Goal: Use online tool/utility: Utilize a website feature to perform a specific function

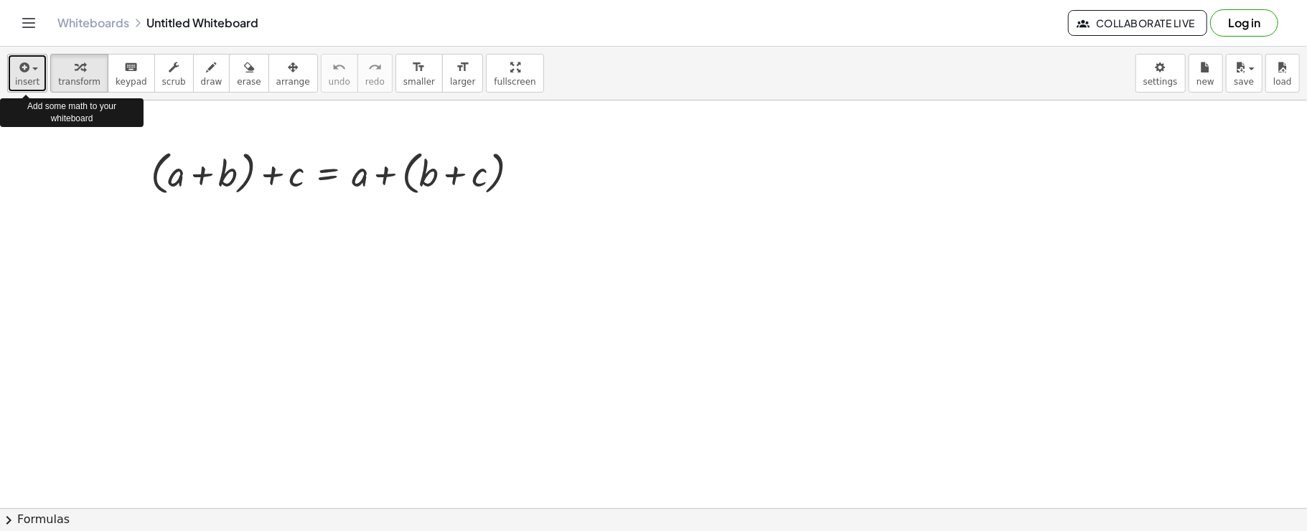
click at [10, 80] on button "insert" at bounding box center [27, 73] width 40 height 39
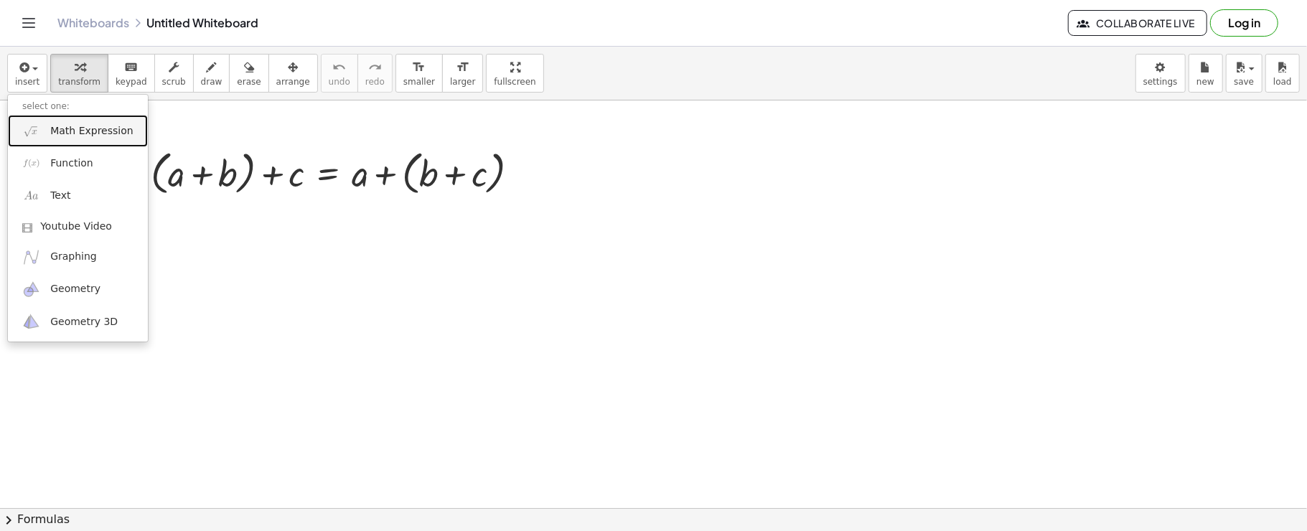
click at [32, 136] on img at bounding box center [31, 131] width 18 height 18
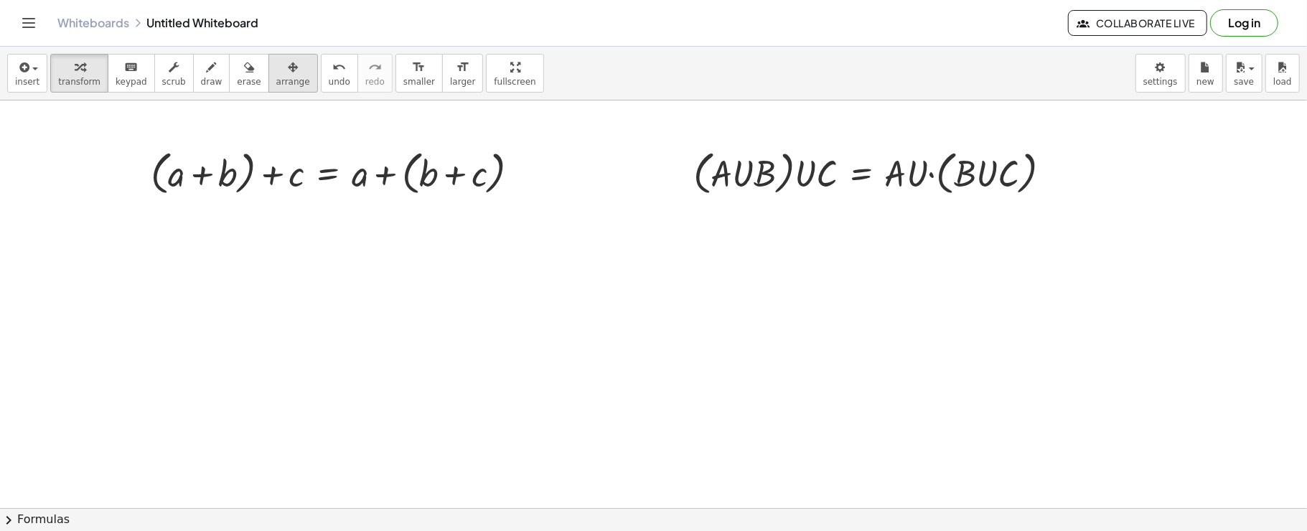
click at [276, 80] on span "arrange" at bounding box center [293, 82] width 34 height 10
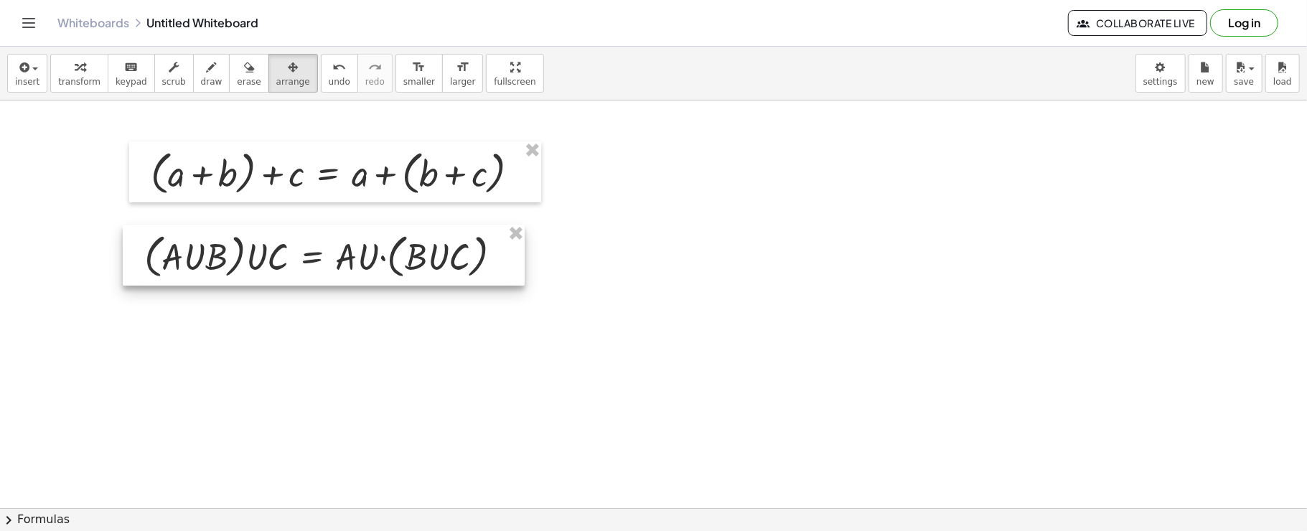
drag, startPoint x: 784, startPoint y: 187, endPoint x: 235, endPoint y: 273, distance: 555.6
click at [235, 273] on div at bounding box center [324, 256] width 402 height 62
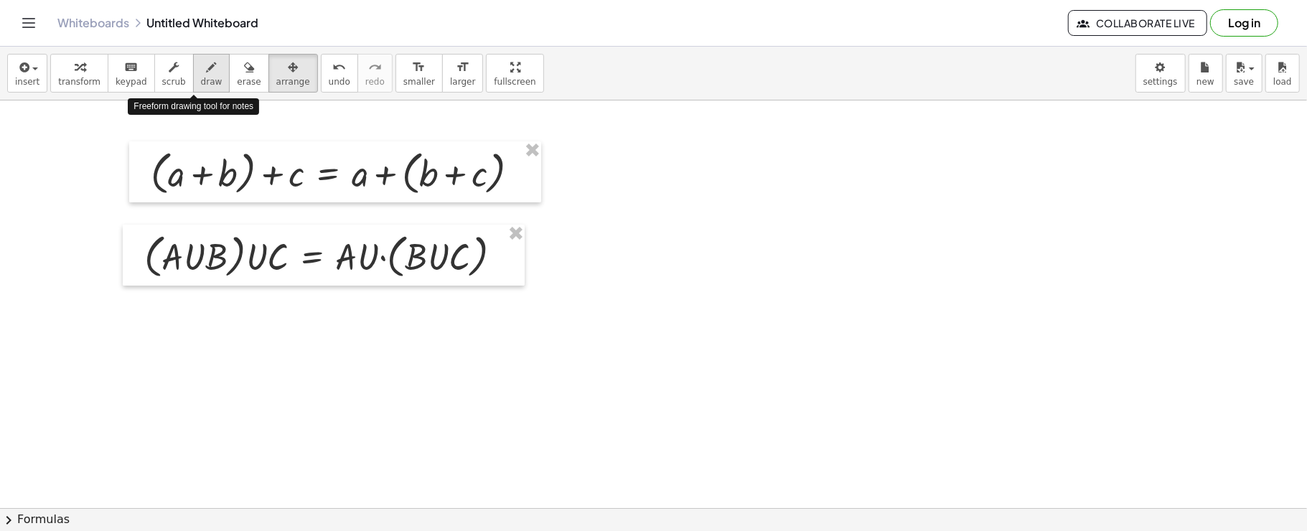
click at [207, 66] on icon "button" at bounding box center [212, 67] width 10 height 17
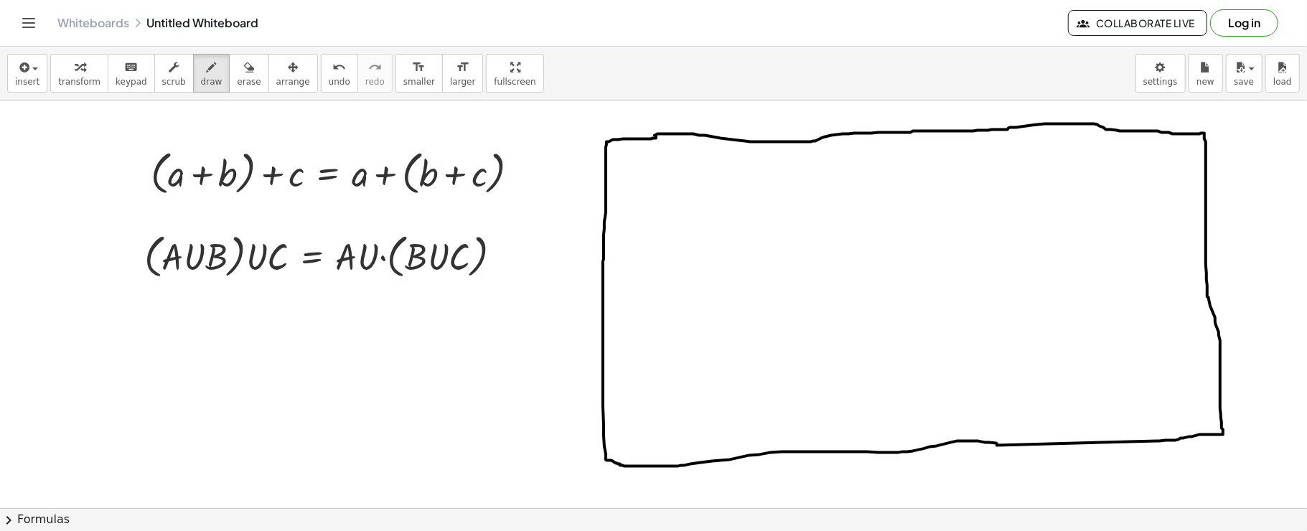
drag, startPoint x: 695, startPoint y: 179, endPoint x: 687, endPoint y: 187, distance: 11.2
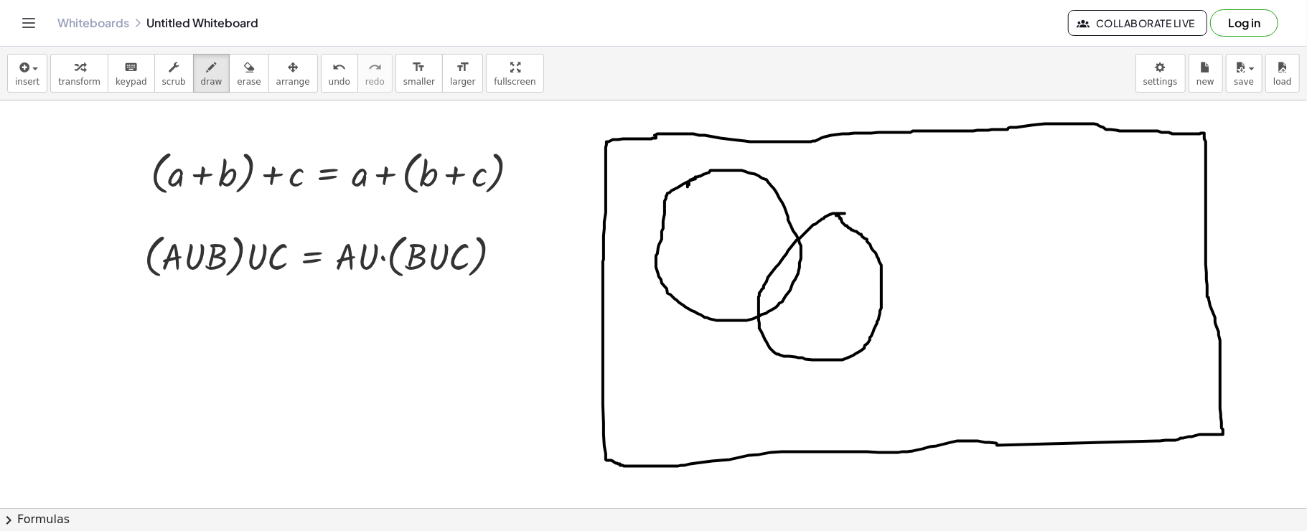
drag, startPoint x: 844, startPoint y: 213, endPoint x: 834, endPoint y: 215, distance: 11.0
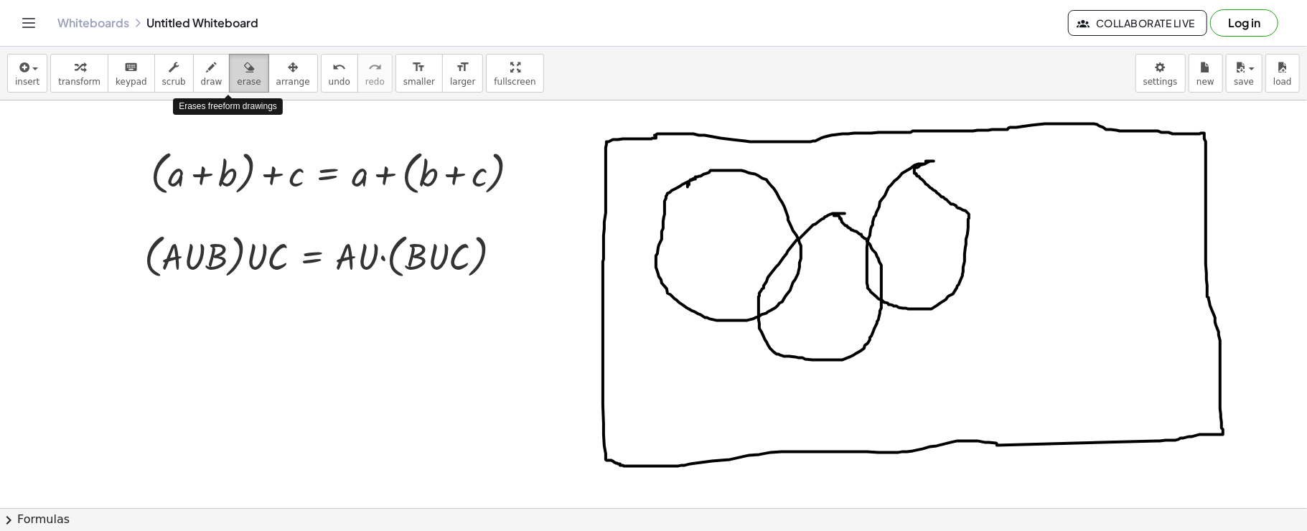
click at [237, 80] on span "erase" at bounding box center [249, 82] width 24 height 10
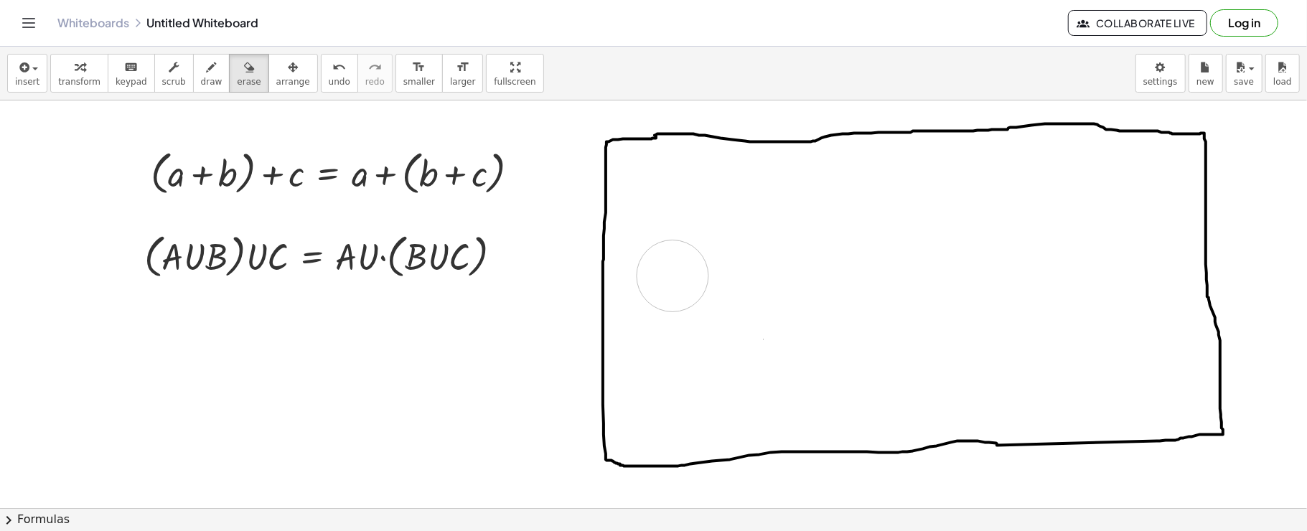
drag, startPoint x: 1101, startPoint y: 182, endPoint x: 673, endPoint y: 276, distance: 437.8
click at [201, 67] on div "button" at bounding box center [212, 66] width 22 height 17
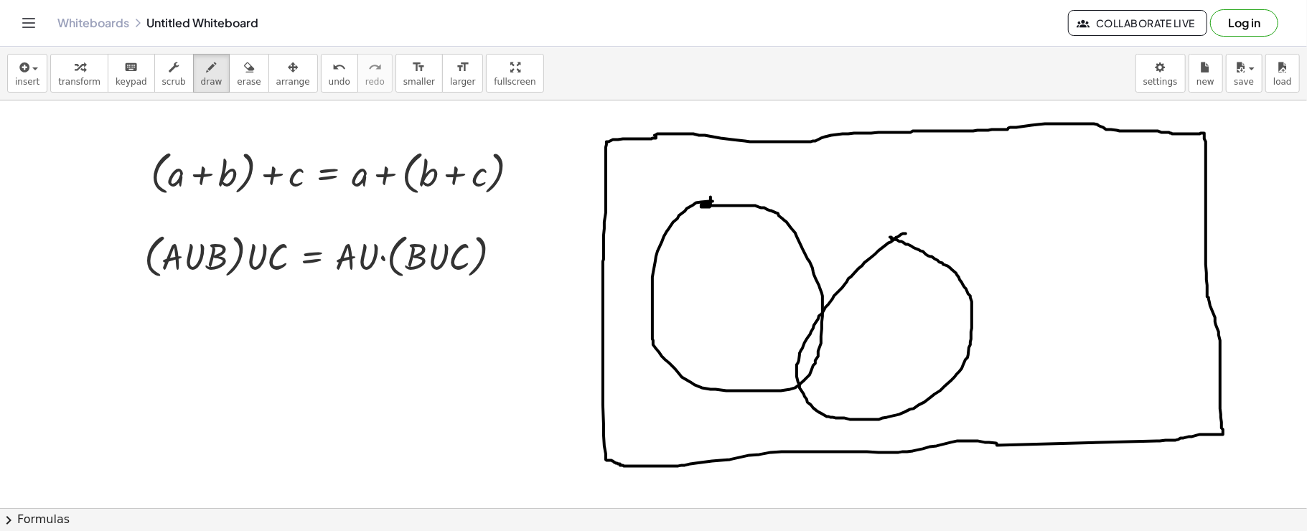
drag, startPoint x: 905, startPoint y: 233, endPoint x: 890, endPoint y: 237, distance: 16.2
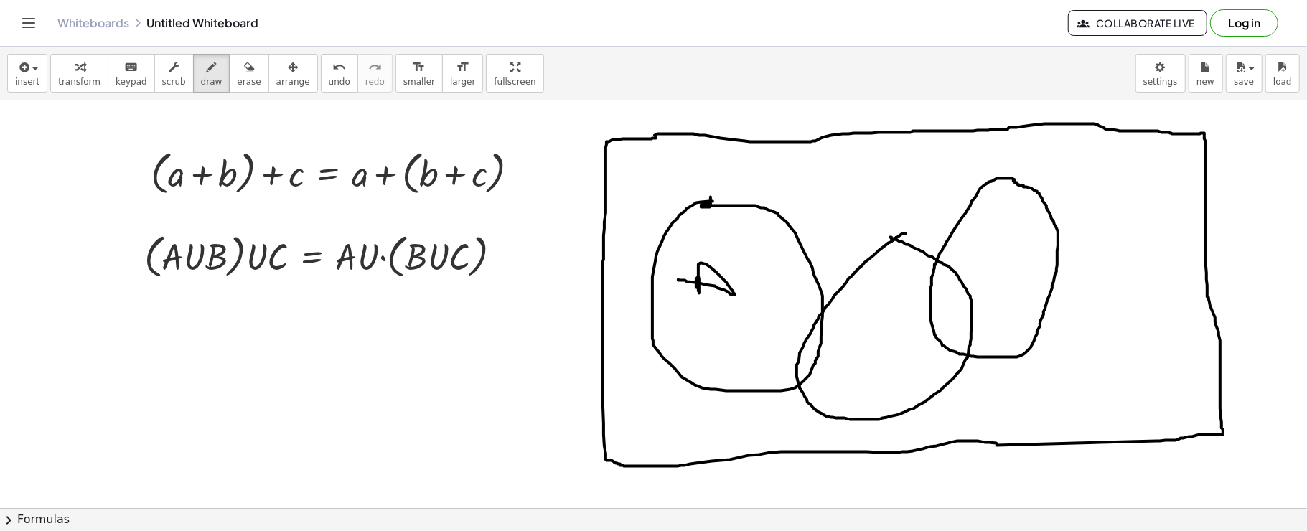
drag, startPoint x: 698, startPoint y: 273, endPoint x: 680, endPoint y: 278, distance: 18.8
click at [244, 70] on icon "button" at bounding box center [249, 67] width 10 height 17
drag, startPoint x: 687, startPoint y: 264, endPoint x: 716, endPoint y: 296, distance: 42.7
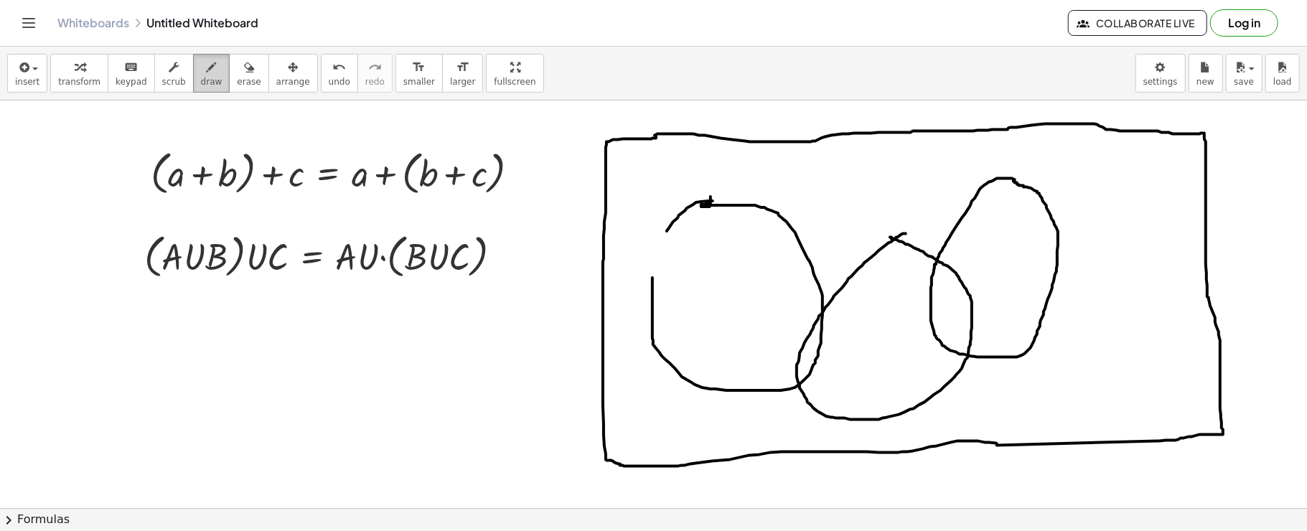
click at [207, 72] on icon "button" at bounding box center [212, 67] width 10 height 17
drag, startPoint x: 666, startPoint y: 230, endPoint x: 651, endPoint y: 281, distance: 53.6
drag, startPoint x: 695, startPoint y: 253, endPoint x: 692, endPoint y: 283, distance: 30.3
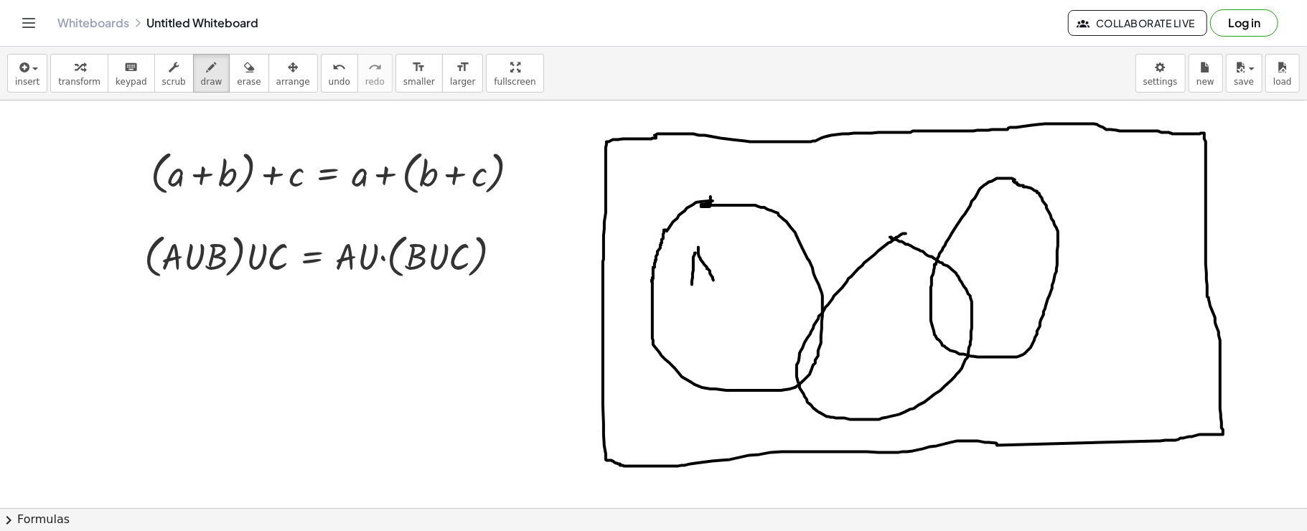
drag, startPoint x: 698, startPoint y: 247, endPoint x: 715, endPoint y: 281, distance: 38.2
drag, startPoint x: 693, startPoint y: 271, endPoint x: 707, endPoint y: 268, distance: 14.6
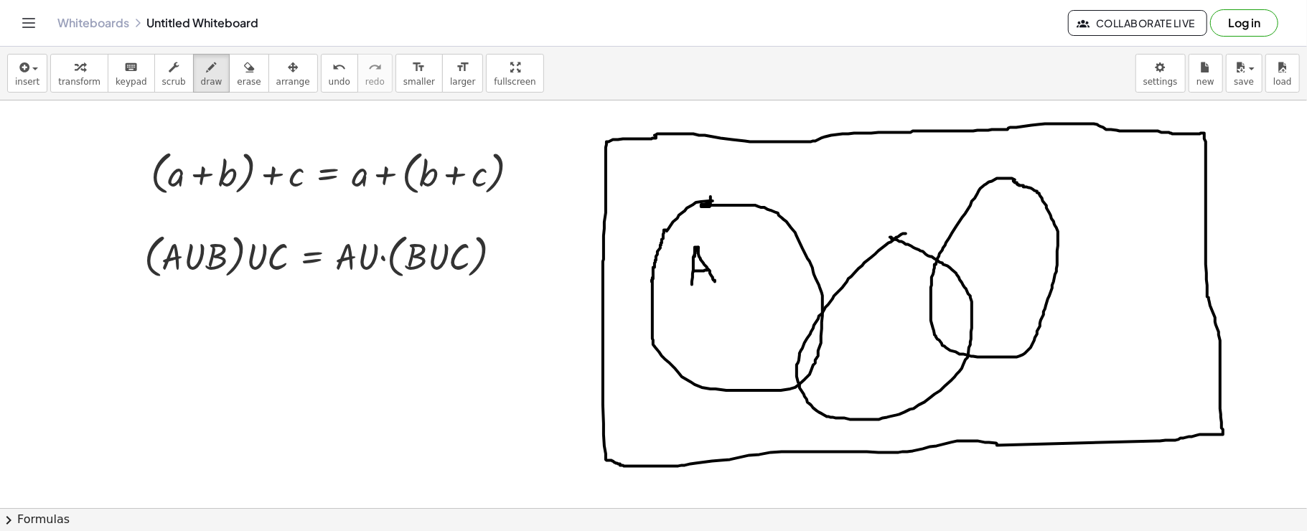
drag, startPoint x: 862, startPoint y: 329, endPoint x: 865, endPoint y: 365, distance: 36.8
drag, startPoint x: 621, startPoint y: 154, endPoint x: 644, endPoint y: 168, distance: 27.7
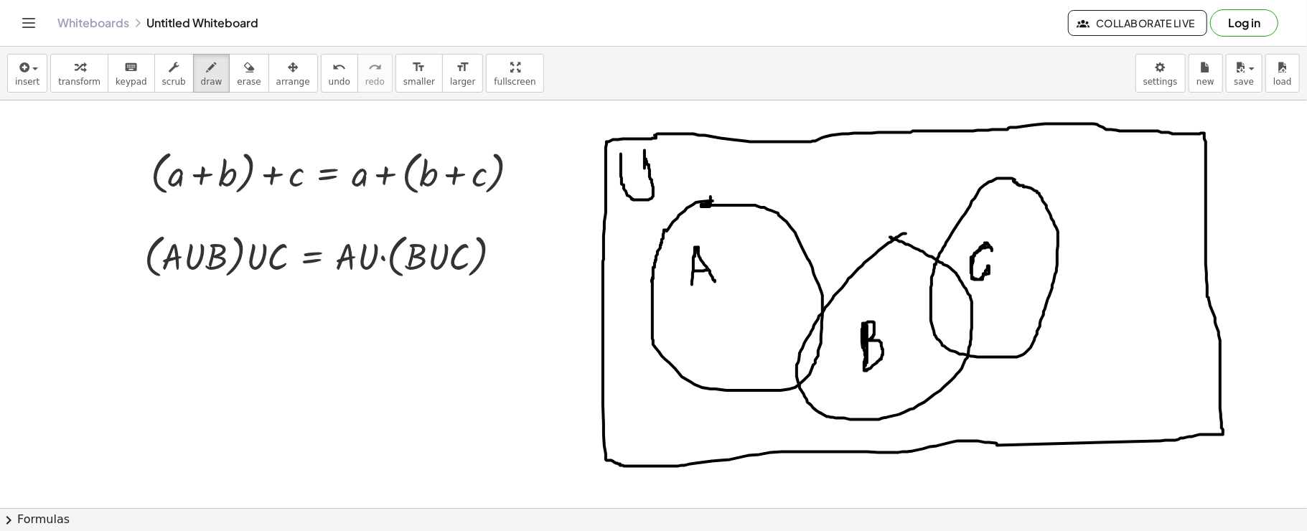
drag, startPoint x: 743, startPoint y: 350, endPoint x: 727, endPoint y: 248, distance: 103.9
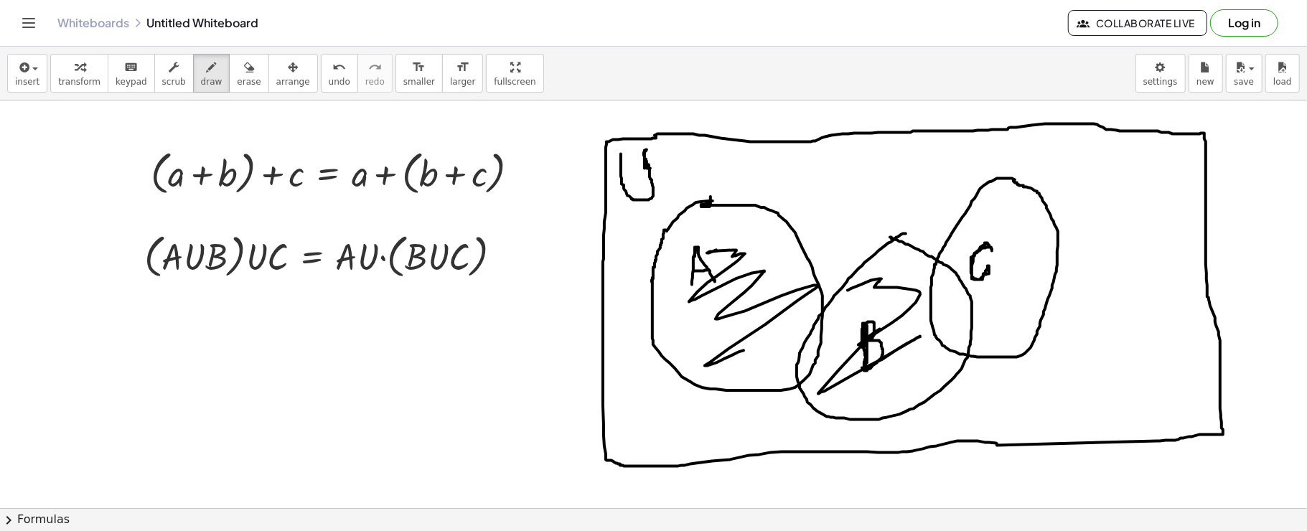
drag, startPoint x: 882, startPoint y: 359, endPoint x: 901, endPoint y: 262, distance: 98.6
drag, startPoint x: 979, startPoint y: 342, endPoint x: 1003, endPoint y: 207, distance: 136.4
drag, startPoint x: 537, startPoint y: 115, endPoint x: 545, endPoint y: 136, distance: 23.2
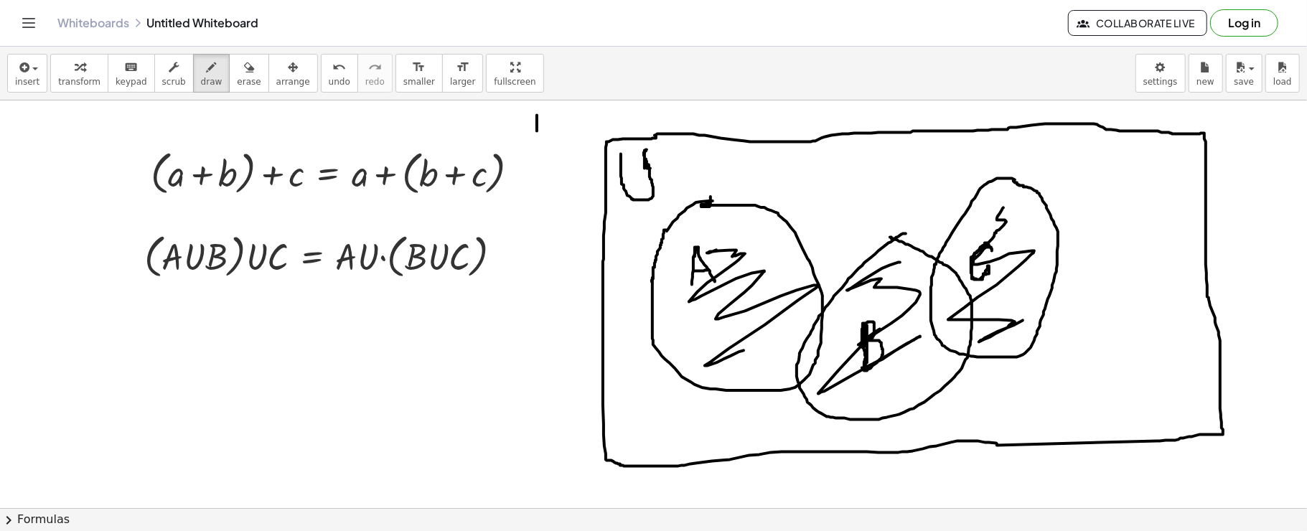
drag, startPoint x: 563, startPoint y: 112, endPoint x: 557, endPoint y: 144, distance: 32.7
drag, startPoint x: 558, startPoint y: 126, endPoint x: 575, endPoint y: 142, distance: 23.4
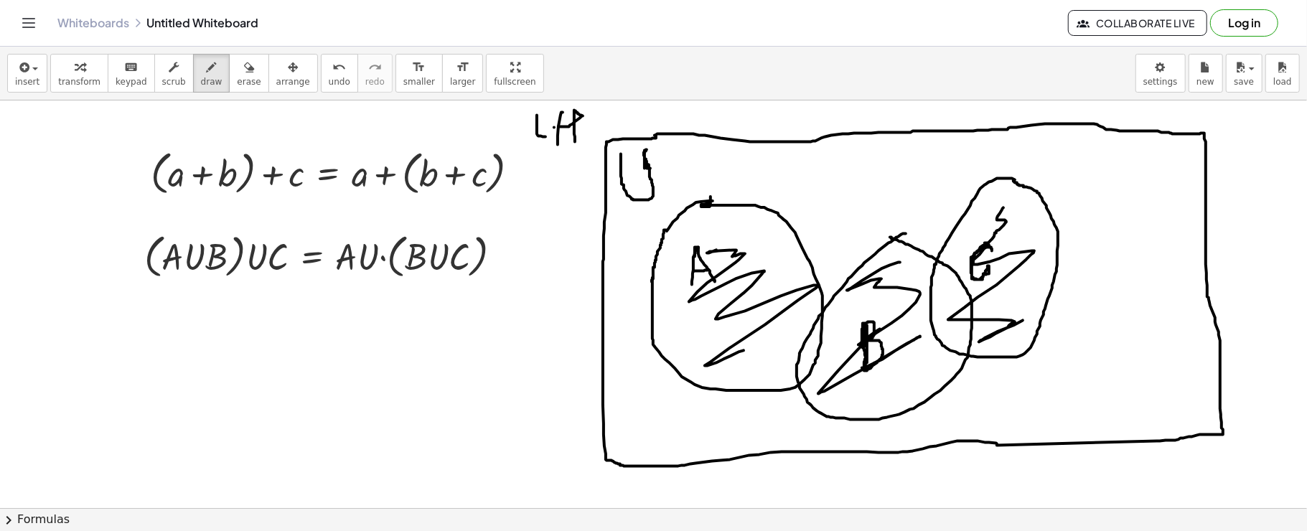
drag, startPoint x: 598, startPoint y: 118, endPoint x: 588, endPoint y: 139, distance: 22.8
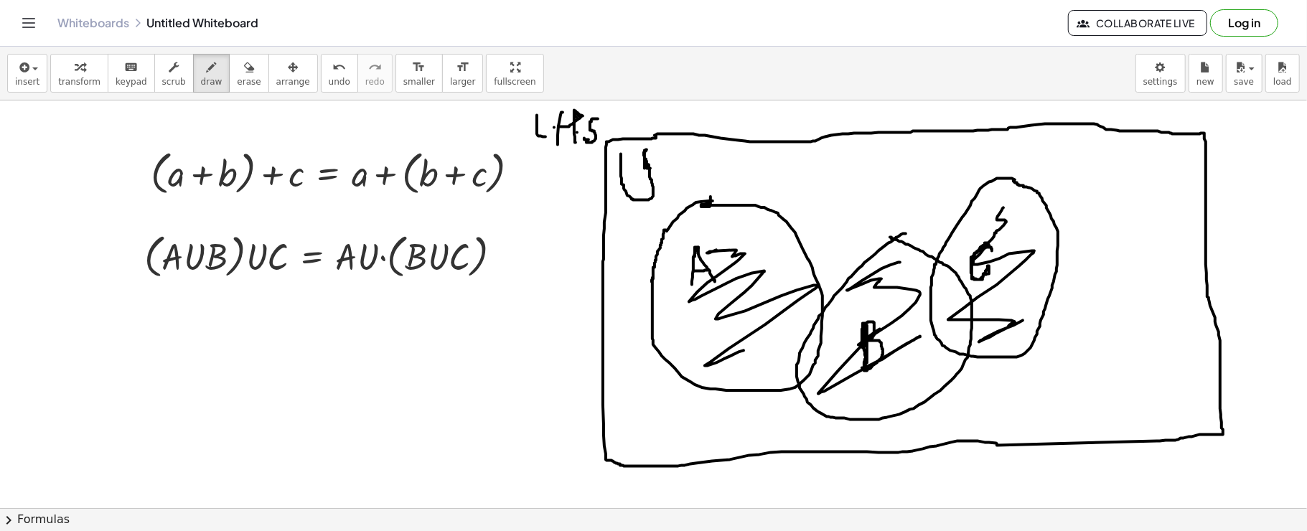
drag, startPoint x: 600, startPoint y: 119, endPoint x: 600, endPoint y: 128, distance: 8.6
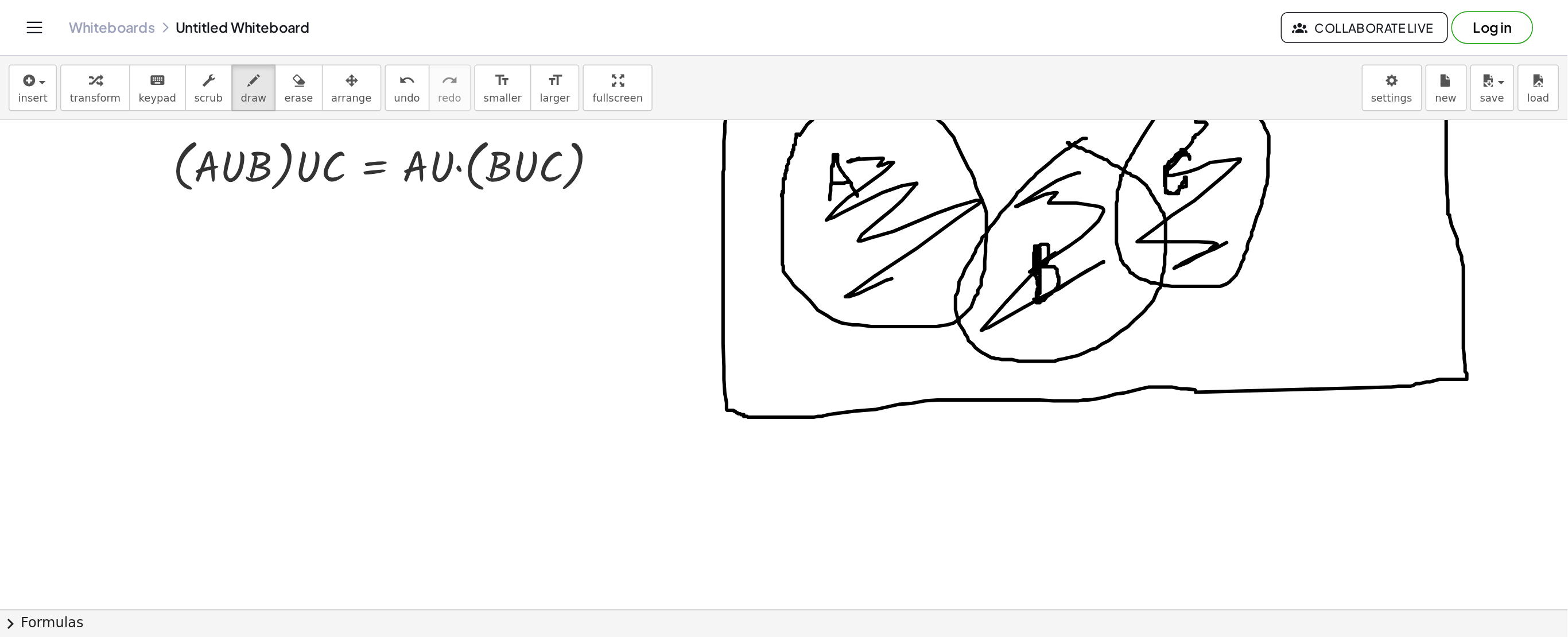
scroll to position [101, 0]
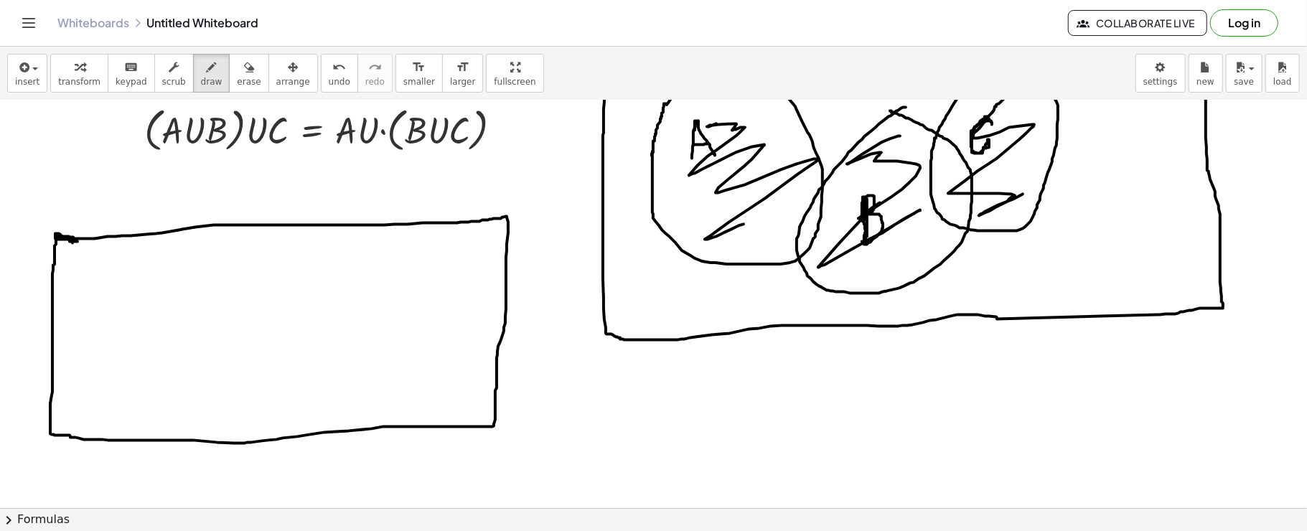
drag, startPoint x: 72, startPoint y: 239, endPoint x: 58, endPoint y: 235, distance: 14.8
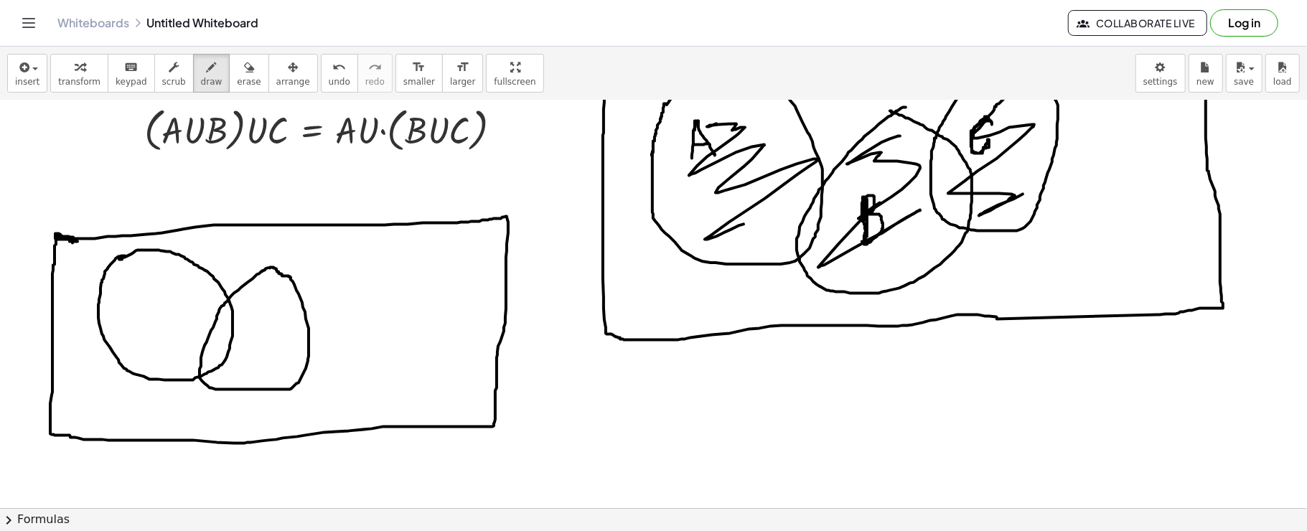
drag, startPoint x: 138, startPoint y: 291, endPoint x: 155, endPoint y: 309, distance: 24.4
drag, startPoint x: 139, startPoint y: 306, endPoint x: 155, endPoint y: 299, distance: 17.1
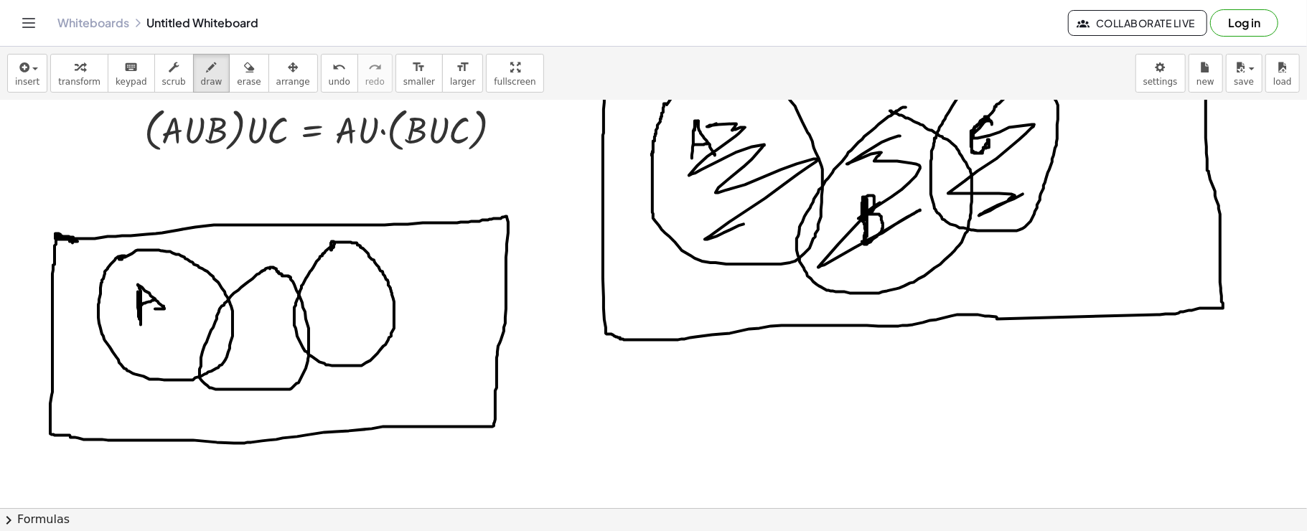
drag, startPoint x: 253, startPoint y: 310, endPoint x: 250, endPoint y: 342, distance: 32.4
drag, startPoint x: 352, startPoint y: 291, endPoint x: 354, endPoint y: 324, distance: 33.8
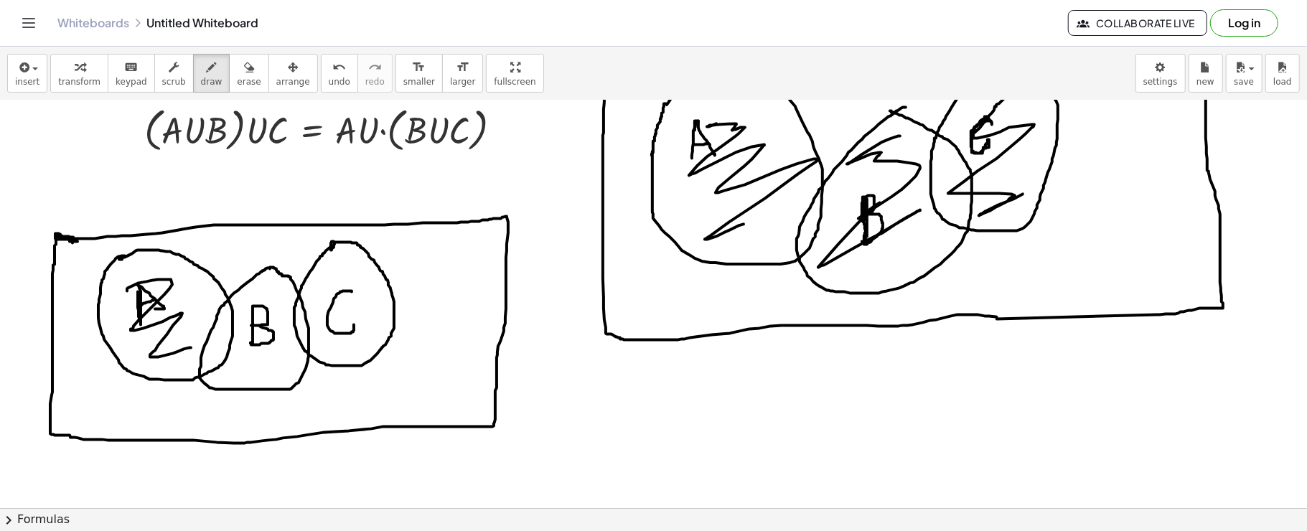
drag, startPoint x: 138, startPoint y: 283, endPoint x: 191, endPoint y: 347, distance: 83.1
drag, startPoint x: 225, startPoint y: 333, endPoint x: 260, endPoint y: 354, distance: 41.2
drag, startPoint x: 333, startPoint y: 291, endPoint x: 371, endPoint y: 336, distance: 59.1
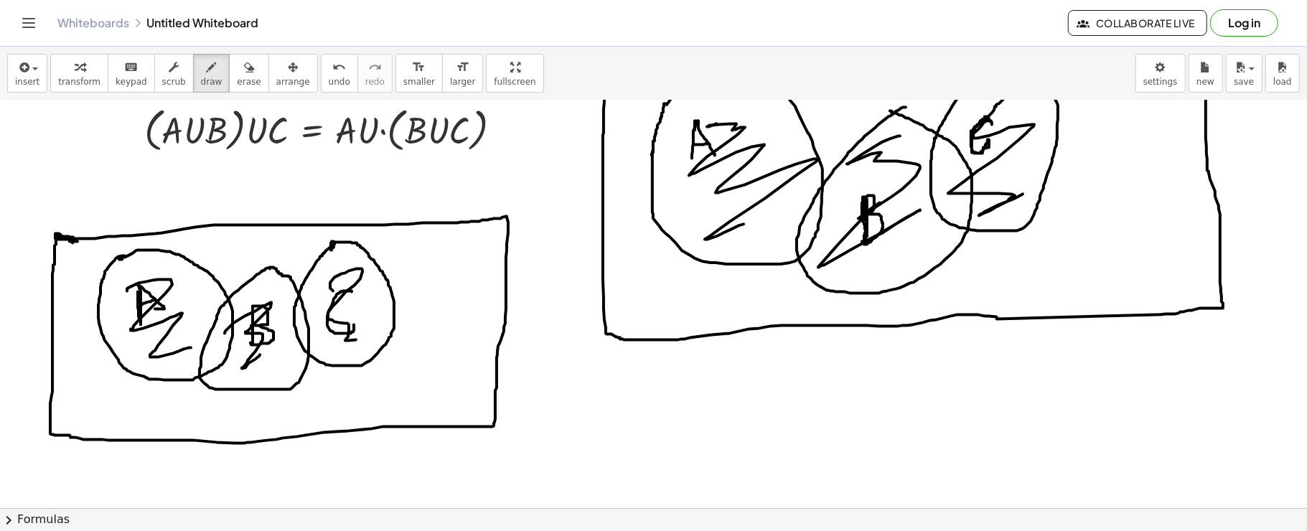
drag, startPoint x: 79, startPoint y: 205, endPoint x: 93, endPoint y: 227, distance: 26.5
drag, startPoint x: 75, startPoint y: 204, endPoint x: 76, endPoint y: 218, distance: 13.7
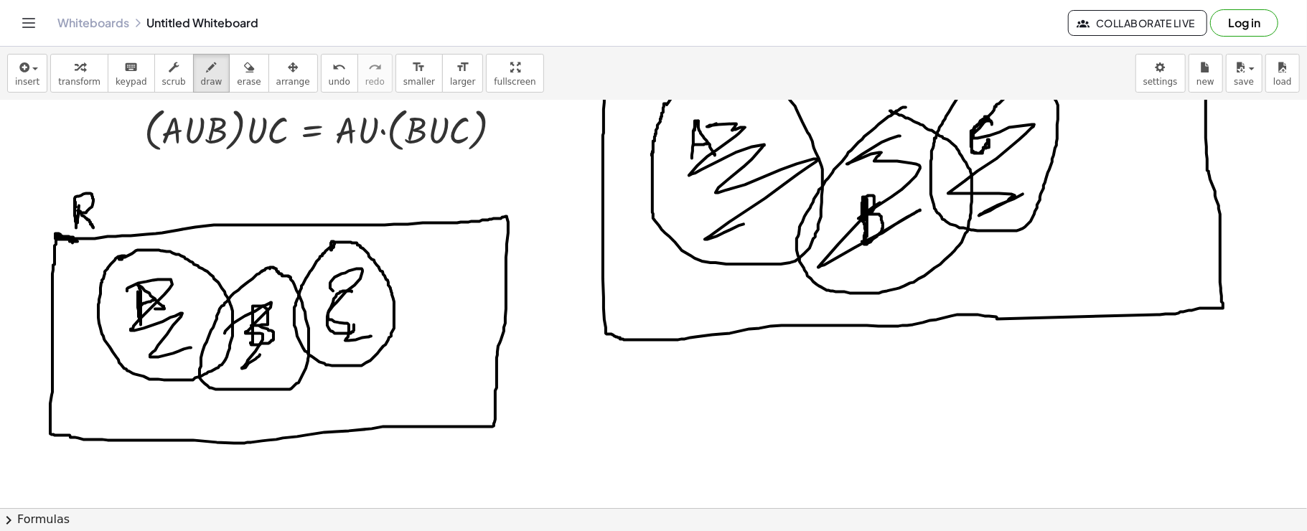
drag, startPoint x: 105, startPoint y: 194, endPoint x: 106, endPoint y: 217, distance: 23.0
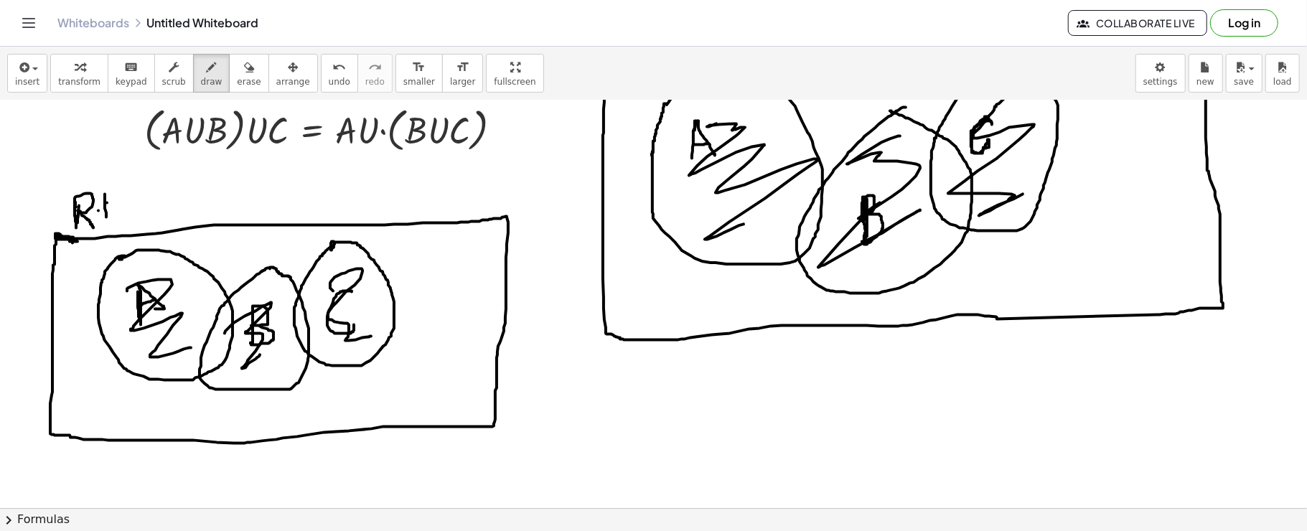
drag, startPoint x: 107, startPoint y: 202, endPoint x: 121, endPoint y: 204, distance: 14.4
drag, startPoint x: 121, startPoint y: 195, endPoint x: 121, endPoint y: 227, distance: 32.3
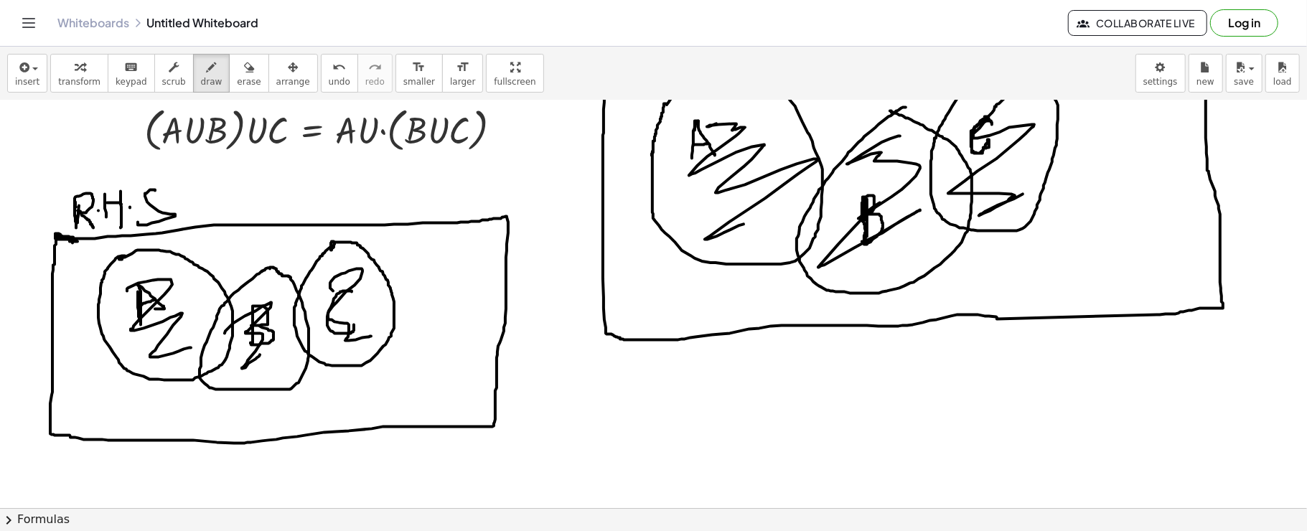
drag, startPoint x: 155, startPoint y: 189, endPoint x: 138, endPoint y: 217, distance: 32.2
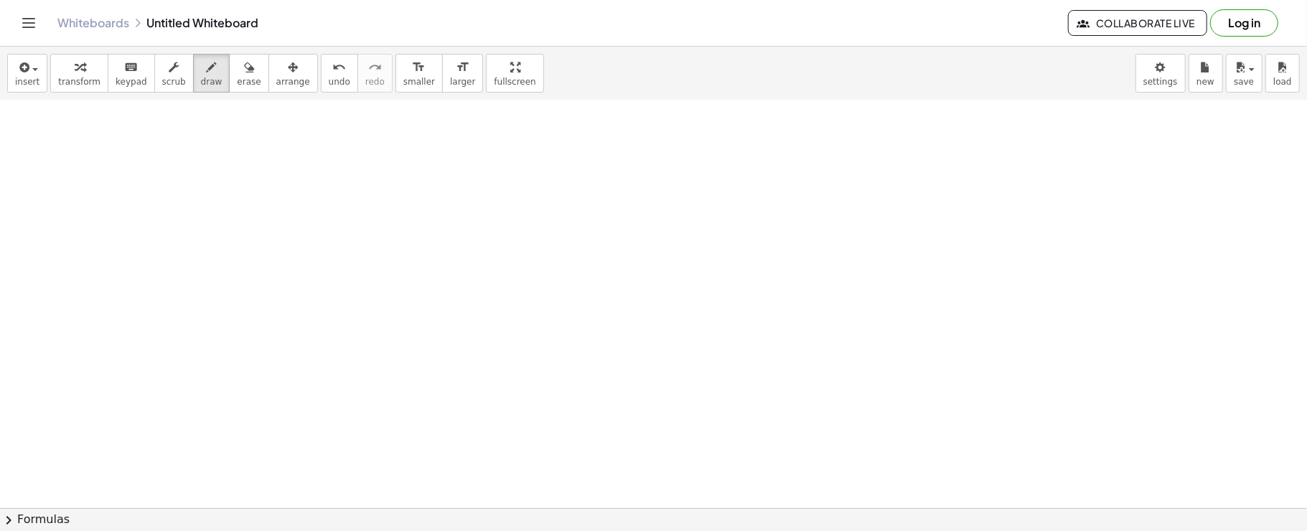
scroll to position [781, 0]
click at [19, 54] on button "insert" at bounding box center [27, 73] width 40 height 39
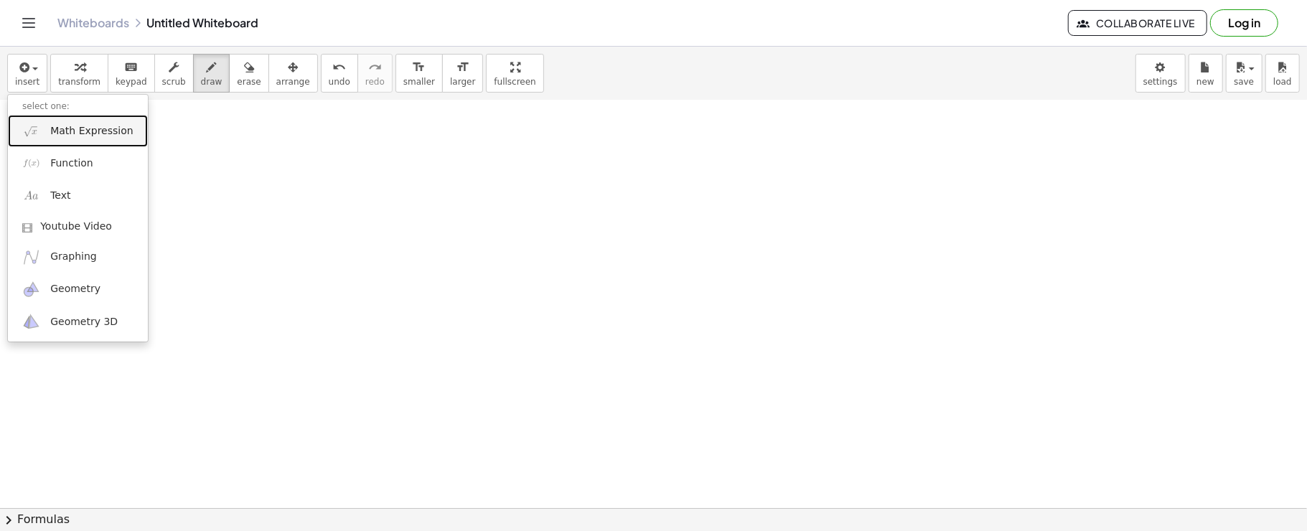
click at [32, 119] on link "Math Expression" at bounding box center [78, 131] width 140 height 32
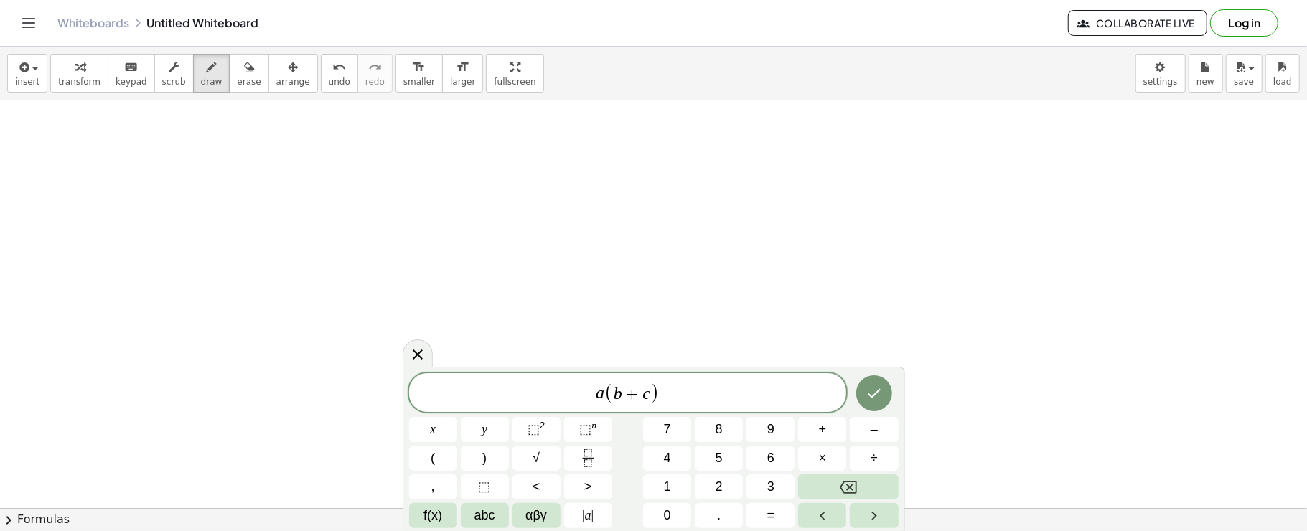
click at [700, 16] on div "Whiteboards Untitled Whiteboard" at bounding box center [562, 23] width 1010 height 14
click at [678, 397] on span "a ( b + c ) ​" at bounding box center [628, 394] width 438 height 24
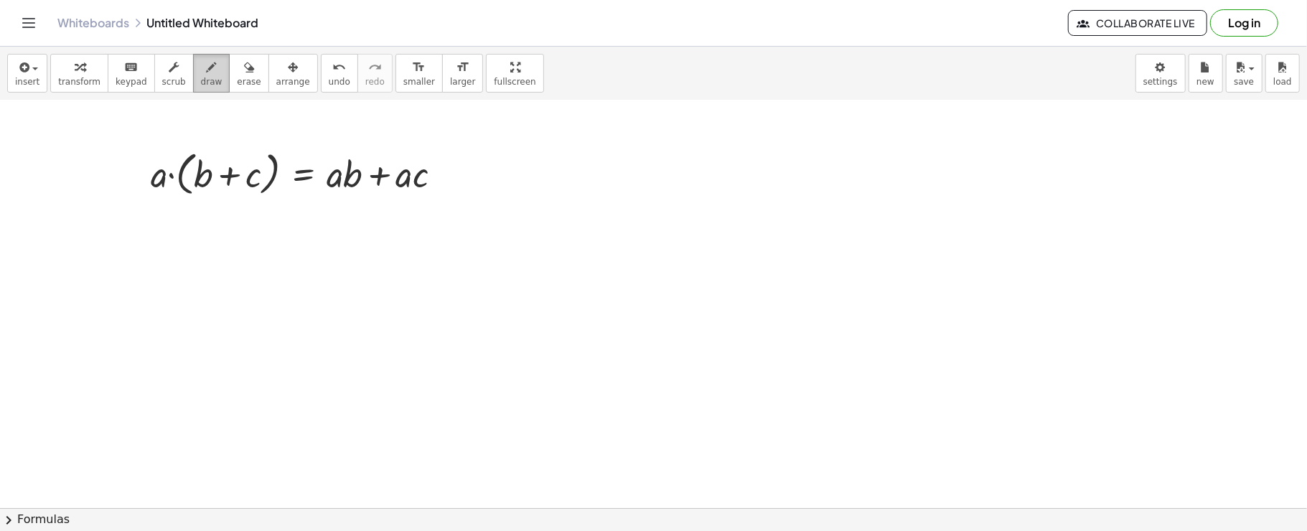
click at [207, 75] on icon "button" at bounding box center [212, 67] width 10 height 17
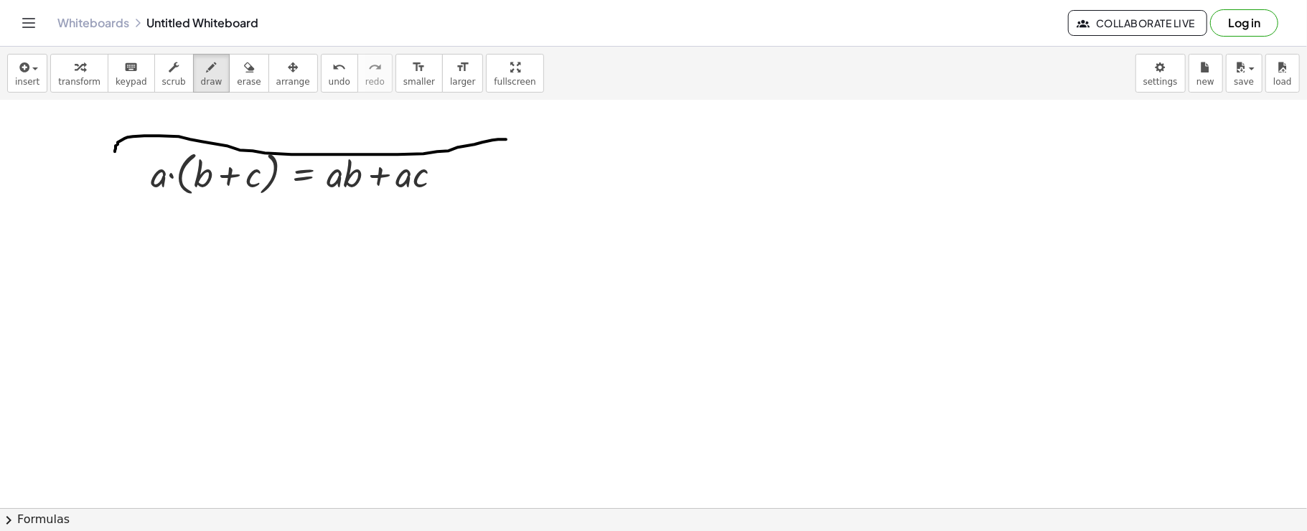
drag, startPoint x: 118, startPoint y: 141, endPoint x: 507, endPoint y: 138, distance: 388.9
click at [507, 138] on div at bounding box center [653, 112] width 1307 height 1584
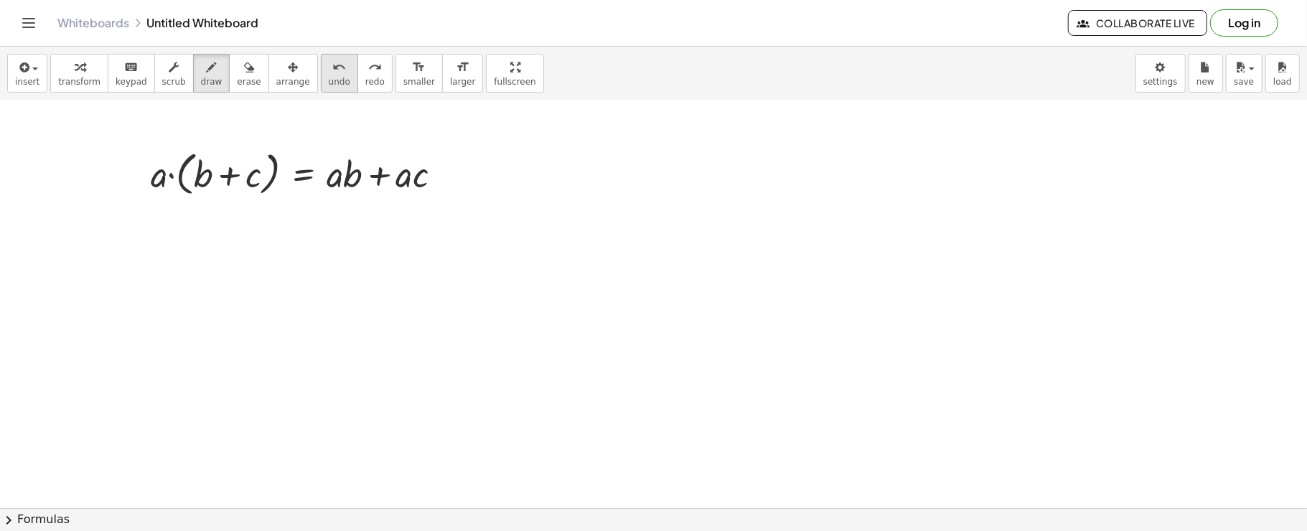
click at [329, 81] on span "undo" at bounding box center [340, 82] width 22 height 10
drag, startPoint x: 124, startPoint y: 141, endPoint x: 448, endPoint y: 148, distance: 324.4
click at [409, 148] on div at bounding box center [653, 112] width 1307 height 1584
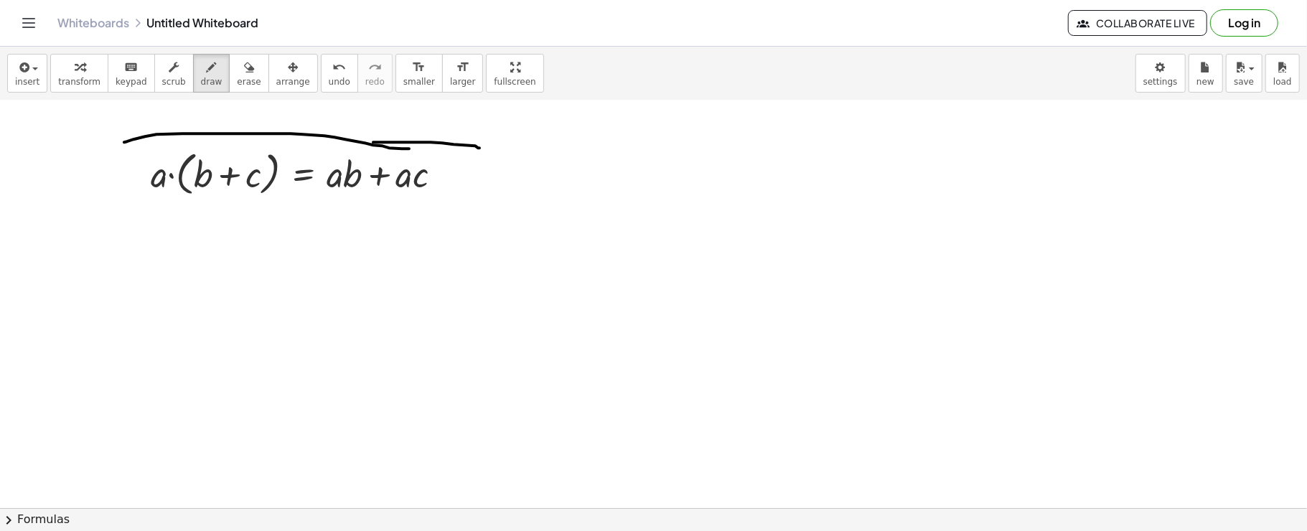
drag, startPoint x: 479, startPoint y: 147, endPoint x: 408, endPoint y: 133, distance: 73.0
click at [408, 133] on div at bounding box center [653, 112] width 1307 height 1584
click at [321, 75] on button "undo undo" at bounding box center [339, 73] width 37 height 39
click at [329, 77] on span "undo" at bounding box center [340, 82] width 22 height 10
drag, startPoint x: 139, startPoint y: 129, endPoint x: 476, endPoint y: 164, distance: 339.0
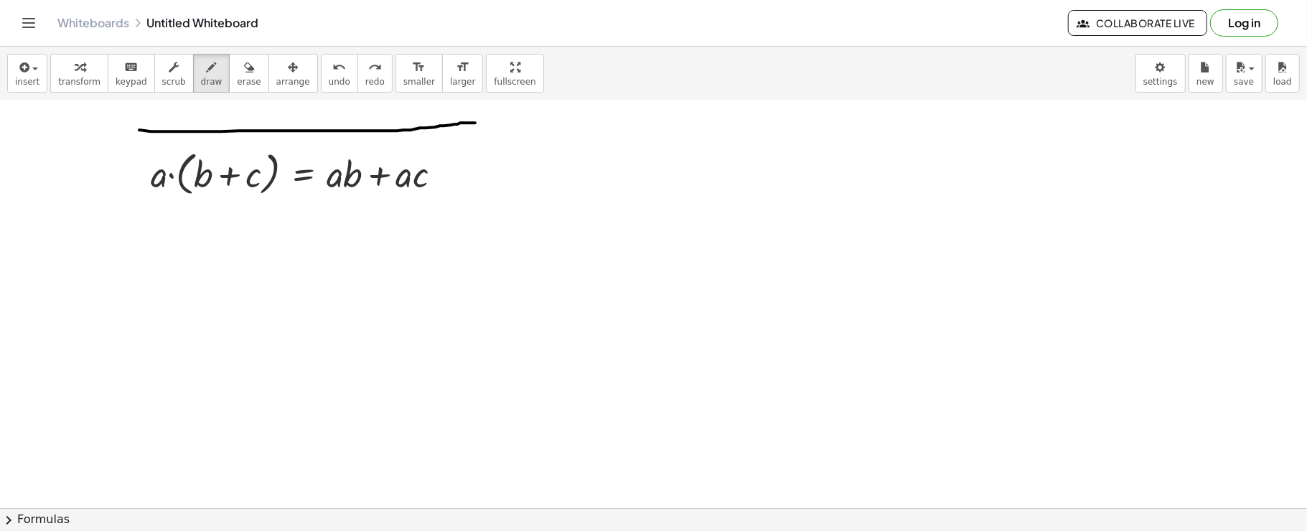
click at [476, 161] on div at bounding box center [653, 112] width 1307 height 1584
drag, startPoint x: 476, startPoint y: 159, endPoint x: 476, endPoint y: 189, distance: 30.9
click at [476, 179] on div at bounding box center [653, 112] width 1307 height 1584
drag, startPoint x: 476, startPoint y: 175, endPoint x: 164, endPoint y: 220, distance: 316.0
click at [164, 220] on div at bounding box center [653, 112] width 1307 height 1584
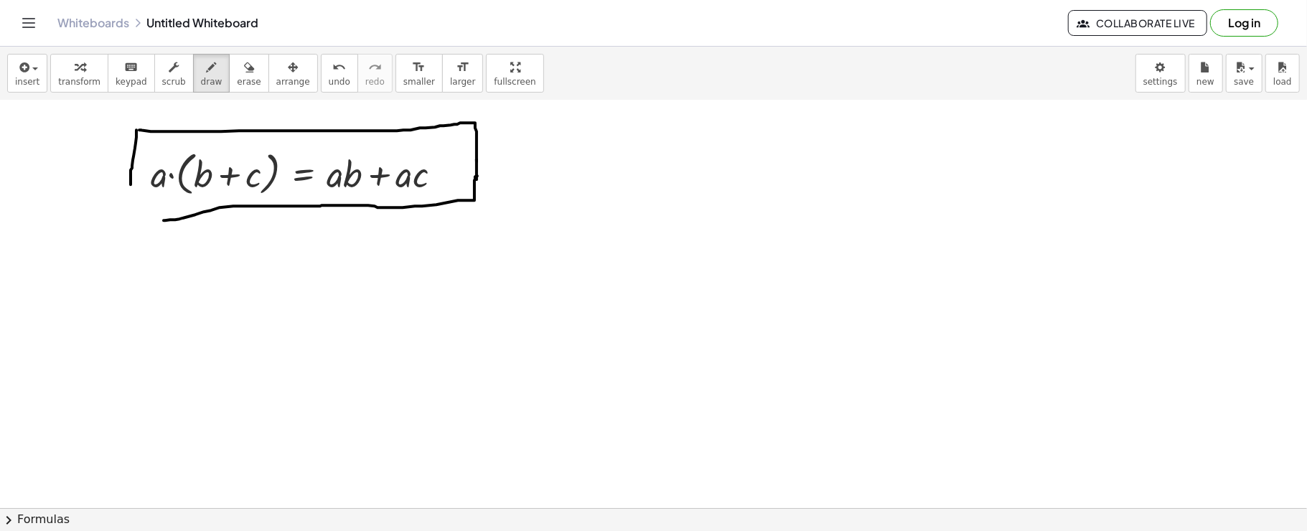
drag, startPoint x: 136, startPoint y: 129, endPoint x: 131, endPoint y: 204, distance: 75.6
click at [131, 188] on div at bounding box center [653, 112] width 1307 height 1584
drag, startPoint x: 133, startPoint y: 220, endPoint x: 131, endPoint y: 210, distance: 10.4
click at [131, 185] on div at bounding box center [653, 112] width 1307 height 1584
click at [176, 224] on div at bounding box center [653, 112] width 1307 height 1584
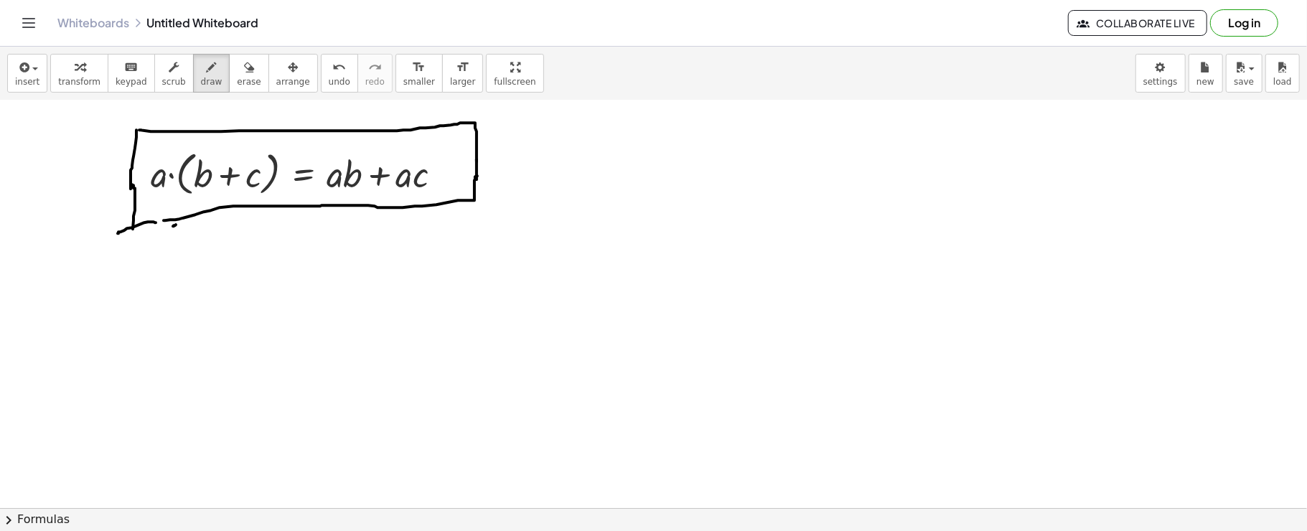
drag, startPoint x: 156, startPoint y: 222, endPoint x: 167, endPoint y: 222, distance: 11.5
click at [142, 227] on div at bounding box center [653, 112] width 1307 height 1584
drag, startPoint x: 166, startPoint y: 216, endPoint x: 156, endPoint y: 227, distance: 15.3
click at [161, 225] on div at bounding box center [653, 112] width 1307 height 1584
drag, startPoint x: 154, startPoint y: 220, endPoint x: 164, endPoint y: 217, distance: 11.1
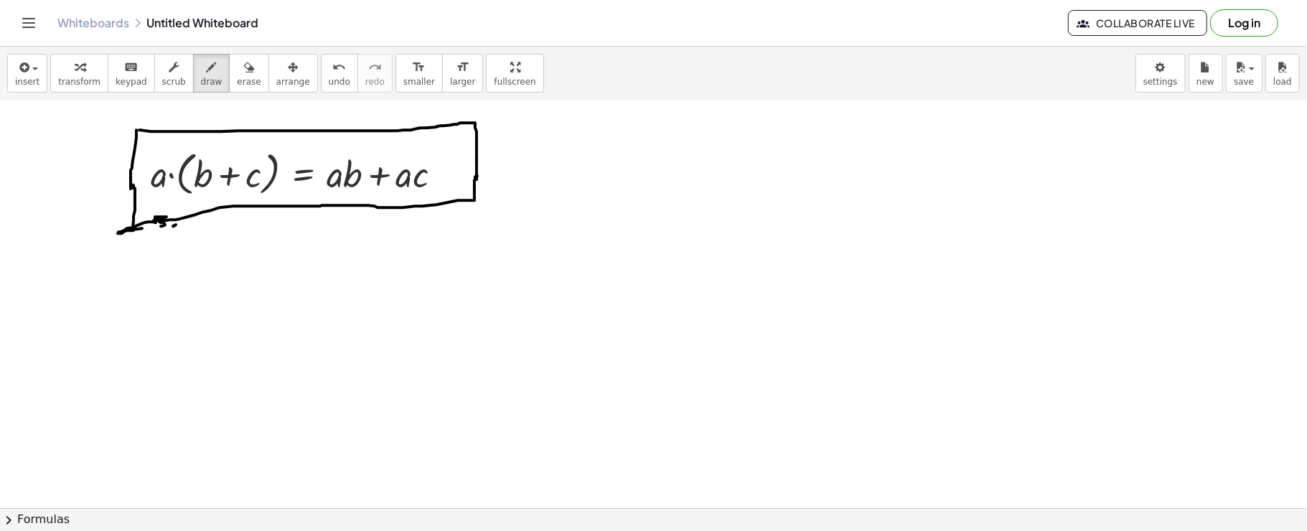
click at [164, 217] on div at bounding box center [653, 112] width 1307 height 1584
click at [29, 83] on span "insert" at bounding box center [27, 82] width 24 height 10
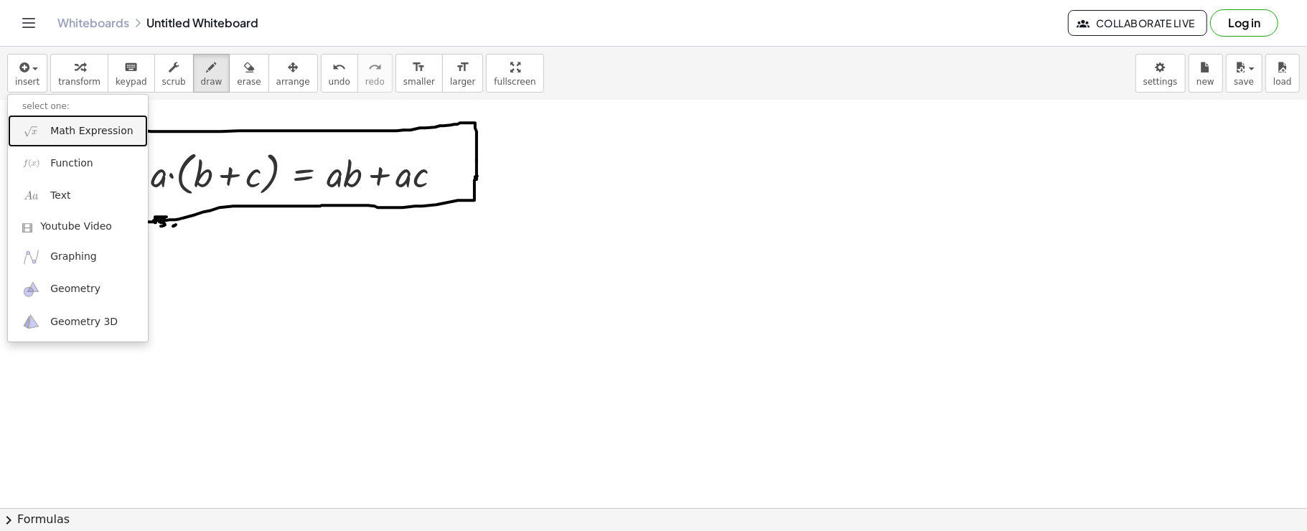
click at [61, 118] on link "Math Expression" at bounding box center [78, 131] width 140 height 32
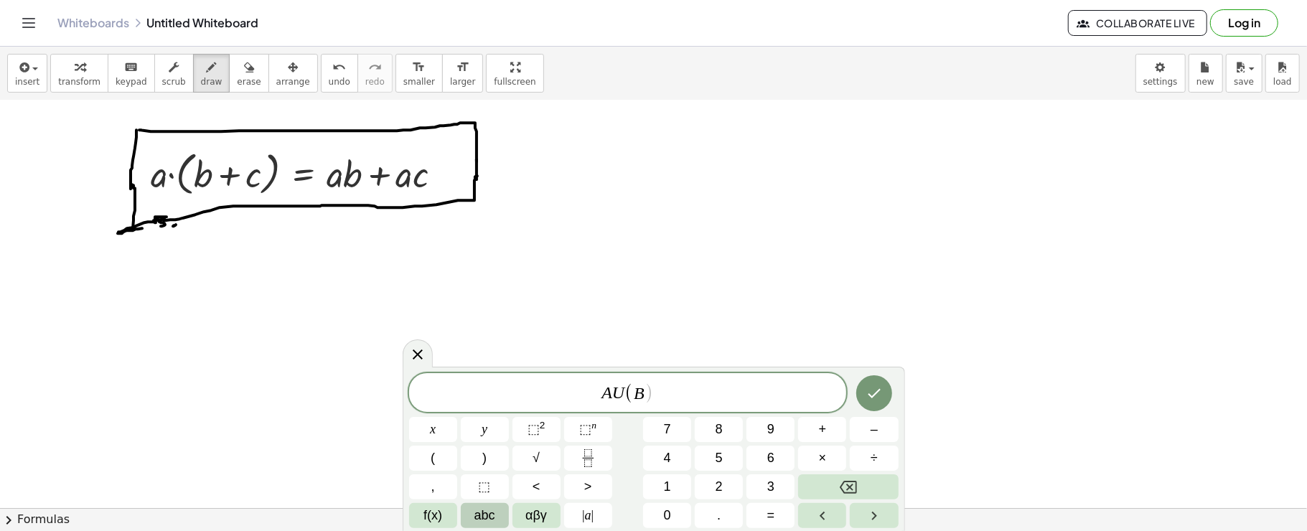
click at [492, 512] on span "abc" at bounding box center [484, 515] width 21 height 19
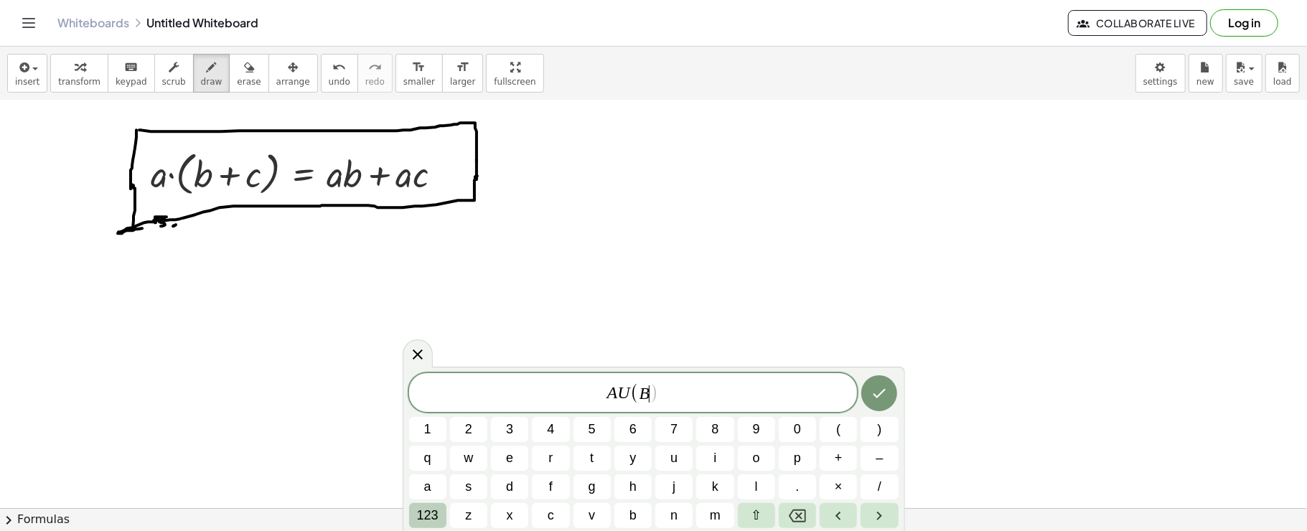
click at [435, 512] on span "123" at bounding box center [428, 515] width 22 height 19
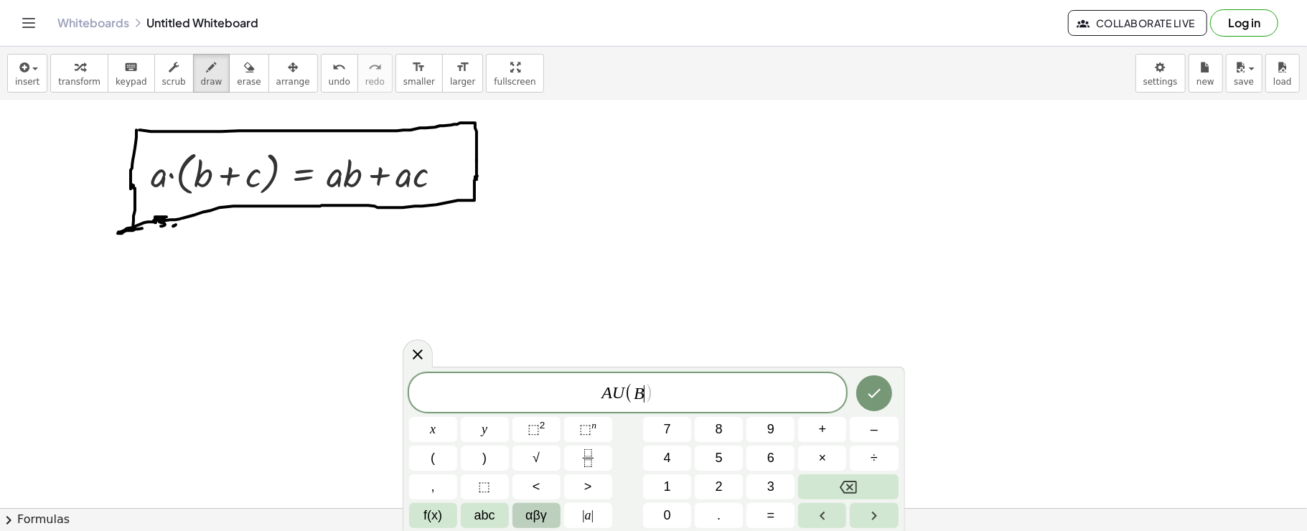
click at [551, 509] on button "αβγ" at bounding box center [536, 515] width 48 height 25
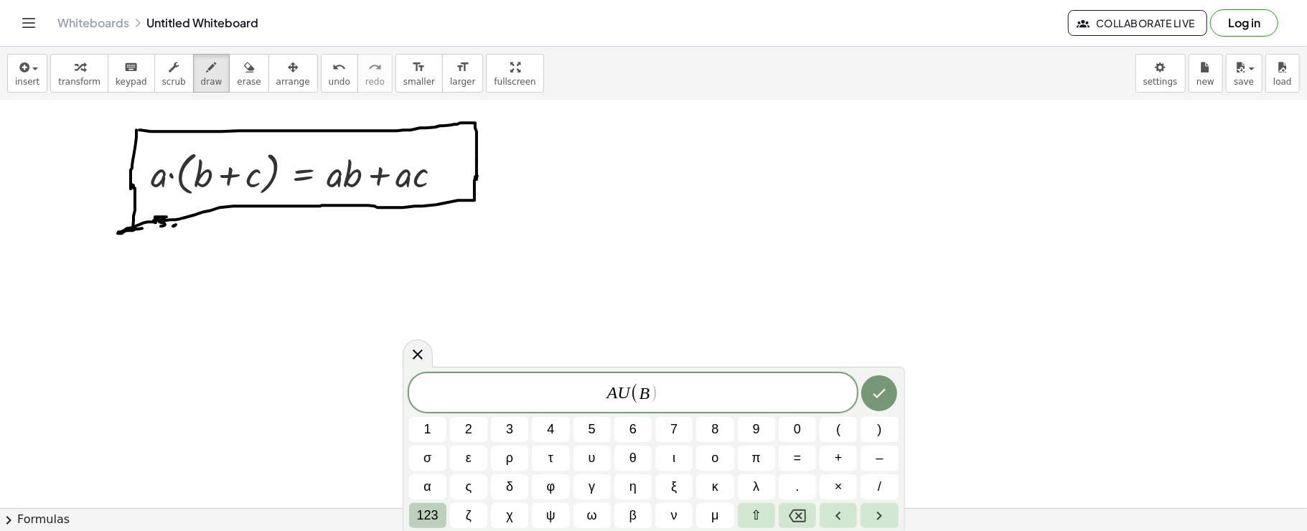
click at [440, 517] on button "123" at bounding box center [427, 515] width 37 height 25
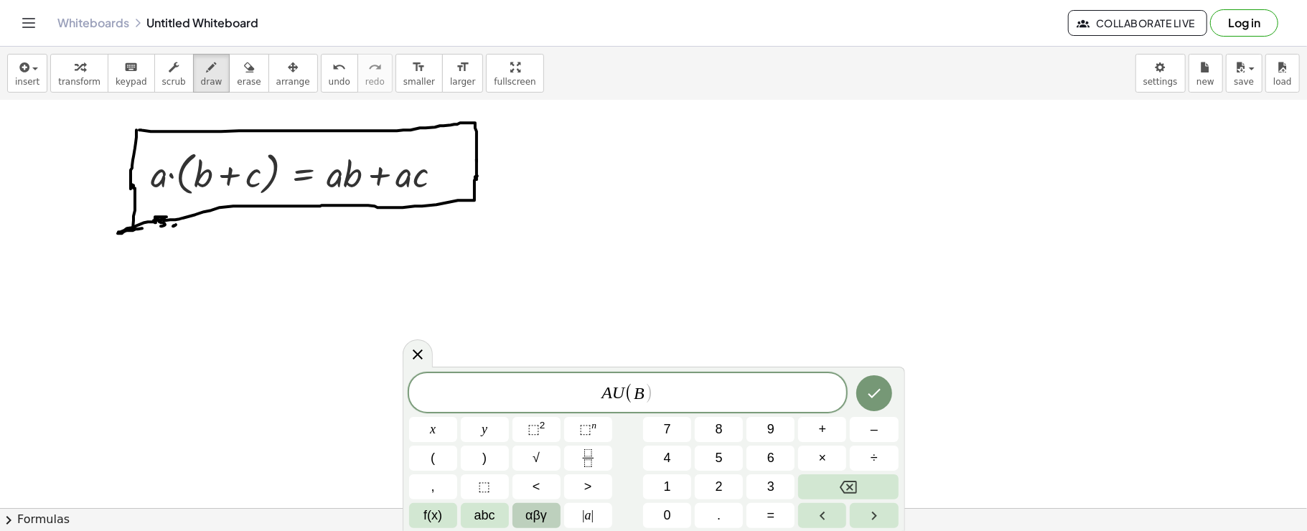
click at [517, 517] on button "αβγ" at bounding box center [536, 515] width 48 height 25
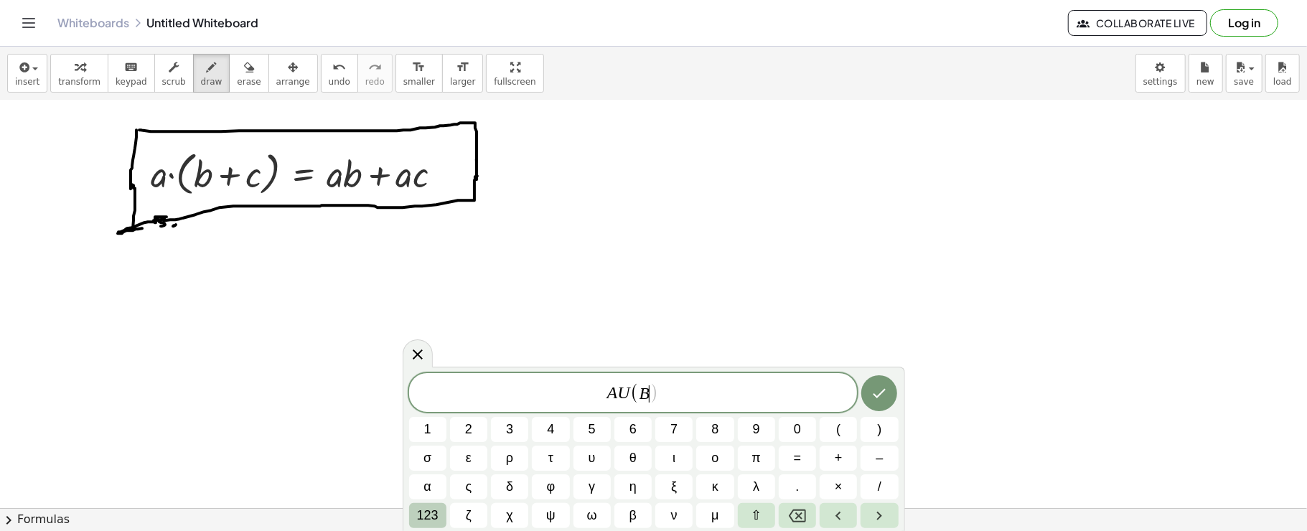
click at [417, 512] on span "123" at bounding box center [428, 515] width 22 height 19
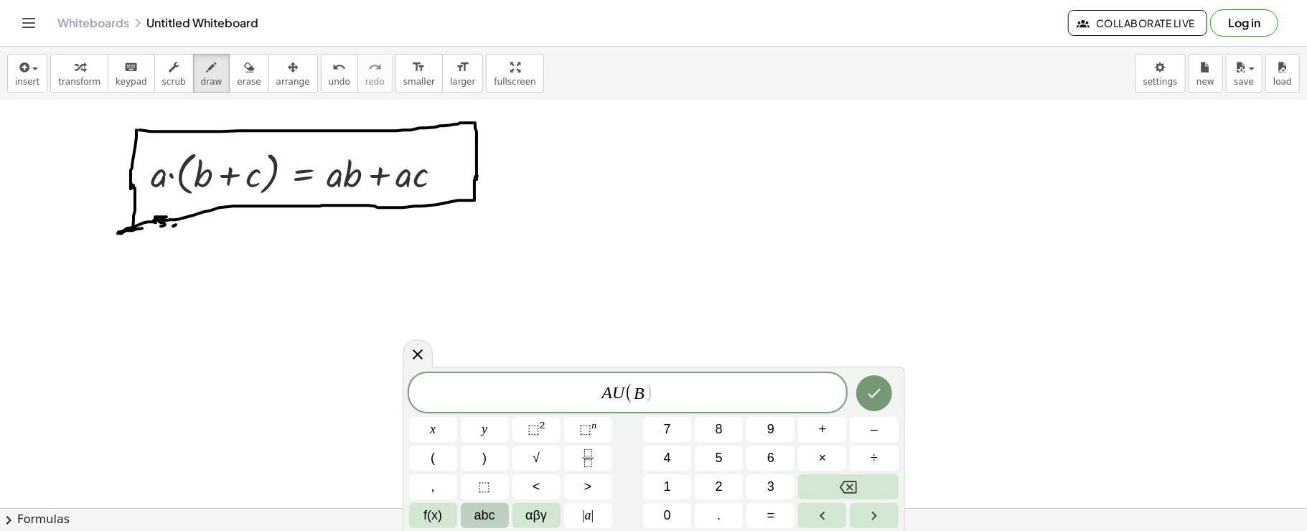
click at [488, 512] on span "abc" at bounding box center [484, 515] width 21 height 19
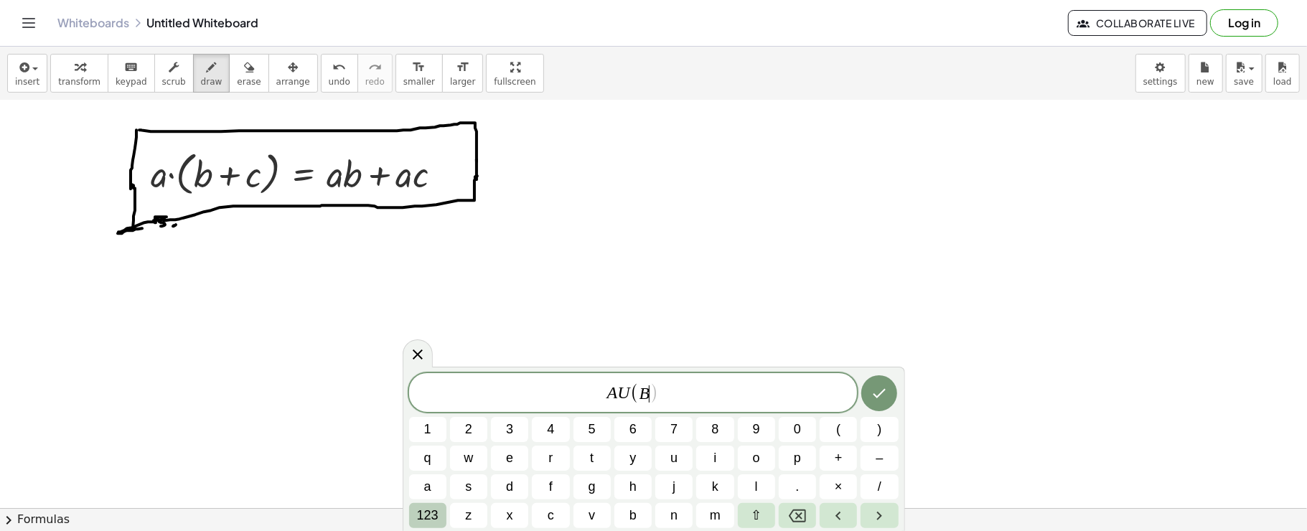
click at [428, 523] on span "123" at bounding box center [428, 515] width 22 height 19
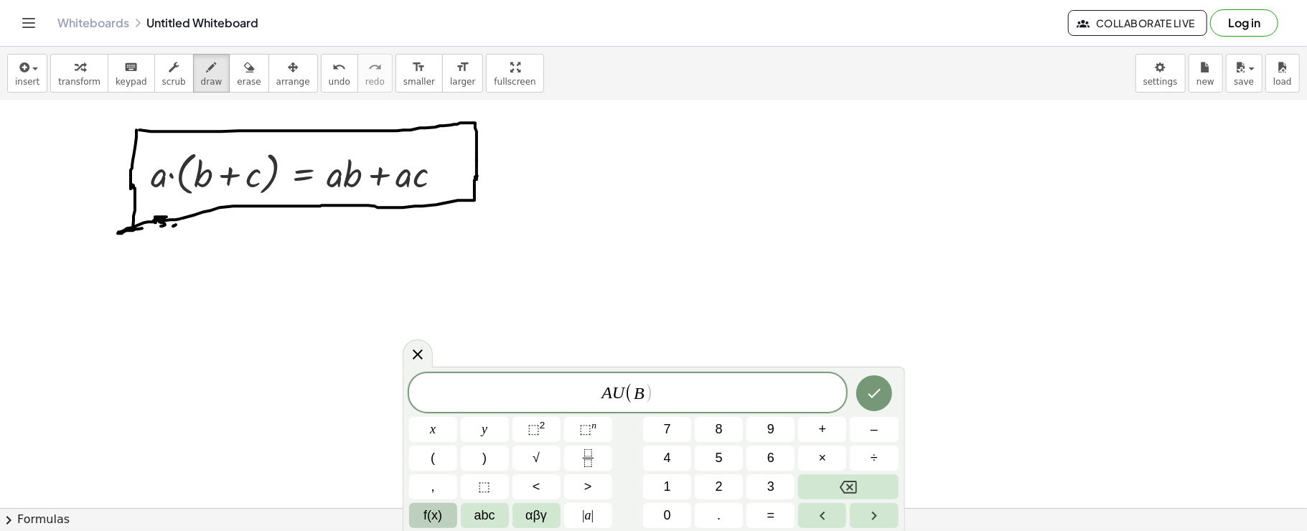
click at [430, 517] on span "f(x)" at bounding box center [432, 515] width 19 height 19
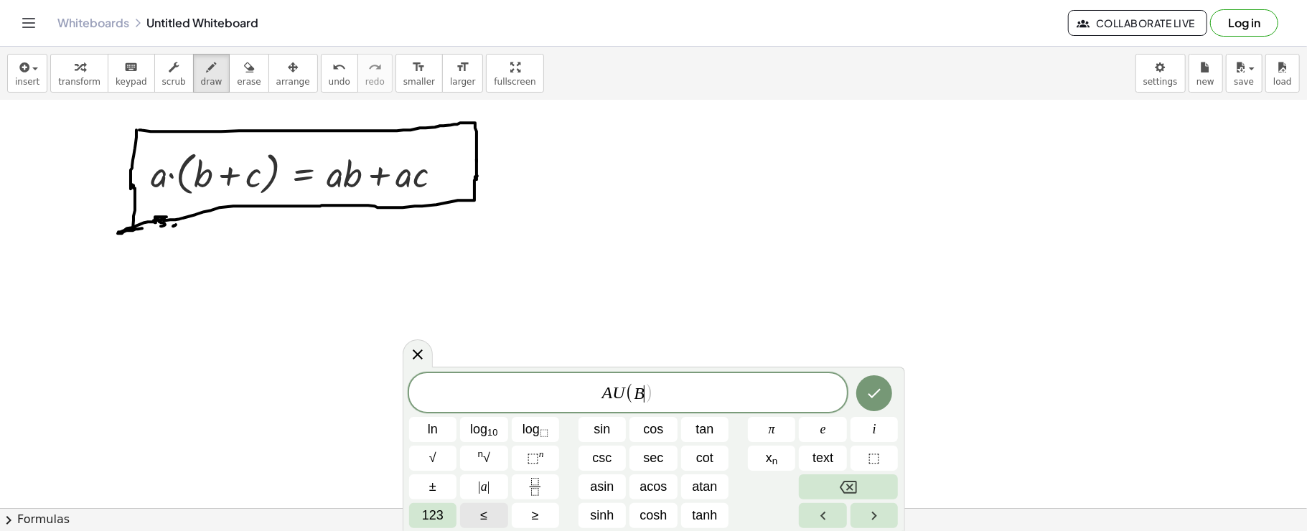
click at [430, 517] on span "123" at bounding box center [433, 515] width 22 height 19
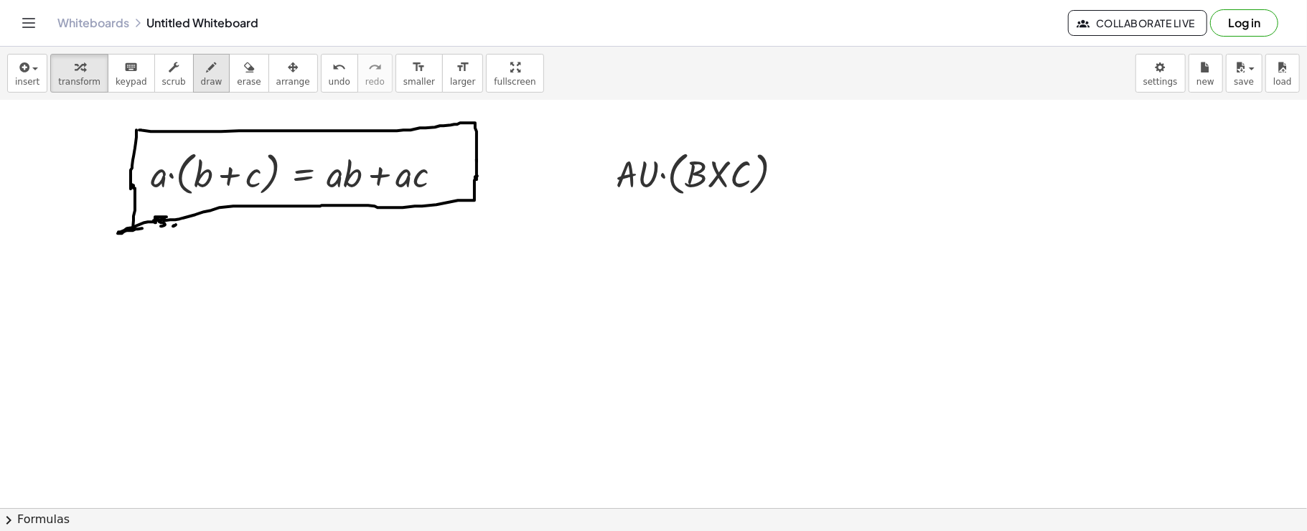
click at [207, 58] on button "draw" at bounding box center [211, 73] width 37 height 39
drag, startPoint x: 712, startPoint y: 195, endPoint x: 728, endPoint y: 195, distance: 15.8
click at [728, 195] on div at bounding box center [653, 112] width 1307 height 1584
drag, startPoint x: 709, startPoint y: 154, endPoint x: 717, endPoint y: 133, distance: 21.9
click at [717, 133] on div at bounding box center [653, 112] width 1307 height 1584
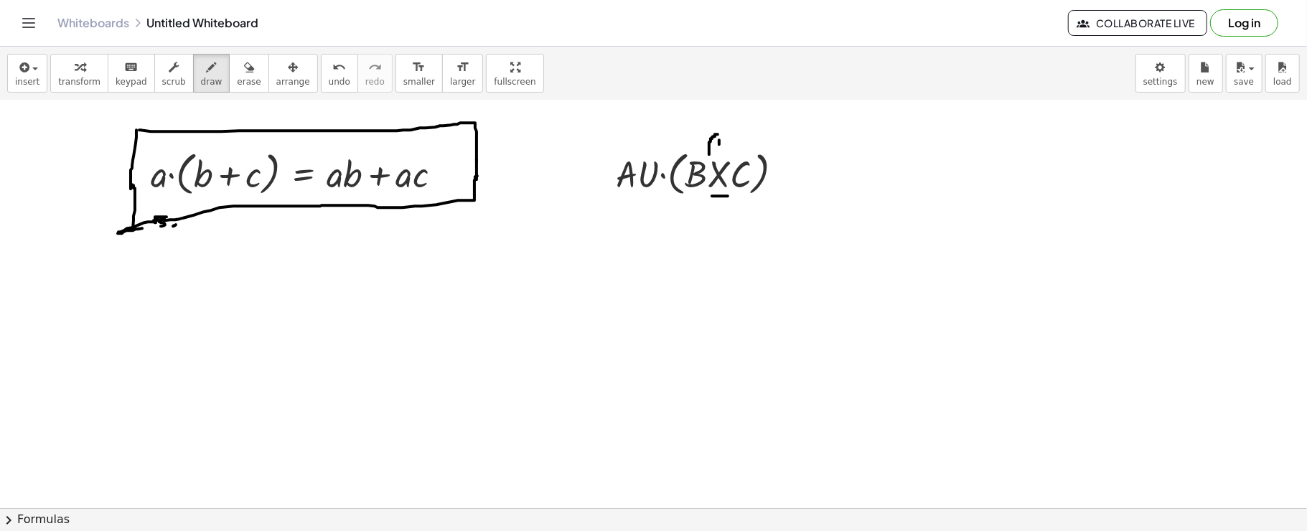
click at [719, 138] on div at bounding box center [653, 112] width 1307 height 1584
drag, startPoint x: 716, startPoint y: 138, endPoint x: 728, endPoint y: 156, distance: 21.3
click at [728, 156] on div at bounding box center [653, 112] width 1307 height 1584
click at [725, 132] on div at bounding box center [653, 112] width 1307 height 1584
click at [719, 133] on div at bounding box center [653, 112] width 1307 height 1584
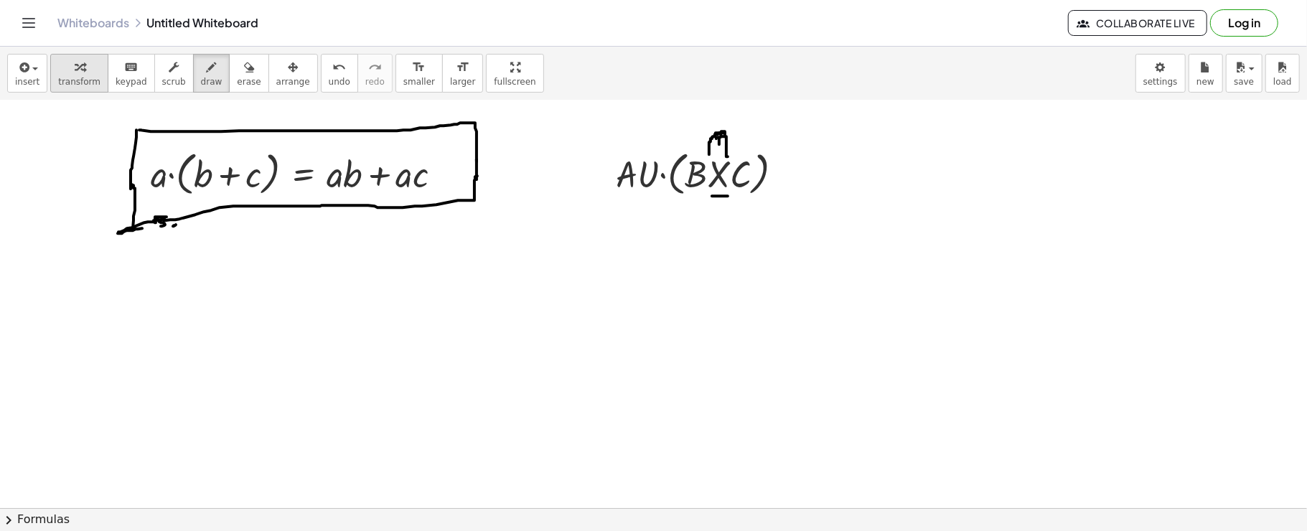
click at [83, 73] on div "button" at bounding box center [79, 66] width 42 height 17
click at [789, 172] on div at bounding box center [788, 174] width 16 height 16
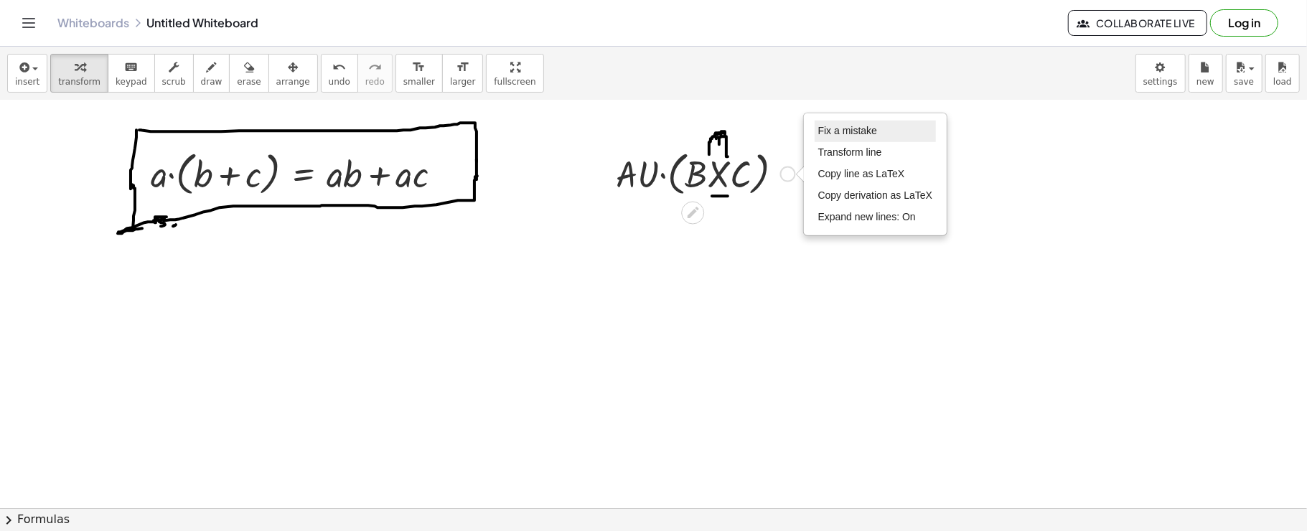
click at [819, 128] on span "Fix a mistake" at bounding box center [847, 130] width 59 height 11
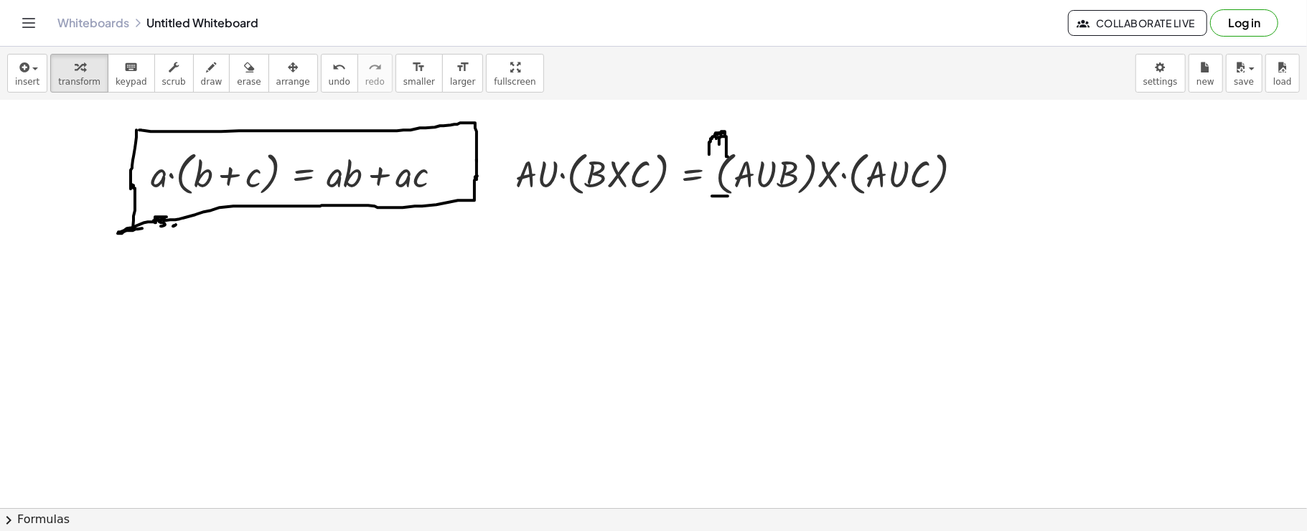
drag, startPoint x: 816, startPoint y: 207, endPoint x: 830, endPoint y: 207, distance: 13.6
click at [830, 207] on div at bounding box center [653, 112] width 1307 height 1584
click at [201, 61] on div "button" at bounding box center [212, 66] width 22 height 17
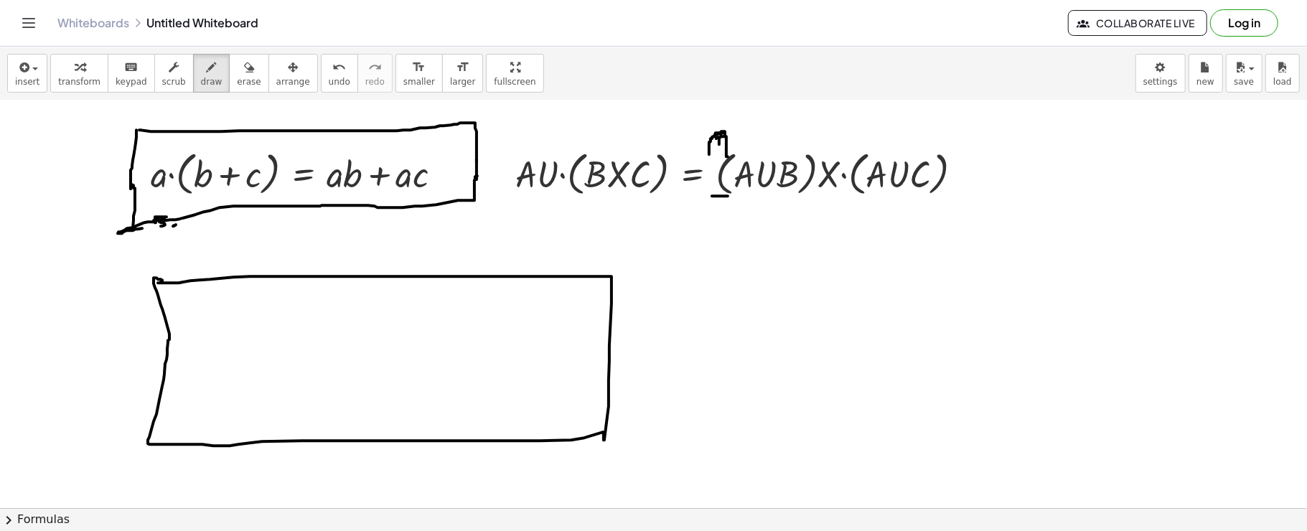
click at [158, 282] on div at bounding box center [653, 112] width 1307 height 1584
drag, startPoint x: 240, startPoint y: 307, endPoint x: 230, endPoint y: 319, distance: 14.8
click at [230, 319] on div at bounding box center [653, 112] width 1307 height 1584
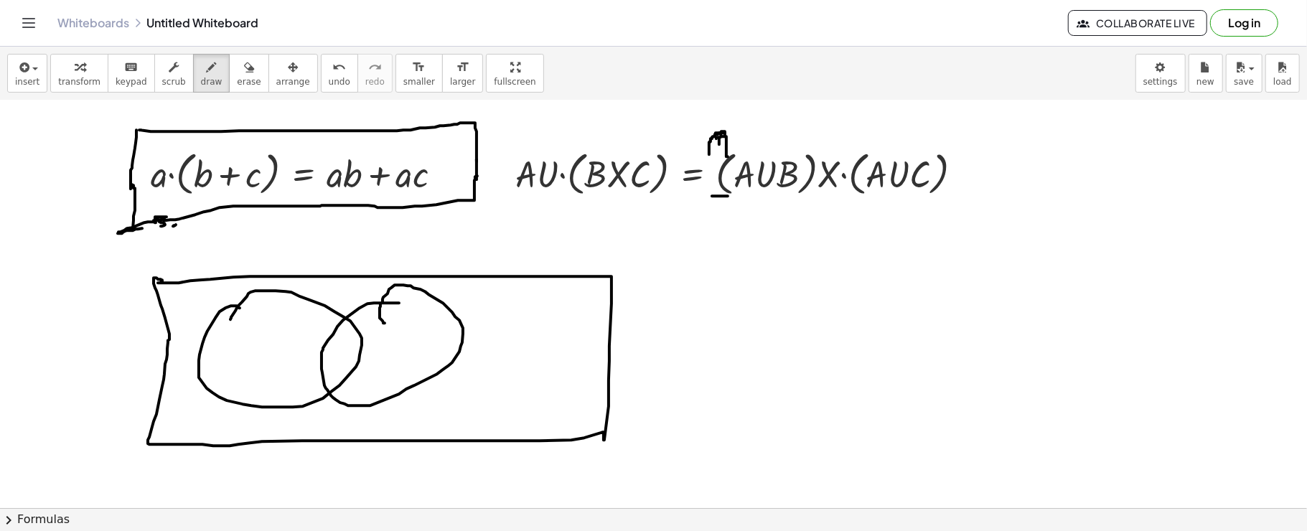
drag, startPoint x: 399, startPoint y: 302, endPoint x: 385, endPoint y: 322, distance: 24.7
click at [385, 322] on div at bounding box center [653, 112] width 1307 height 1584
click at [494, 293] on div at bounding box center [653, 112] width 1307 height 1584
drag, startPoint x: 612, startPoint y: 151, endPoint x: 621, endPoint y: 136, distance: 17.1
click at [621, 136] on div at bounding box center [653, 112] width 1307 height 1584
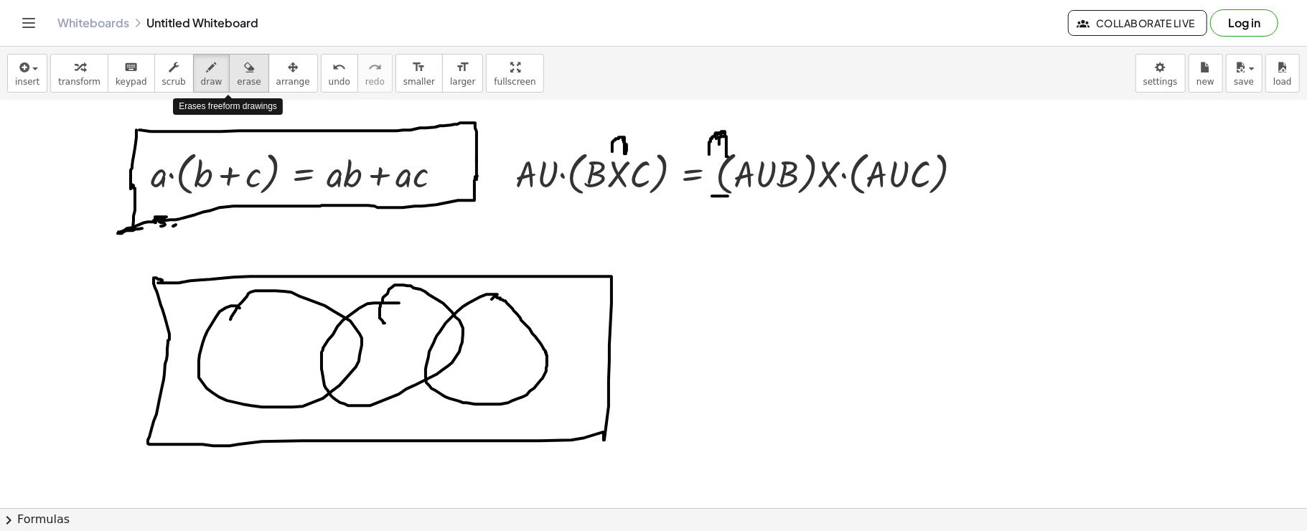
click at [237, 61] on div "button" at bounding box center [249, 66] width 24 height 17
drag, startPoint x: 756, startPoint y: 108, endPoint x: 724, endPoint y: 123, distance: 35.3
click at [724, 123] on div at bounding box center [653, 112] width 1307 height 1584
drag, startPoint x: 236, startPoint y: 347, endPoint x: 220, endPoint y: 336, distance: 19.7
click at [222, 336] on div at bounding box center [653, 112] width 1307 height 1584
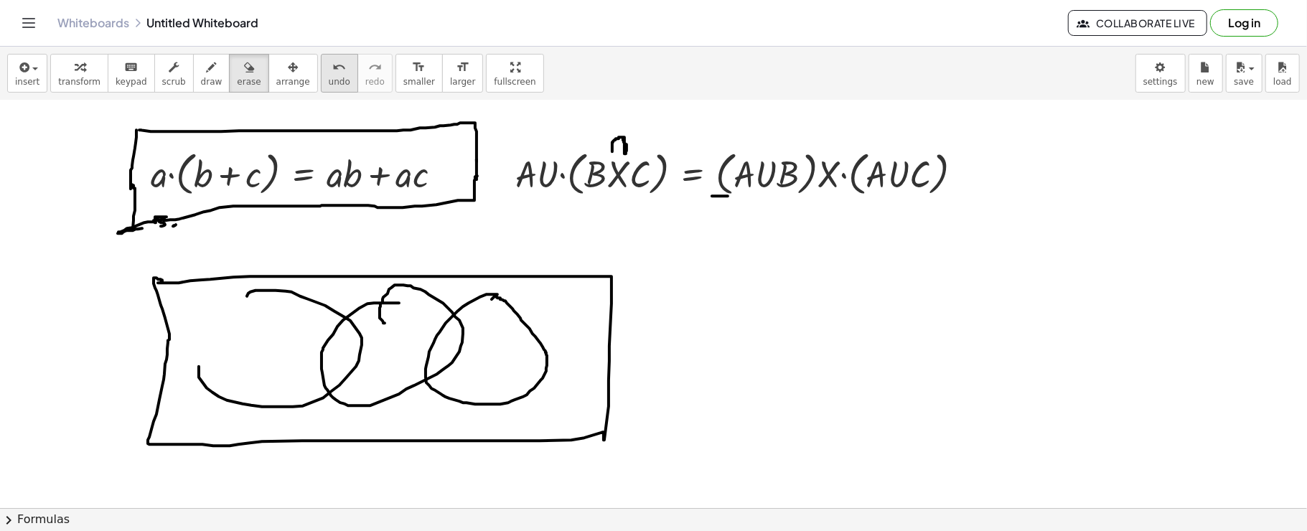
click at [329, 70] on div "undo" at bounding box center [340, 66] width 22 height 17
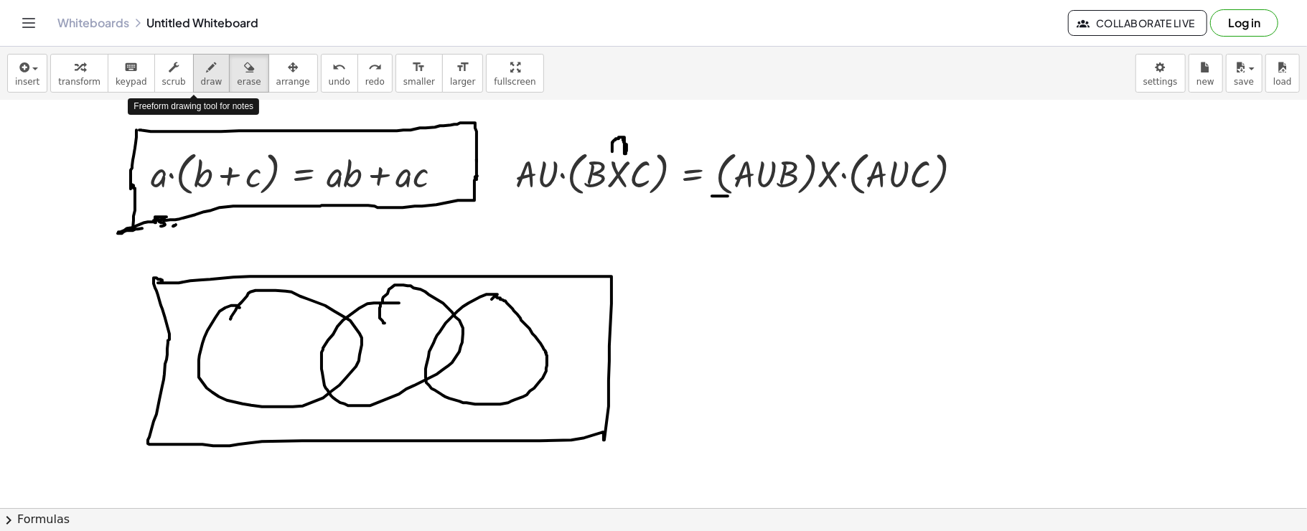
click at [201, 58] on div "button" at bounding box center [212, 66] width 22 height 17
drag, startPoint x: 261, startPoint y: 330, endPoint x: 290, endPoint y: 371, distance: 50.0
click at [290, 371] on div at bounding box center [653, 112] width 1307 height 1584
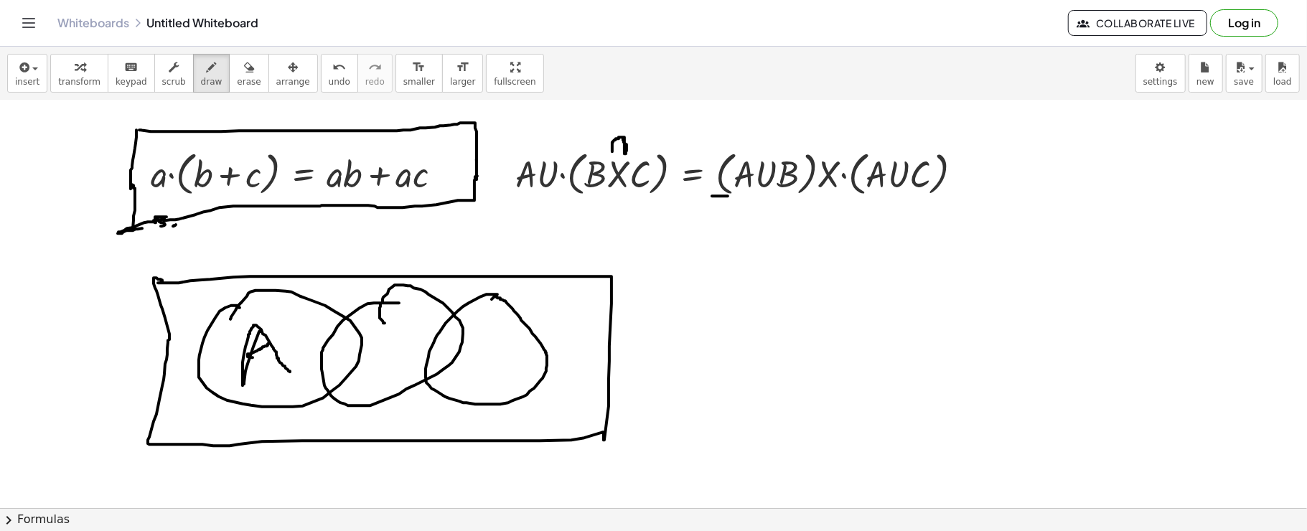
drag, startPoint x: 250, startPoint y: 356, endPoint x: 270, endPoint y: 342, distance: 25.3
click at [270, 342] on div at bounding box center [653, 112] width 1307 height 1584
drag, startPoint x: 377, startPoint y: 334, endPoint x: 375, endPoint y: 375, distance: 40.3
click at [375, 375] on div at bounding box center [653, 112] width 1307 height 1584
drag, startPoint x: 488, startPoint y: 334, endPoint x: 497, endPoint y: 371, distance: 37.8
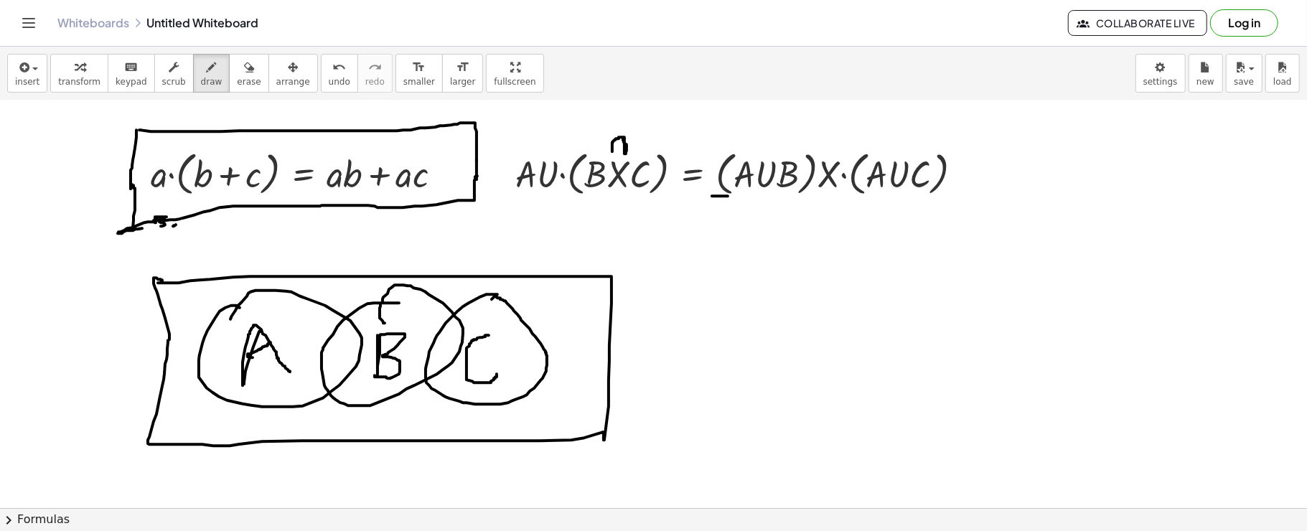
click at [497, 371] on div at bounding box center [653, 112] width 1307 height 1584
click at [486, 331] on div at bounding box center [653, 112] width 1307 height 1584
drag, startPoint x: 486, startPoint y: 331, endPoint x: 471, endPoint y: 342, distance: 18.5
click at [471, 342] on div at bounding box center [653, 112] width 1307 height 1584
click at [465, 344] on div at bounding box center [653, 112] width 1307 height 1584
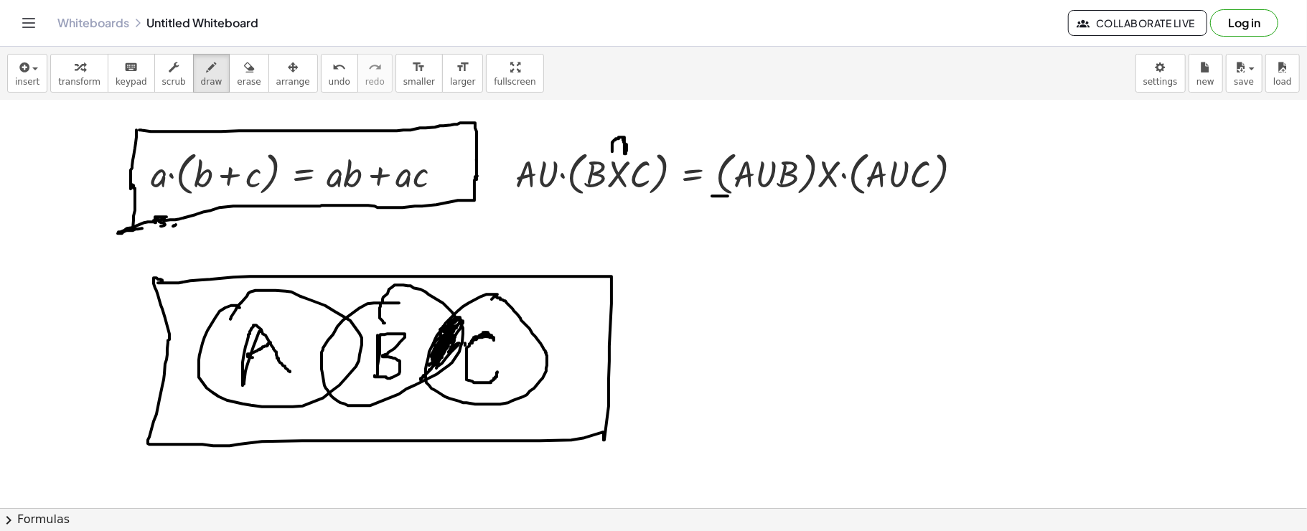
drag, startPoint x: 438, startPoint y: 352, endPoint x: 457, endPoint y: 321, distance: 35.8
click at [457, 321] on div at bounding box center [653, 112] width 1307 height 1584
drag, startPoint x: 215, startPoint y: 343, endPoint x: 214, endPoint y: 354, distance: 10.9
click at [214, 354] on div at bounding box center [653, 112] width 1307 height 1584
drag, startPoint x: 245, startPoint y: 327, endPoint x: 237, endPoint y: 340, distance: 15.1
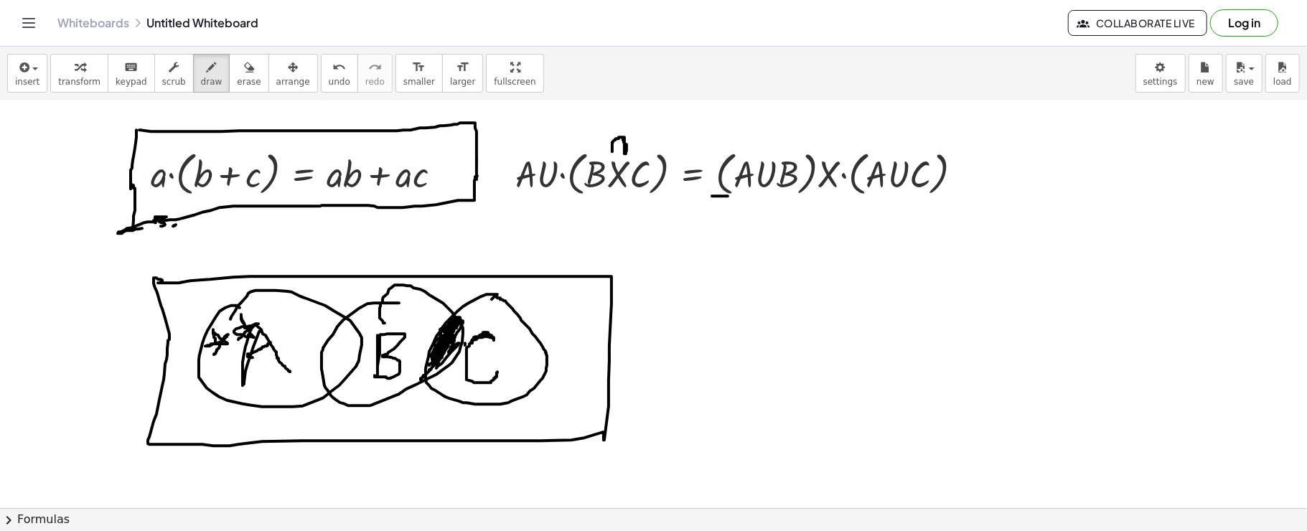
click at [237, 340] on div at bounding box center [653, 112] width 1307 height 1584
click at [283, 331] on div at bounding box center [653, 112] width 1307 height 1584
drag, startPoint x: 258, startPoint y: 377, endPoint x: 253, endPoint y: 389, distance: 13.5
click at [253, 389] on div at bounding box center [653, 112] width 1307 height 1584
drag, startPoint x: 290, startPoint y: 374, endPoint x: 283, endPoint y: 377, distance: 7.7
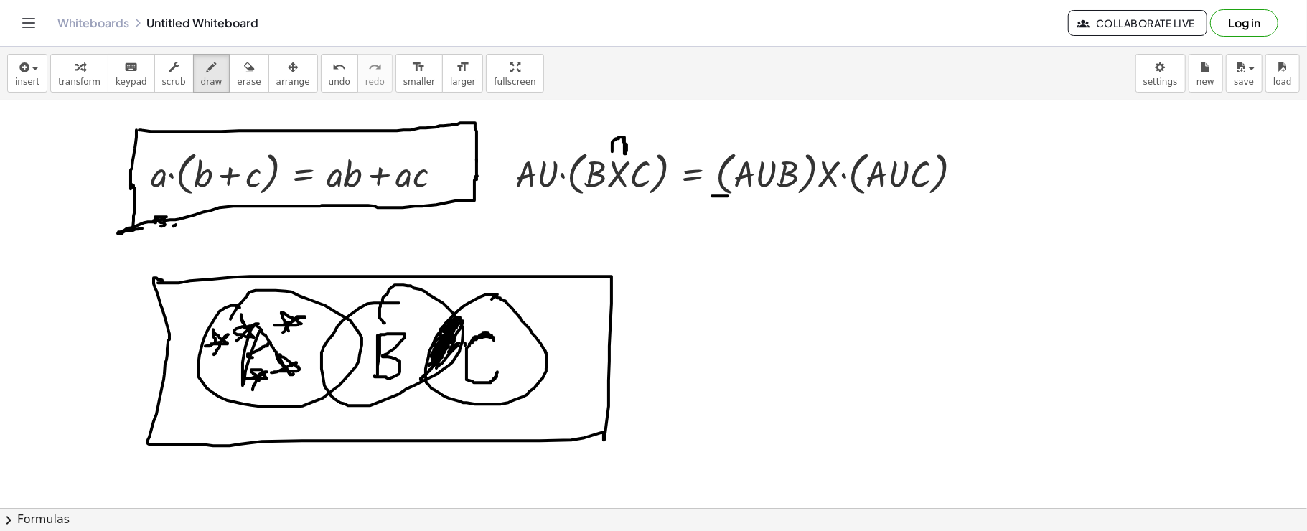
click at [283, 377] on div at bounding box center [653, 112] width 1307 height 1584
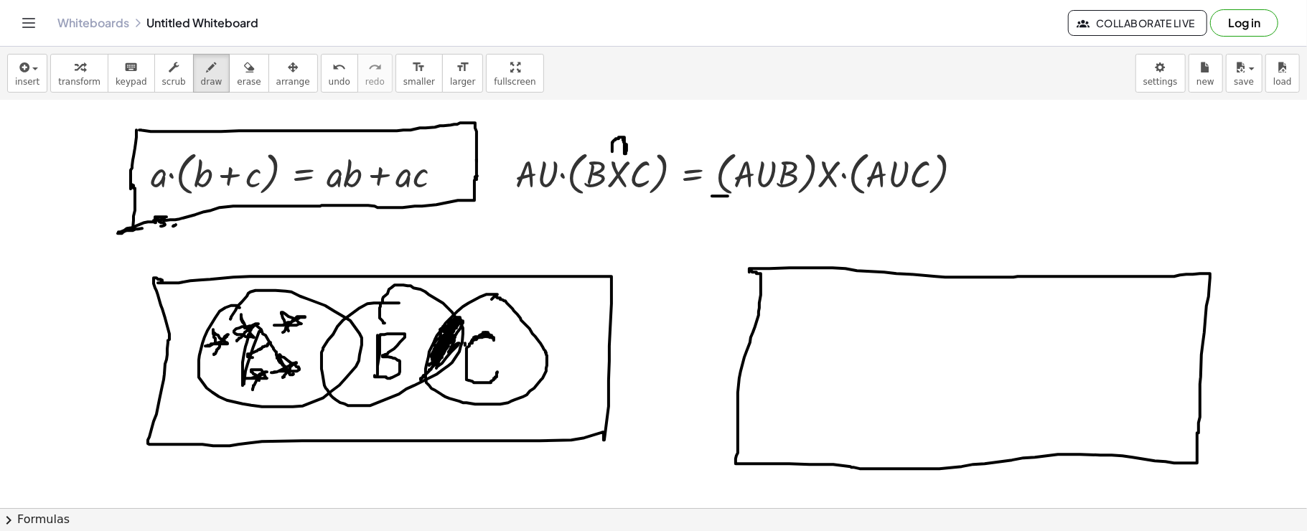
click at [750, 270] on div at bounding box center [653, 112] width 1307 height 1584
click at [834, 306] on div at bounding box center [653, 112] width 1307 height 1584
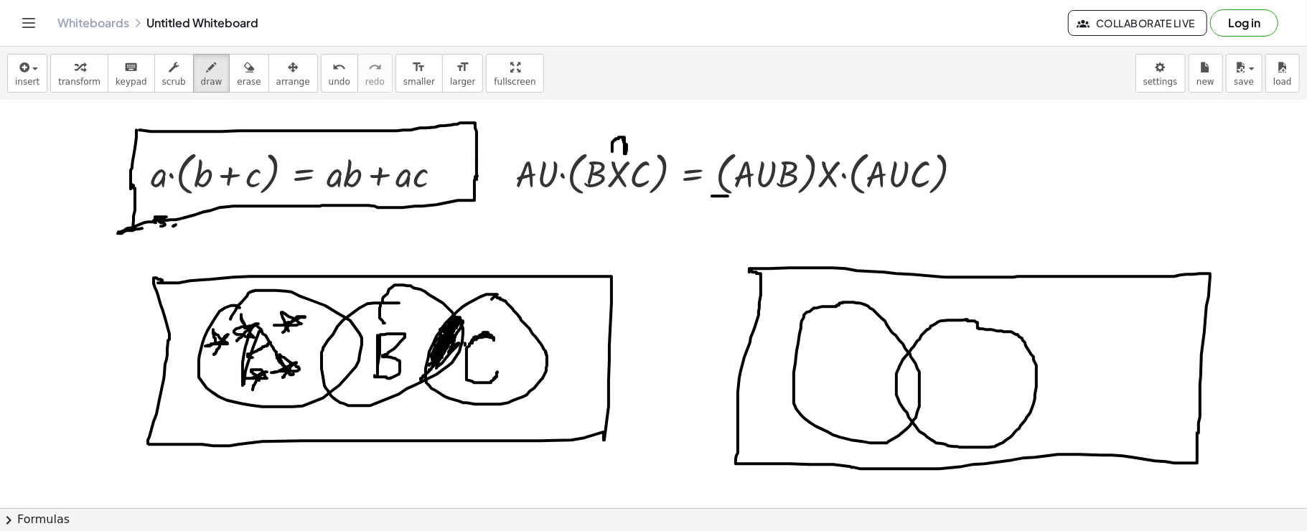
click at [967, 320] on div at bounding box center [653, 112] width 1307 height 1584
click at [1091, 314] on div at bounding box center [653, 112] width 1307 height 1584
drag, startPoint x: 824, startPoint y: 325, endPoint x: 841, endPoint y: 345, distance: 26.0
click at [841, 345] on div at bounding box center [653, 112] width 1307 height 1584
drag, startPoint x: 819, startPoint y: 342, endPoint x: 837, endPoint y: 334, distance: 19.6
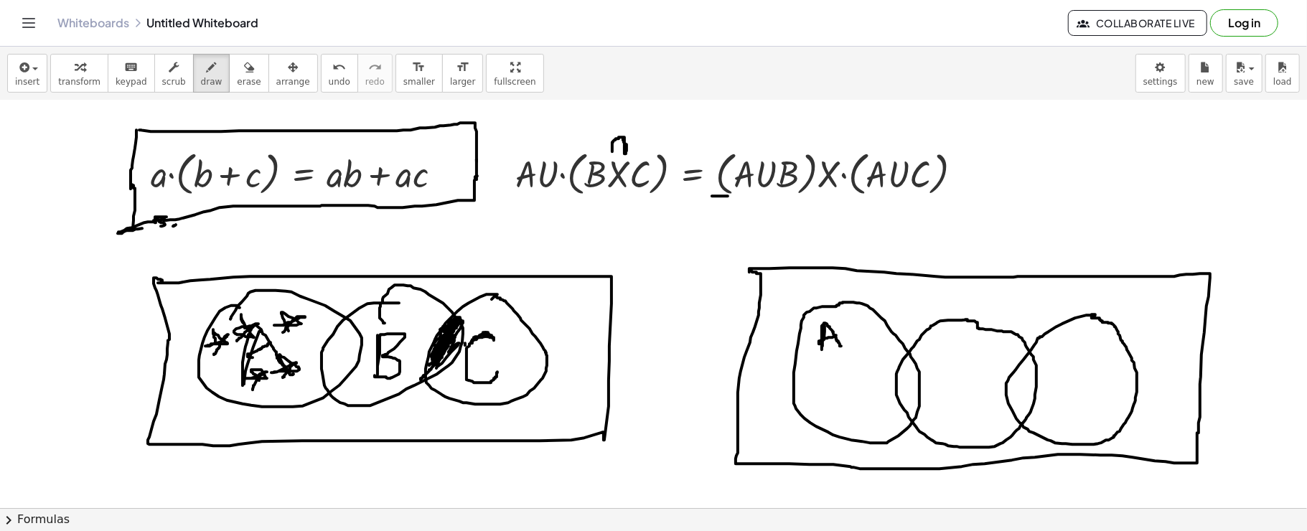
click at [837, 334] on div at bounding box center [653, 112] width 1307 height 1584
drag, startPoint x: 946, startPoint y: 349, endPoint x: 948, endPoint y: 377, distance: 28.8
click at [948, 377] on div at bounding box center [653, 112] width 1307 height 1584
drag, startPoint x: 1085, startPoint y: 357, endPoint x: 1091, endPoint y: 379, distance: 23.2
click at [1091, 379] on div at bounding box center [653, 112] width 1307 height 1584
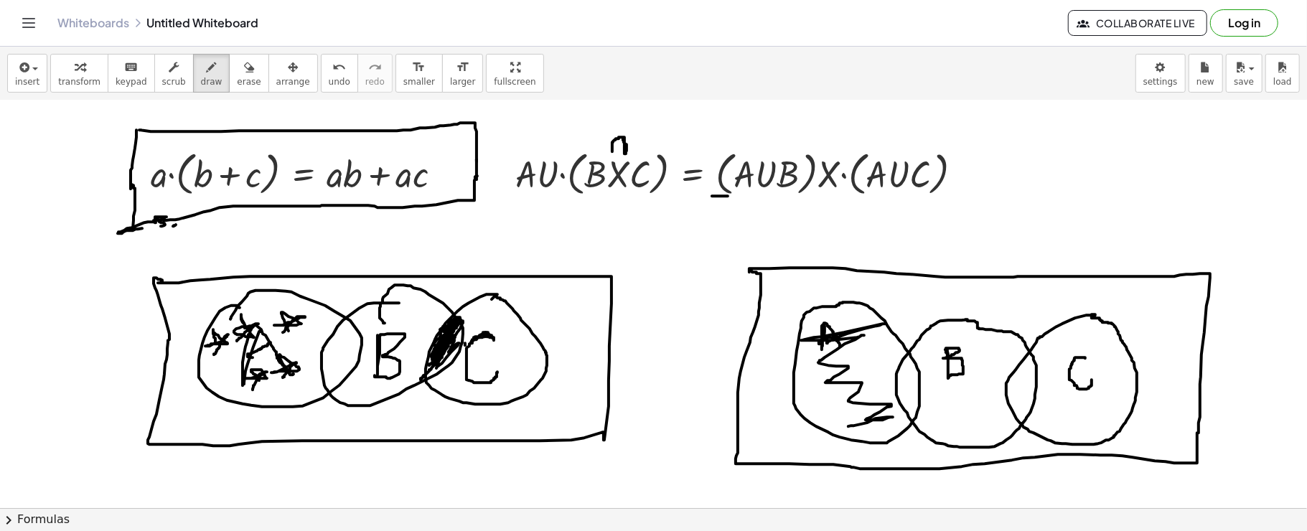
drag, startPoint x: 827, startPoint y: 342, endPoint x: 848, endPoint y: 425, distance: 86.0
click at [848, 425] on div at bounding box center [653, 112] width 1307 height 1584
drag, startPoint x: 962, startPoint y: 428, endPoint x: 967, endPoint y: 373, distance: 54.8
click at [967, 373] on div at bounding box center [653, 112] width 1307 height 1584
drag, startPoint x: 980, startPoint y: 408, endPoint x: 954, endPoint y: 344, distance: 69.2
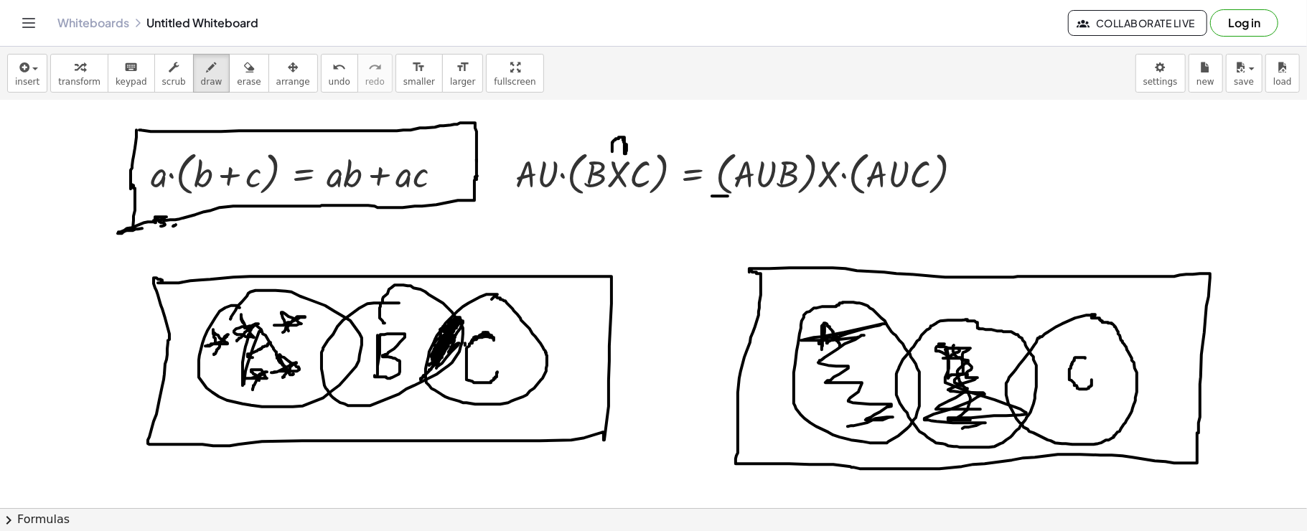
click at [954, 344] on div at bounding box center [653, 112] width 1307 height 1584
drag, startPoint x: 822, startPoint y: 199, endPoint x: 839, endPoint y: 201, distance: 17.3
click at [839, 201] on div at bounding box center [653, 112] width 1307 height 1584
drag, startPoint x: 809, startPoint y: 385, endPoint x: 804, endPoint y: 380, distance: 8.1
click at [804, 380] on div at bounding box center [653, 112] width 1307 height 1584
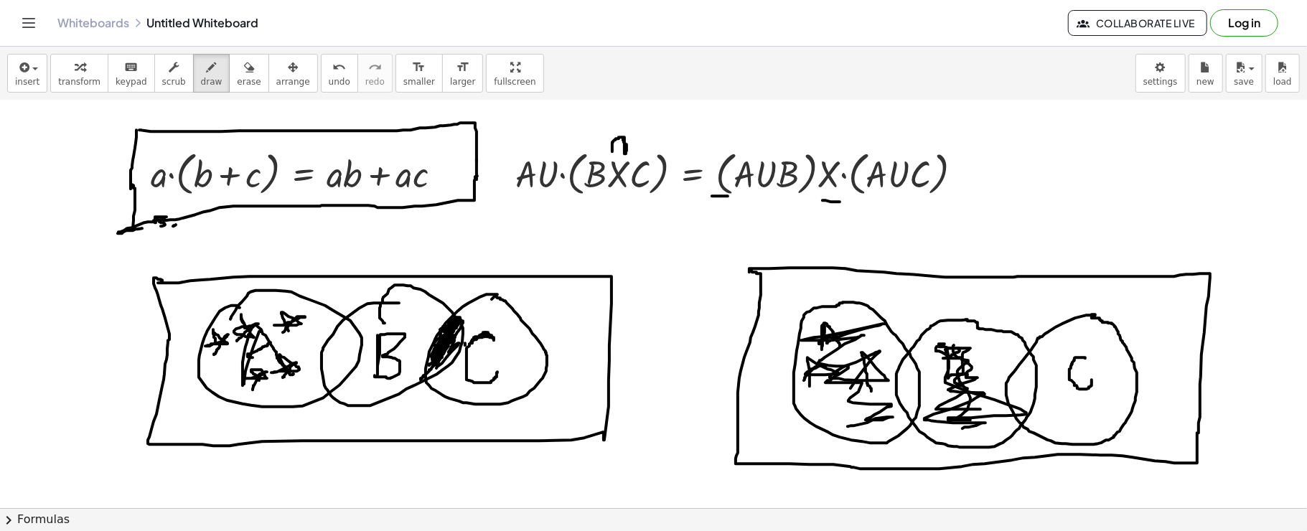
drag, startPoint x: 871, startPoint y: 390, endPoint x: 847, endPoint y: 395, distance: 24.8
click at [847, 395] on div at bounding box center [653, 112] width 1307 height 1584
drag, startPoint x: 1053, startPoint y: 405, endPoint x: 1068, endPoint y: 402, distance: 15.5
click at [1068, 402] on div at bounding box center [653, 112] width 1307 height 1584
drag, startPoint x: 1096, startPoint y: 403, endPoint x: 1077, endPoint y: 417, distance: 23.7
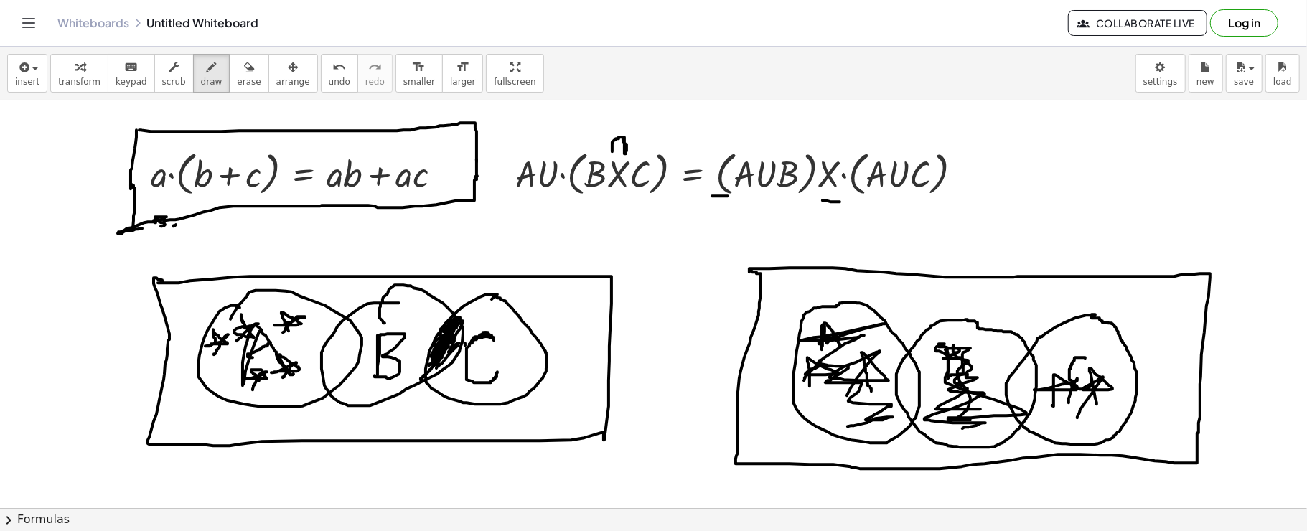
click at [1077, 417] on div at bounding box center [653, 112] width 1307 height 1584
drag, startPoint x: 1077, startPoint y: 334, endPoint x: 1040, endPoint y: 357, distance: 43.2
click at [1040, 357] on div at bounding box center [653, 112] width 1307 height 1584
drag, startPoint x: 902, startPoint y: 374, endPoint x: 905, endPoint y: 396, distance: 22.4
click at [905, 396] on div at bounding box center [653, 112] width 1307 height 1584
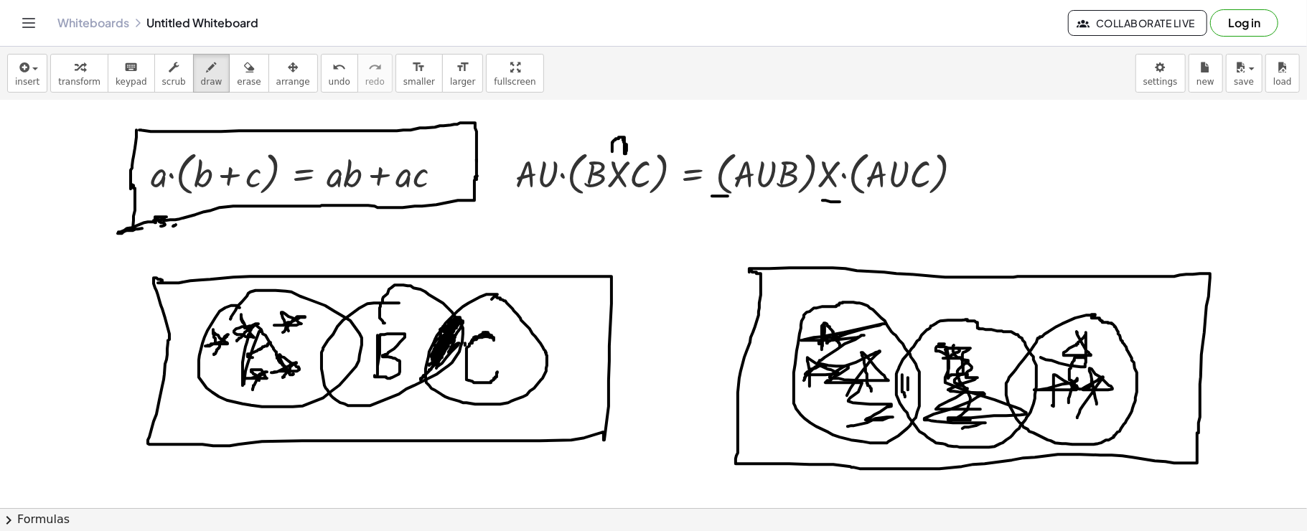
drag, startPoint x: 908, startPoint y: 377, endPoint x: 908, endPoint y: 397, distance: 20.1
click at [908, 396] on div at bounding box center [653, 112] width 1307 height 1584
drag, startPoint x: 890, startPoint y: 385, endPoint x: 914, endPoint y: 382, distance: 24.5
click at [914, 382] on div at bounding box center [653, 112] width 1307 height 1584
drag, startPoint x: 890, startPoint y: 391, endPoint x: 911, endPoint y: 389, distance: 20.9
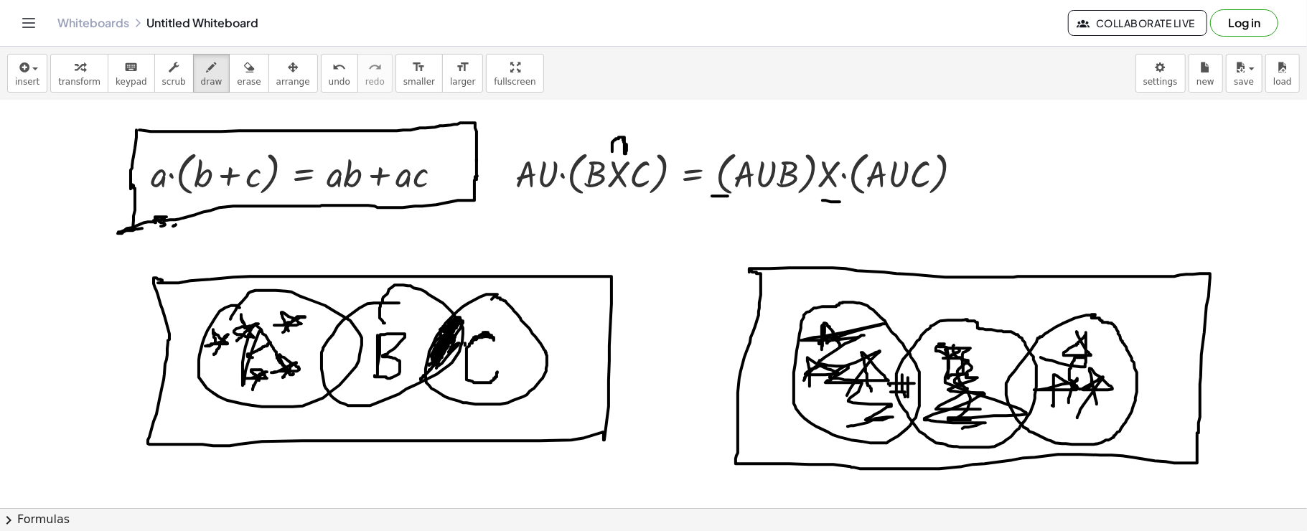
click at [911, 389] on div at bounding box center [653, 112] width 1307 height 1584
drag, startPoint x: 1022, startPoint y: 373, endPoint x: 1020, endPoint y: 391, distance: 18.0
click at [1020, 391] on div at bounding box center [653, 112] width 1307 height 1584
drag, startPoint x: 1028, startPoint y: 369, endPoint x: 1026, endPoint y: 386, distance: 17.4
click at [1026, 386] on div at bounding box center [653, 112] width 1307 height 1584
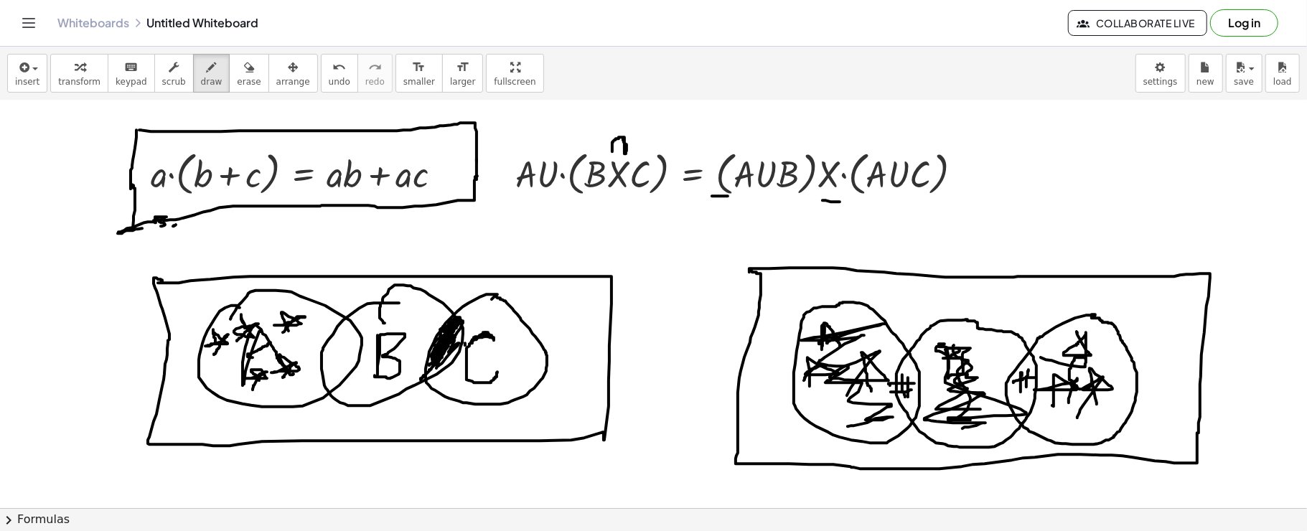
drag, startPoint x: 1013, startPoint y: 382, endPoint x: 1036, endPoint y: 377, distance: 23.5
click at [1036, 377] on div at bounding box center [653, 112] width 1307 height 1584
drag, startPoint x: 1011, startPoint y: 388, endPoint x: 1036, endPoint y: 382, distance: 25.9
click at [1036, 382] on div at bounding box center [653, 112] width 1307 height 1584
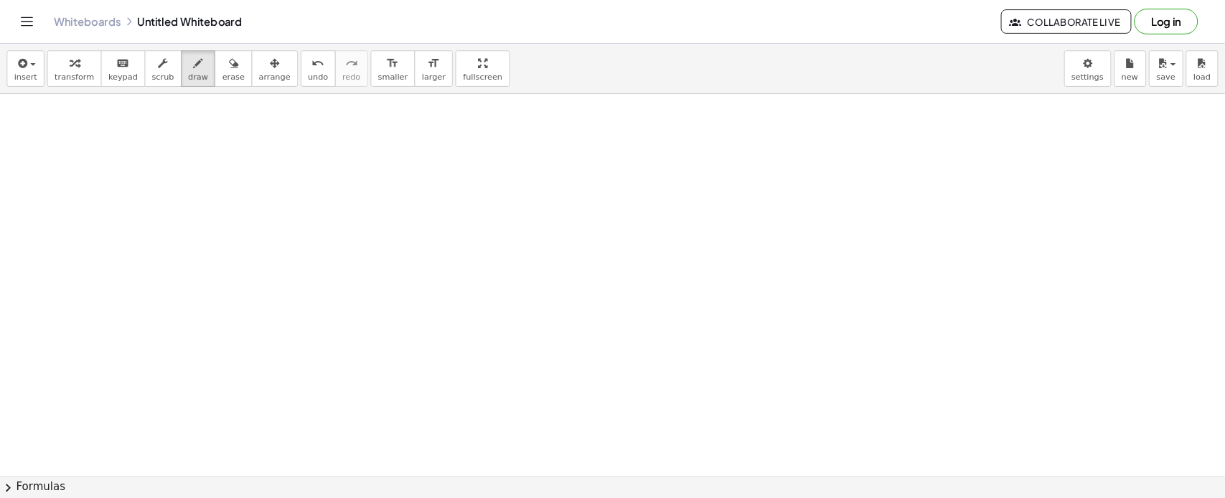
scroll to position [1309, 0]
click at [19, 56] on button "insert" at bounding box center [27, 73] width 40 height 39
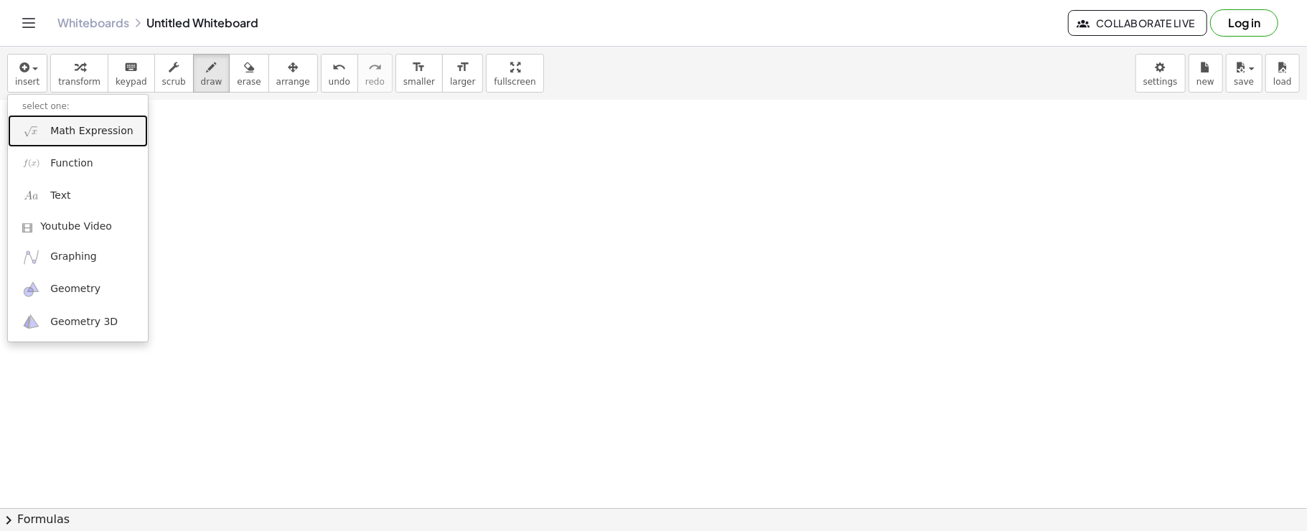
click at [29, 119] on link "Math Expression" at bounding box center [78, 131] width 140 height 32
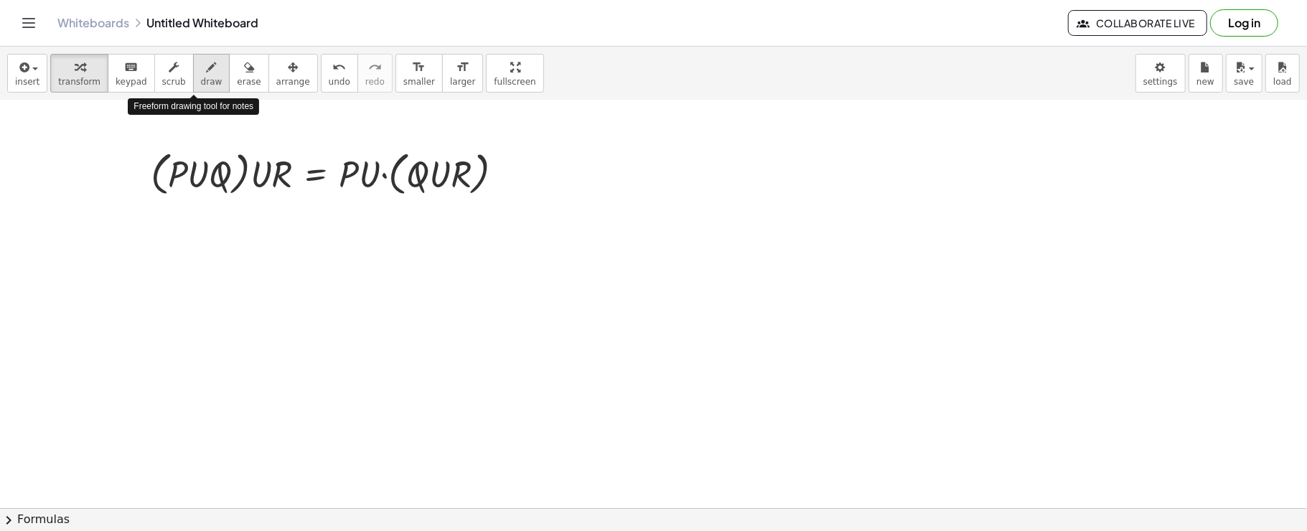
click at [207, 60] on icon "button" at bounding box center [212, 67] width 10 height 17
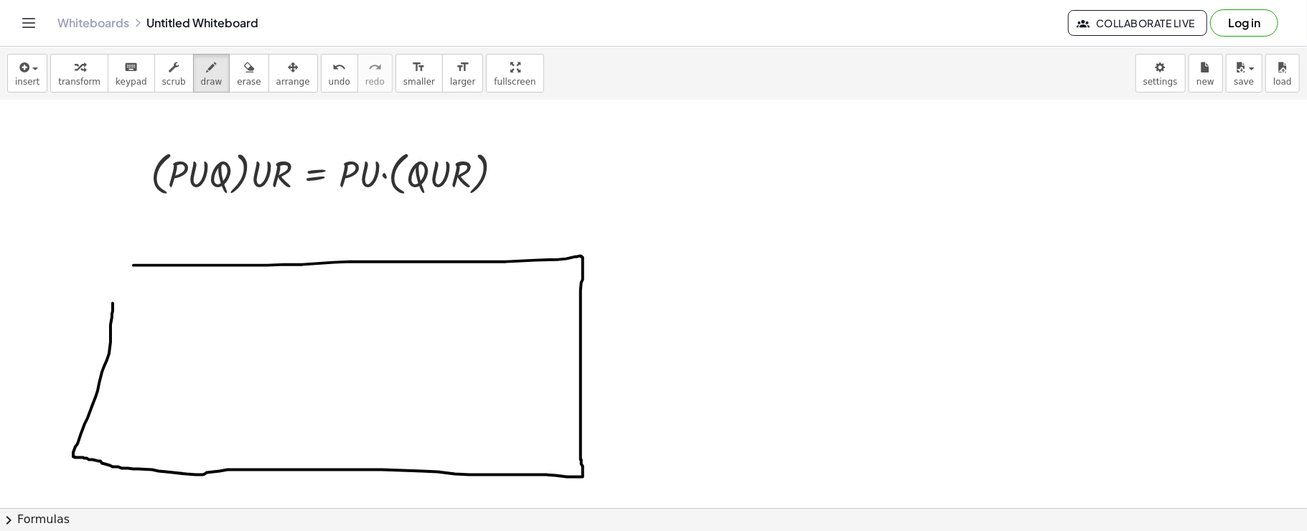
drag, startPoint x: 133, startPoint y: 265, endPoint x: 113, endPoint y: 291, distance: 33.2
drag, startPoint x: 110, startPoint y: 280, endPoint x: 110, endPoint y: 288, distance: 7.9
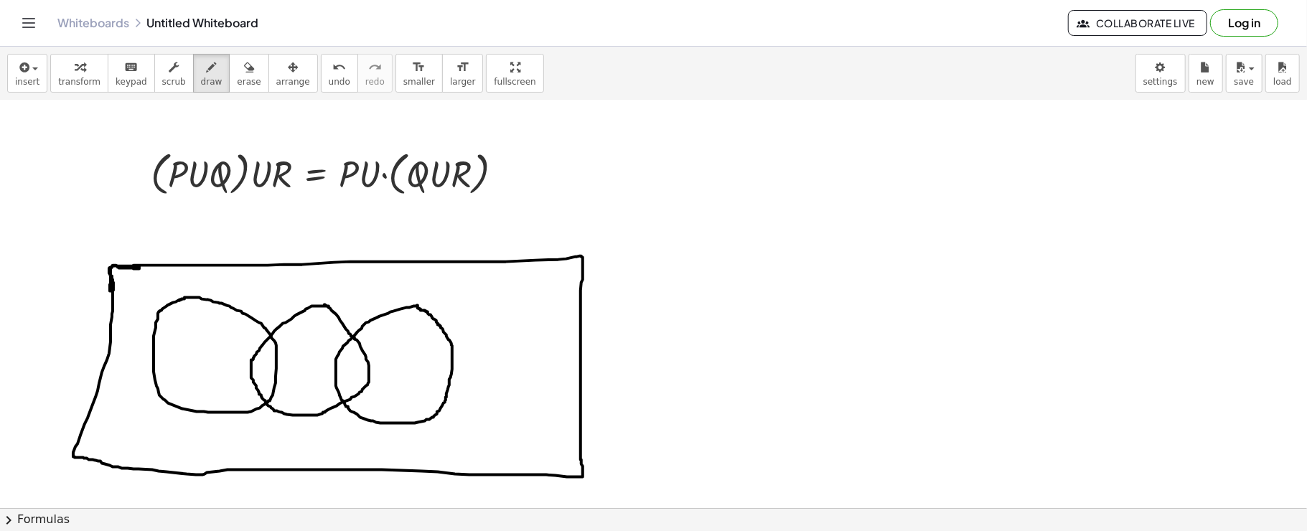
drag, startPoint x: 167, startPoint y: 316, endPoint x: 167, endPoint y: 339, distance: 23.7
drag, startPoint x: 166, startPoint y: 316, endPoint x: 173, endPoint y: 329, distance: 13.8
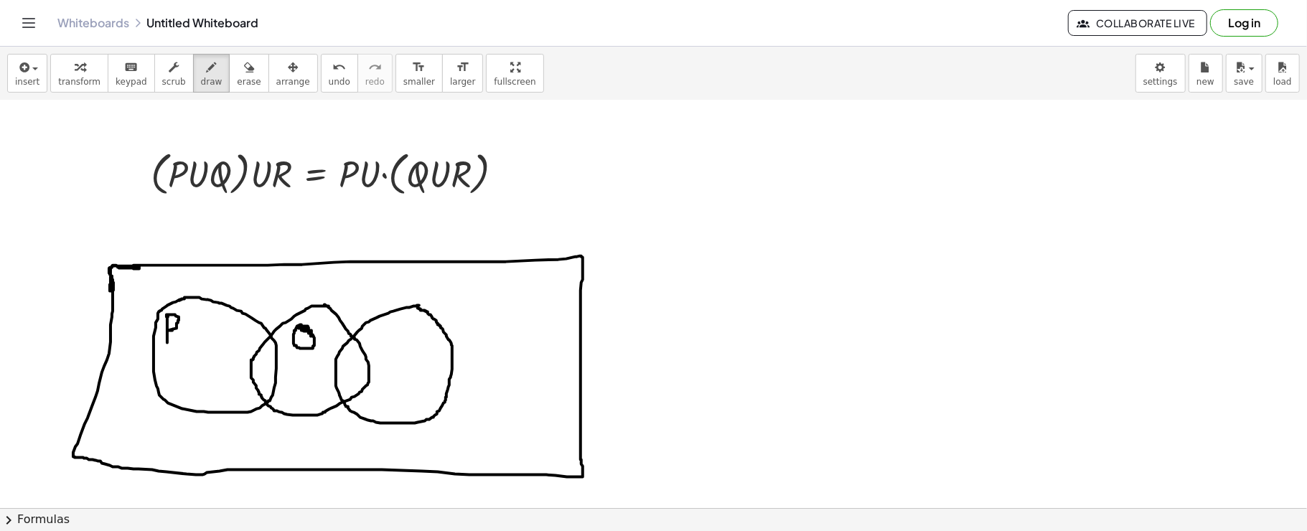
drag, startPoint x: 297, startPoint y: 326, endPoint x: 311, endPoint y: 330, distance: 14.3
drag, startPoint x: 303, startPoint y: 334, endPoint x: 304, endPoint y: 357, distance: 23.0
drag, startPoint x: 388, startPoint y: 343, endPoint x: 402, endPoint y: 359, distance: 20.9
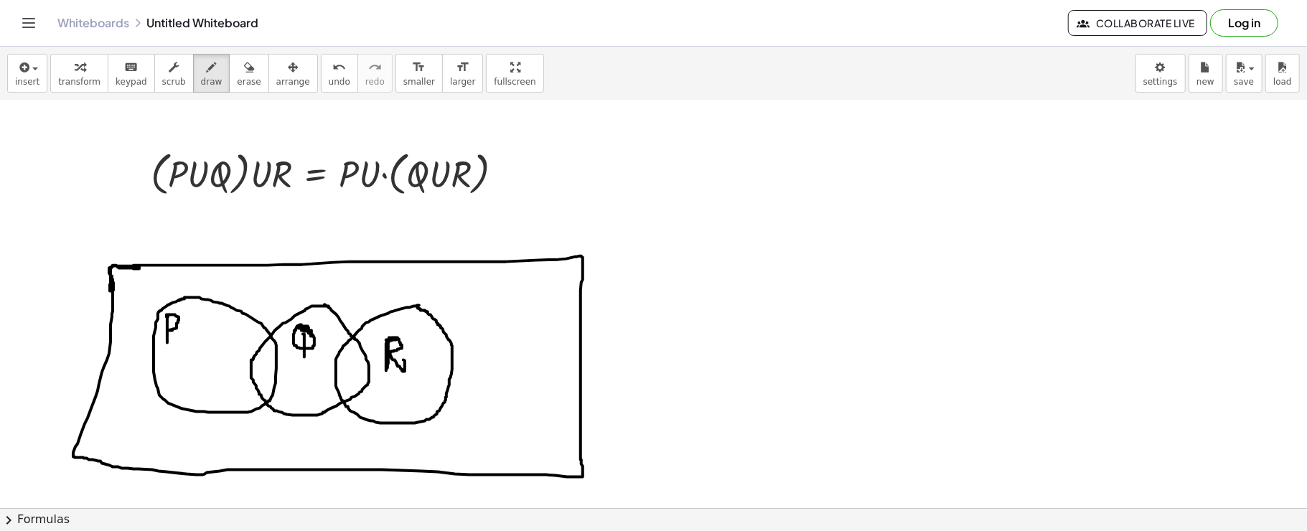
click at [27, 59] on icon "button" at bounding box center [23, 67] width 13 height 17
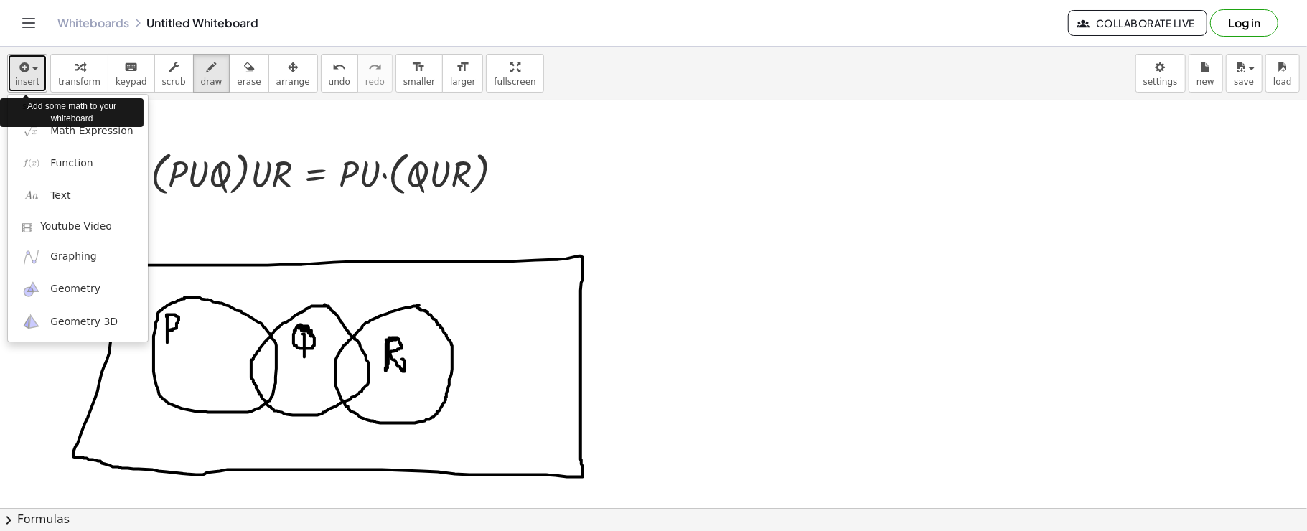
click at [21, 59] on icon "button" at bounding box center [23, 67] width 13 height 17
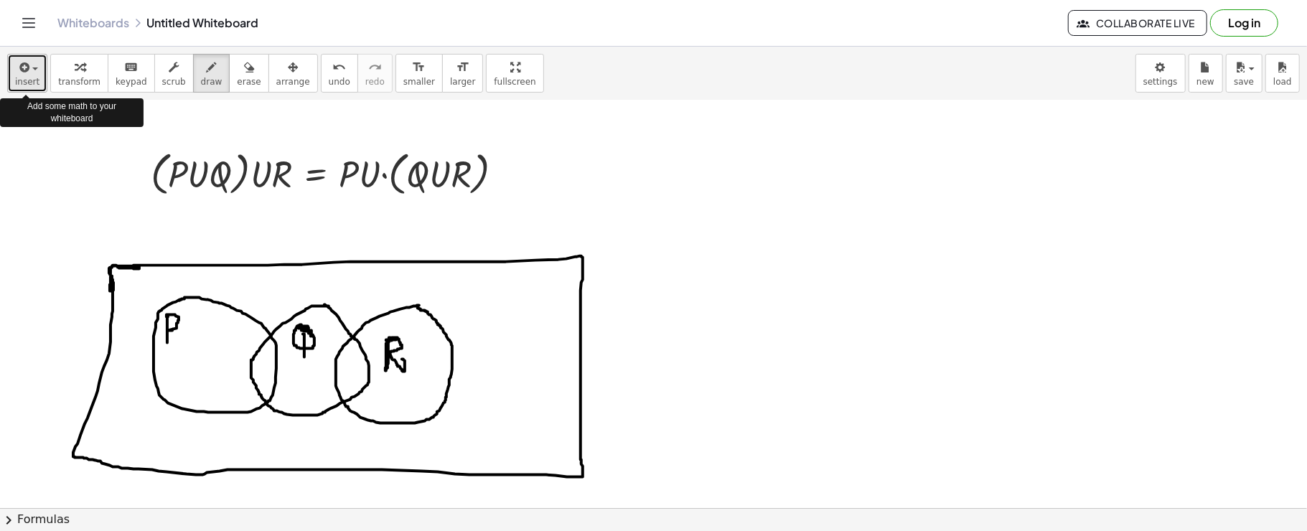
click at [19, 59] on icon "button" at bounding box center [23, 67] width 13 height 17
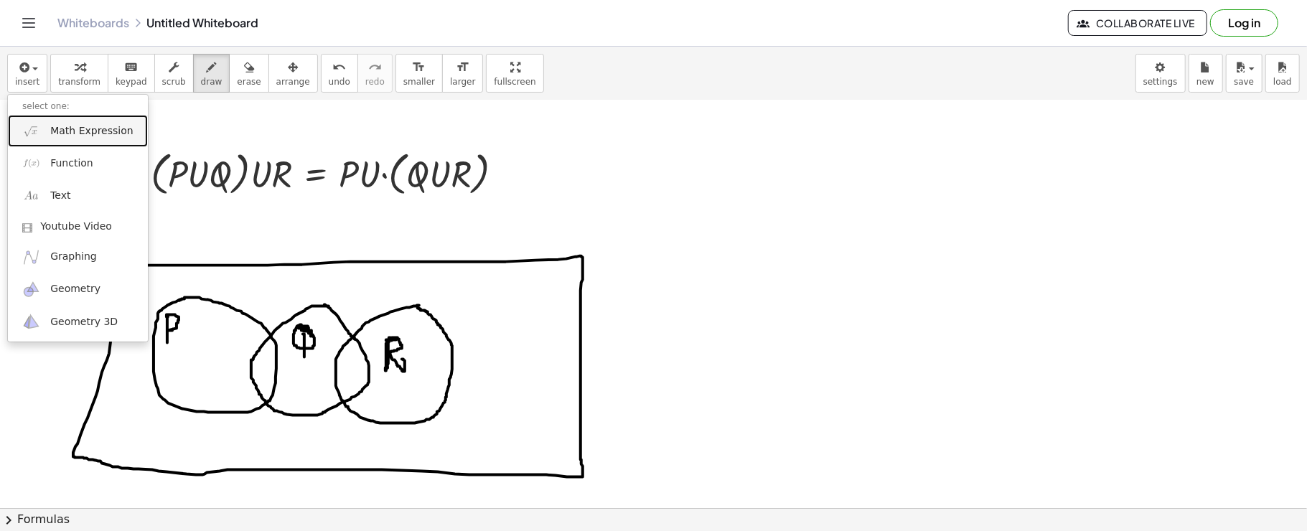
click at [27, 119] on link "Math Expression" at bounding box center [78, 131] width 140 height 32
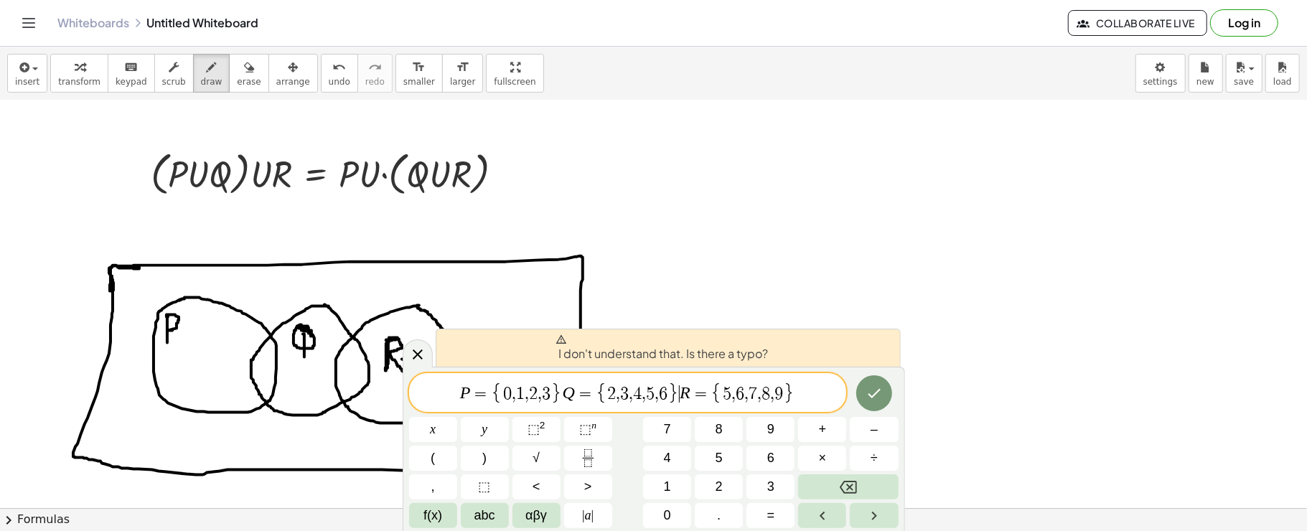
click at [675, 397] on span "}" at bounding box center [673, 393] width 12 height 21
click at [867, 389] on icon "Done" at bounding box center [873, 393] width 17 height 17
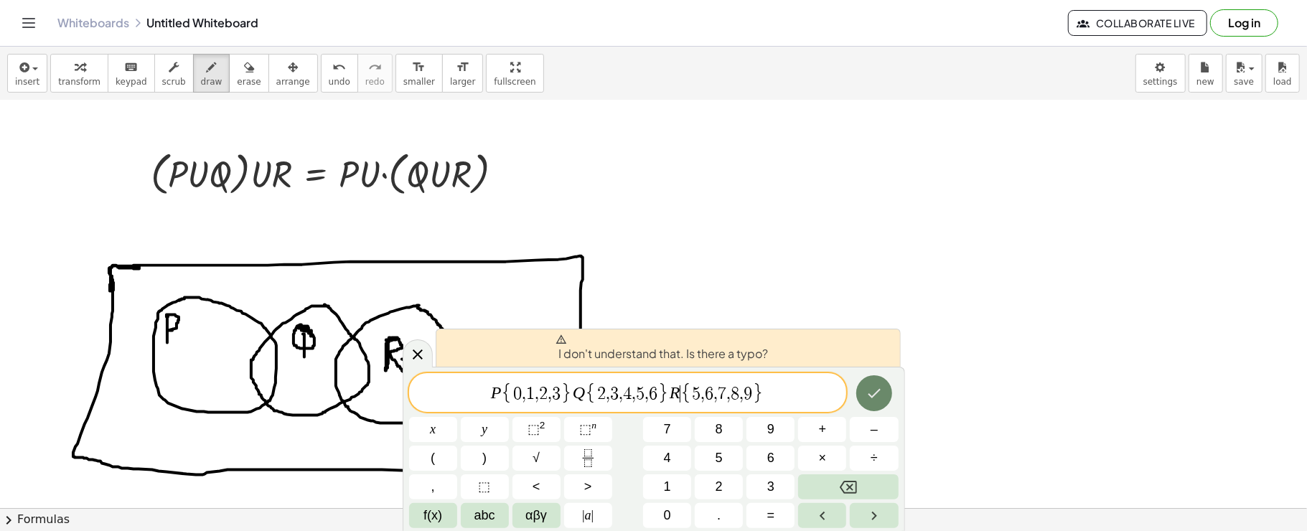
click at [867, 389] on icon "Done" at bounding box center [873, 393] width 17 height 17
click at [767, 412] on div "P { 0 , 1 , 2 , 3 } Q { 2 , 3 , 4 , 5 , 6 } R { 5 , 6 , 7 , 8 , 9 } x y ⬚ 2 ⬚ n…" at bounding box center [653, 450] width 489 height 155
click at [415, 403] on div "​ P { 0 , 1 , 2 , 3 } Q { 2 , 3 , 4 , 5 , 6 } R { 5 , 6 , 7 , 8 , 9 }" at bounding box center [628, 392] width 438 height 39
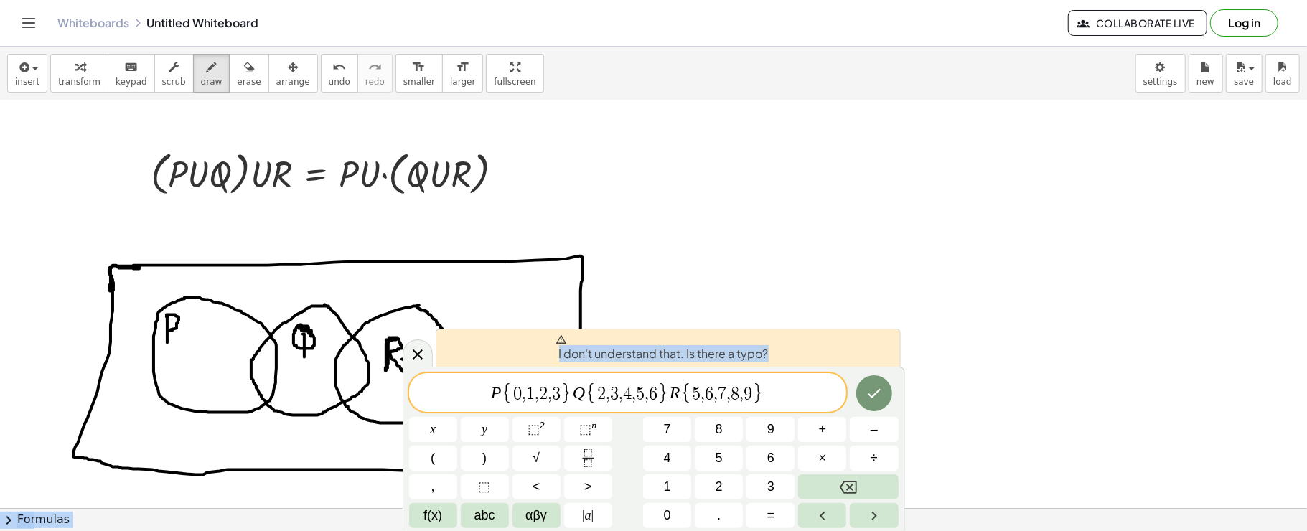
drag, startPoint x: 409, startPoint y: 408, endPoint x: 638, endPoint y: 290, distance: 257.3
click at [638, 290] on body "Graspable Math Activities Get Started Activity Bank Assigned Work Classes White…" at bounding box center [653, 265] width 1307 height 531
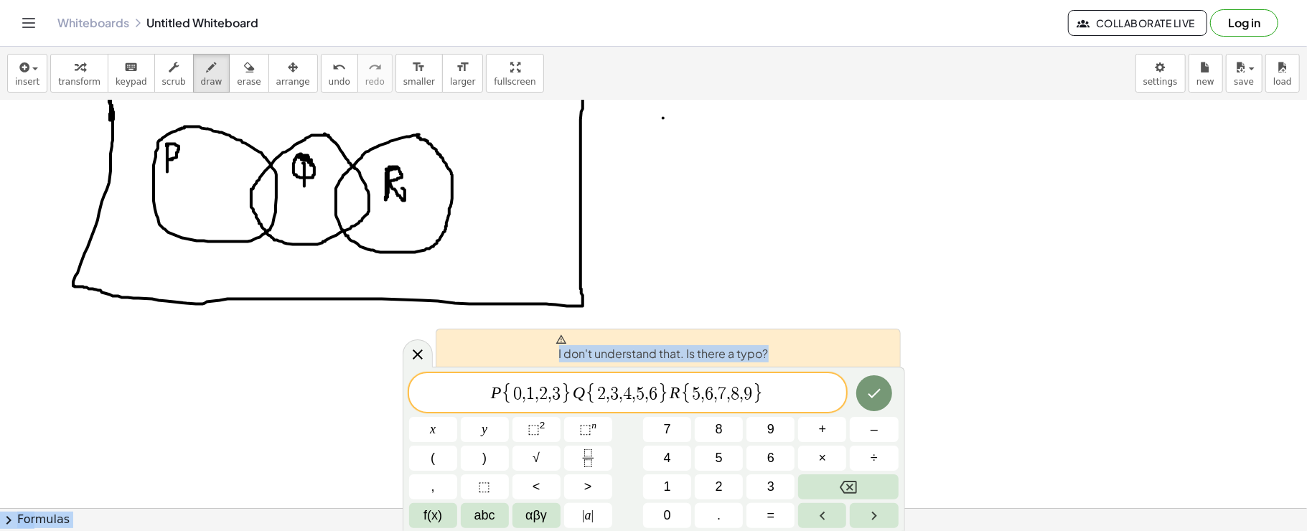
scroll to position [1466, 0]
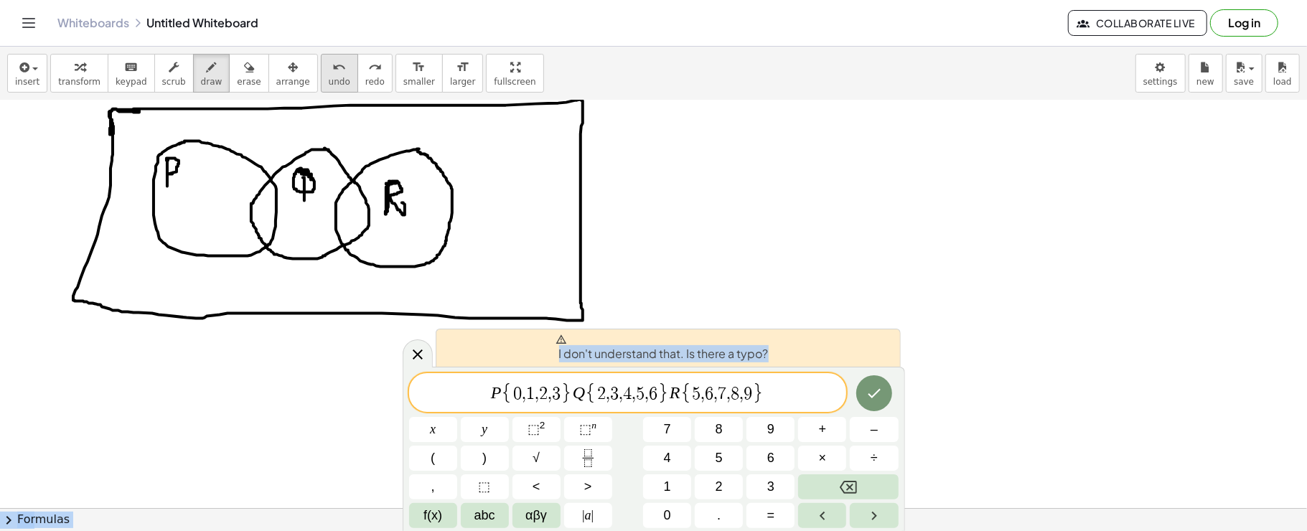
click at [321, 72] on button "undo undo" at bounding box center [339, 73] width 37 height 39
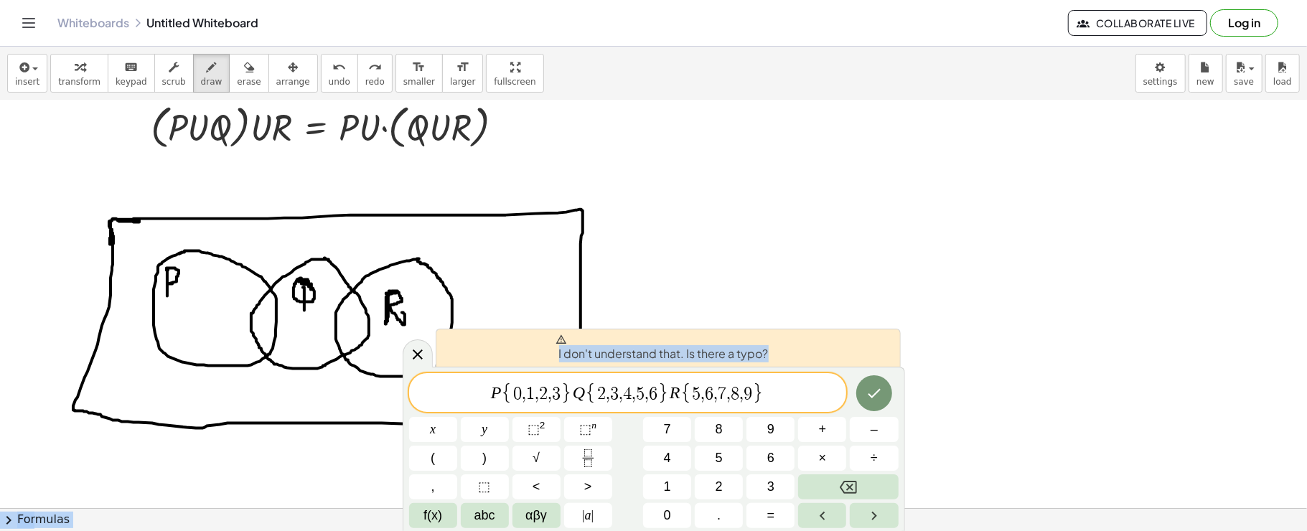
scroll to position [1355, 0]
drag, startPoint x: 196, startPoint y: 314, endPoint x: 199, endPoint y: 336, distance: 23.2
drag, startPoint x: 260, startPoint y: 309, endPoint x: 280, endPoint y: 317, distance: 21.9
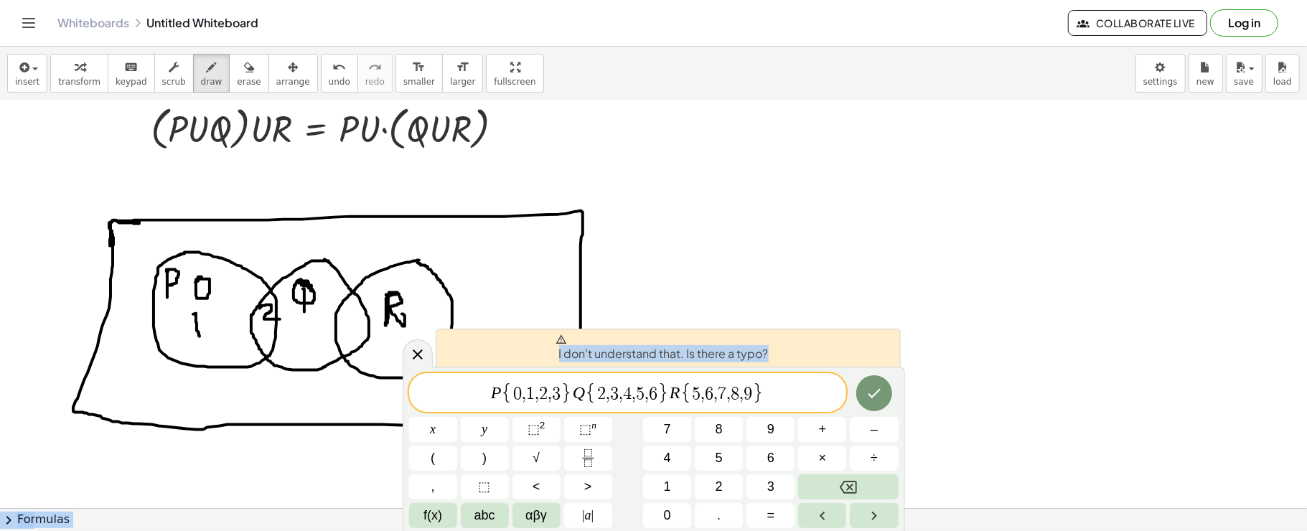
drag, startPoint x: 261, startPoint y: 323, endPoint x: 259, endPoint y: 336, distance: 13.8
drag, startPoint x: 337, startPoint y: 314, endPoint x: 337, endPoint y: 331, distance: 17.2
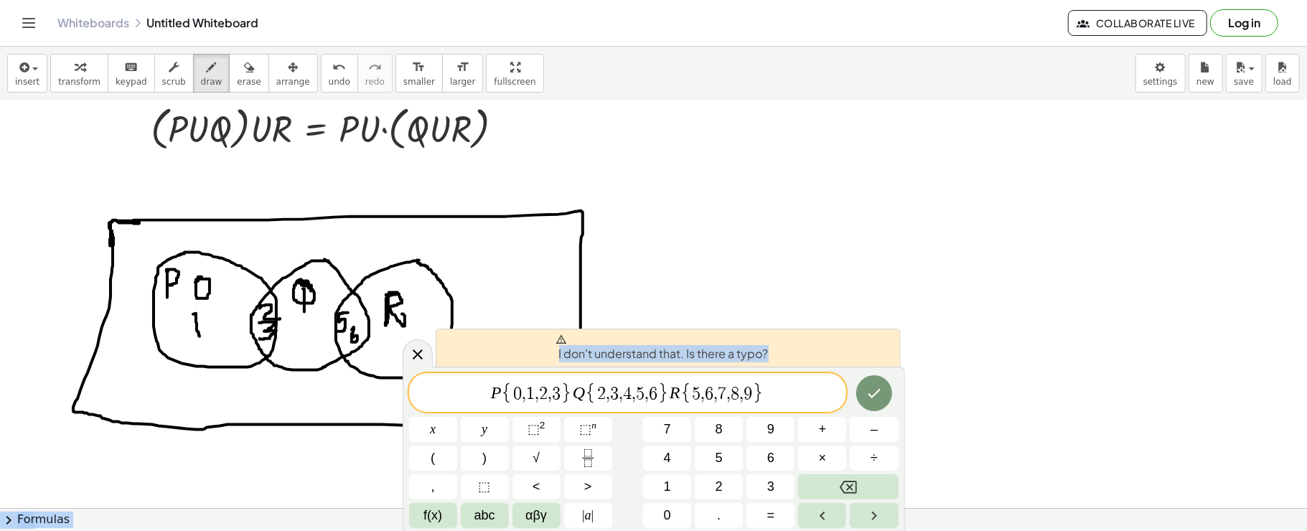
drag, startPoint x: 412, startPoint y: 283, endPoint x: 419, endPoint y: 294, distance: 13.5
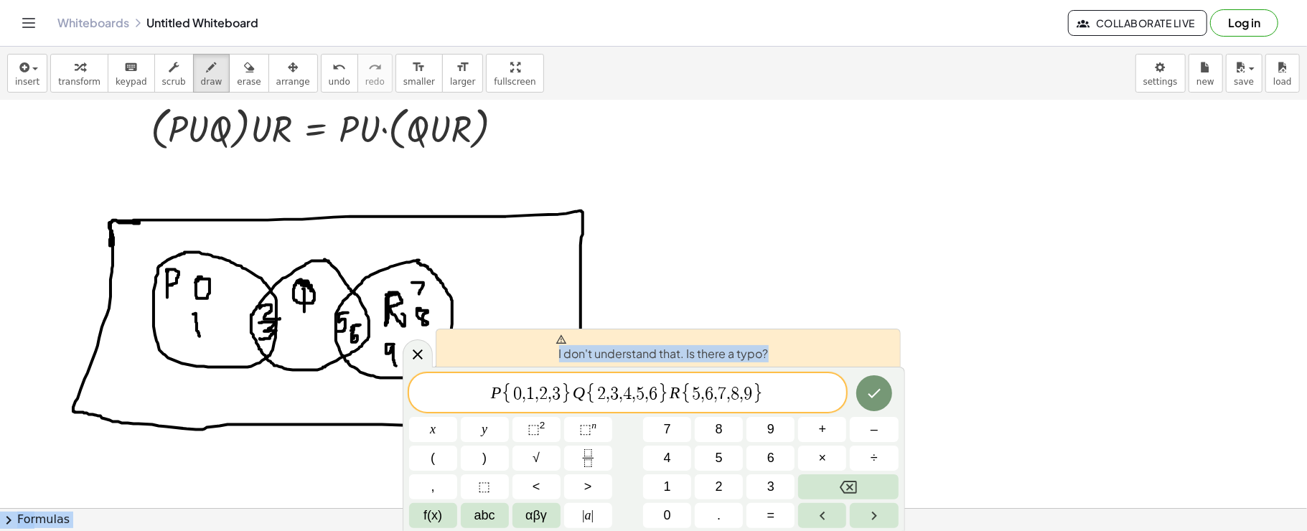
drag, startPoint x: 394, startPoint y: 344, endPoint x: 396, endPoint y: 366, distance: 21.6
drag, startPoint x: 319, startPoint y: 274, endPoint x: 324, endPoint y: 302, distance: 28.4
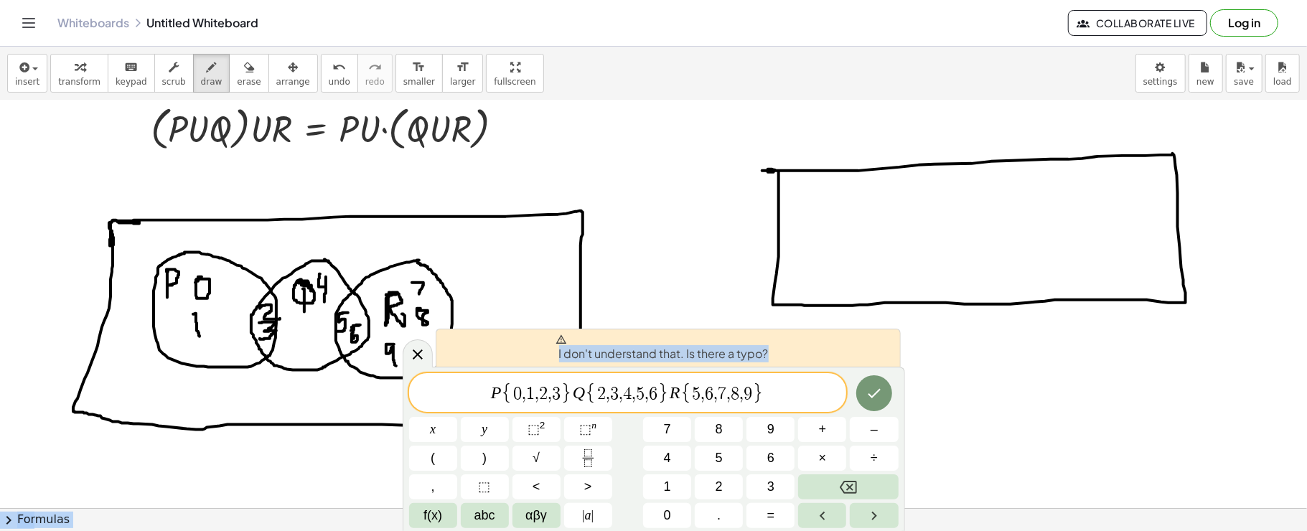
drag, startPoint x: 762, startPoint y: 171, endPoint x: 773, endPoint y: 172, distance: 11.6
drag, startPoint x: 880, startPoint y: 179, endPoint x: 882, endPoint y: 187, distance: 8.9
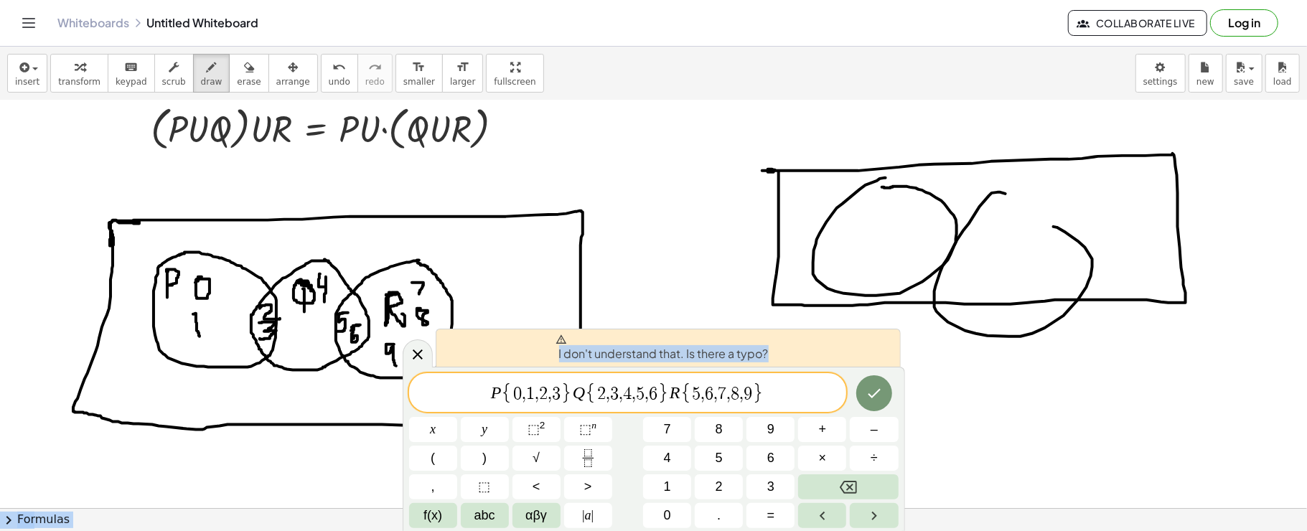
drag, startPoint x: 984, startPoint y: 201, endPoint x: 1042, endPoint y: 225, distance: 62.8
click at [329, 77] on span "undo" at bounding box center [340, 82] width 22 height 10
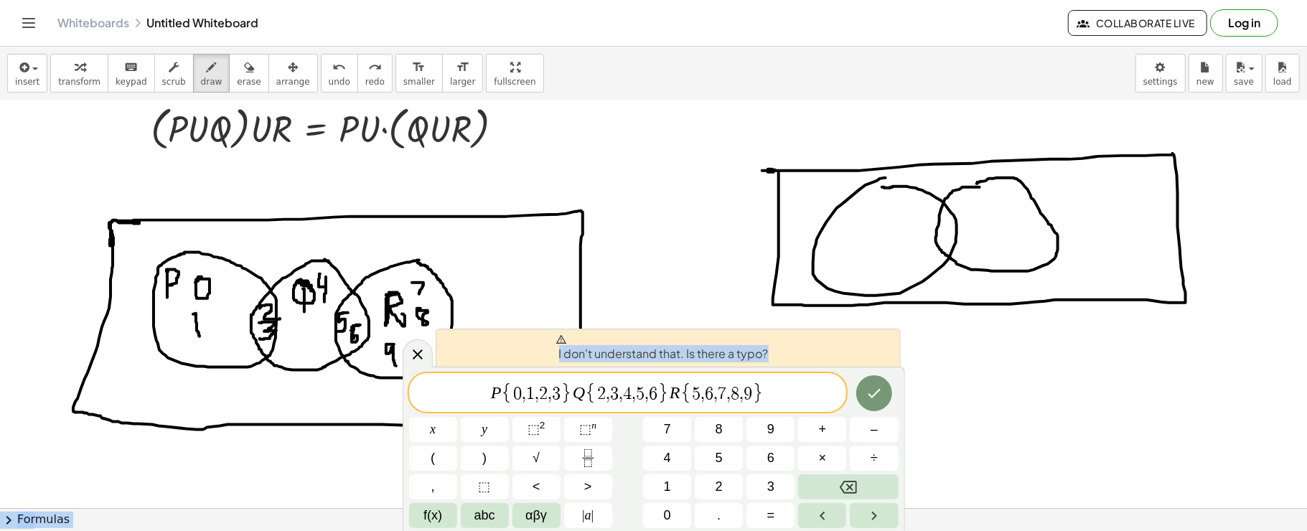
drag, startPoint x: 953, startPoint y: 191, endPoint x: 976, endPoint y: 187, distance: 23.4
drag, startPoint x: 1097, startPoint y: 193, endPoint x: 1093, endPoint y: 184, distance: 10.0
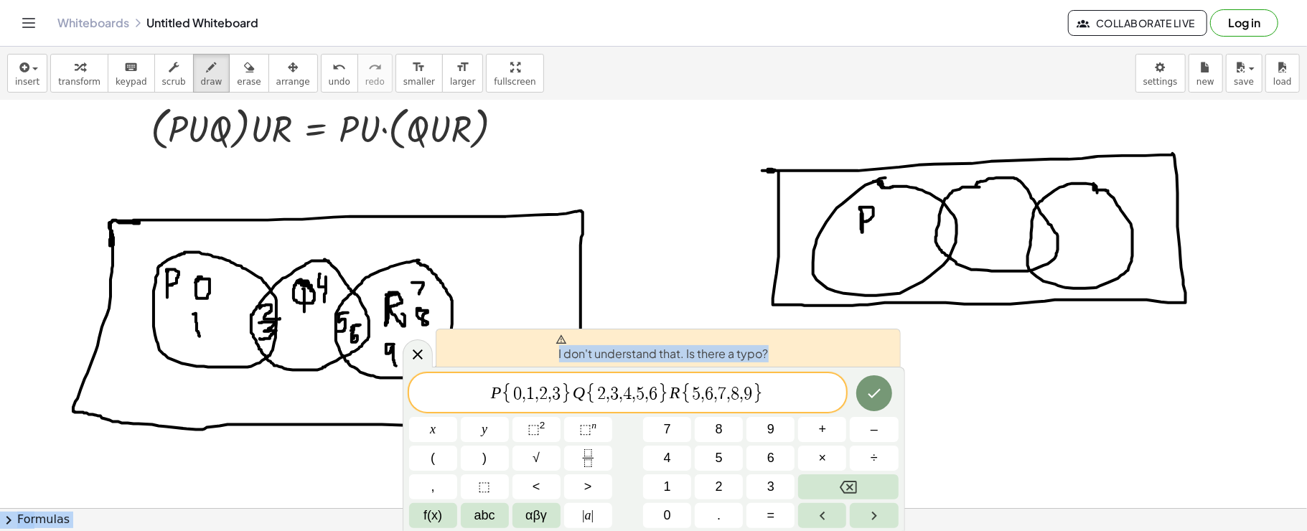
drag, startPoint x: 861, startPoint y: 214, endPoint x: 864, endPoint y: 222, distance: 8.4
drag, startPoint x: 994, startPoint y: 216, endPoint x: 1015, endPoint y: 243, distance: 33.3
drag, startPoint x: 1081, startPoint y: 210, endPoint x: 1109, endPoint y: 250, distance: 50.0
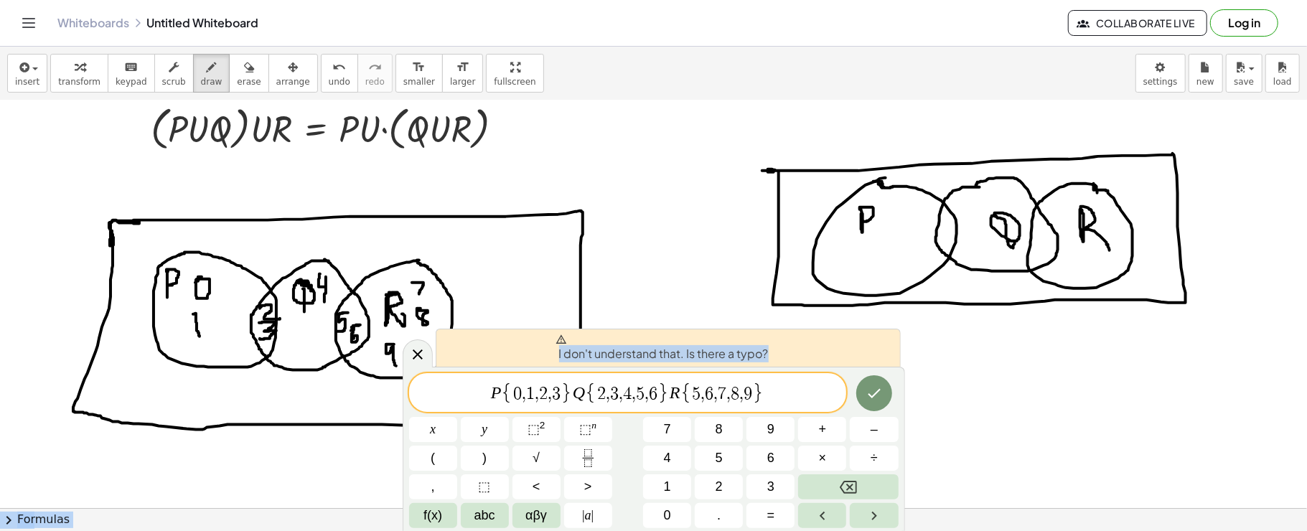
drag, startPoint x: 1080, startPoint y: 227, endPoint x: 1079, endPoint y: 207, distance: 20.8
drag, startPoint x: 248, startPoint y: 354, endPoint x: 176, endPoint y: 306, distance: 85.8
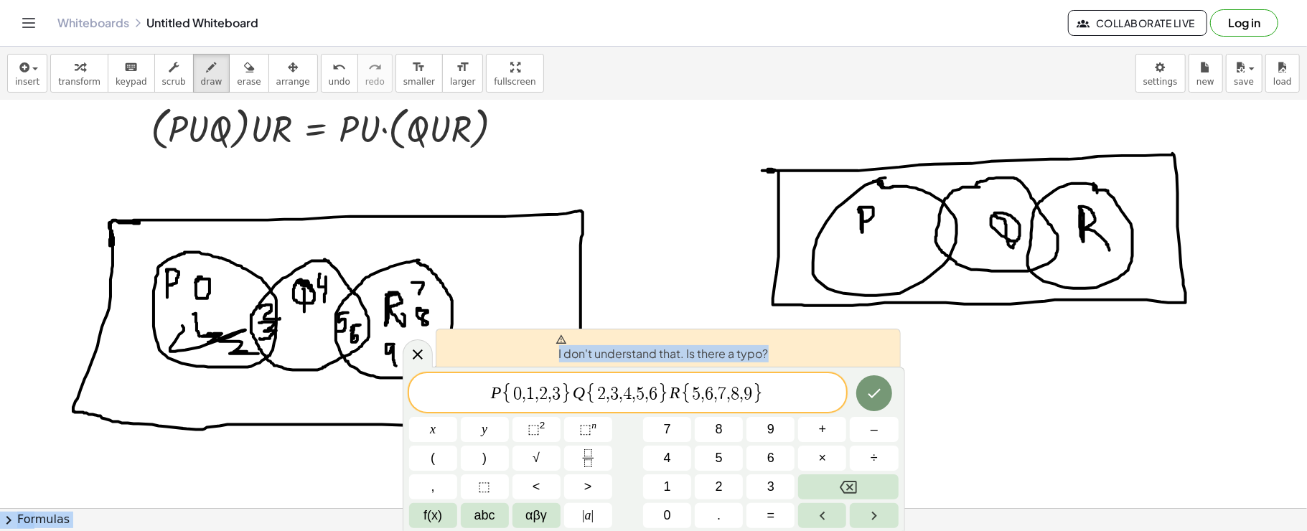
drag, startPoint x: 301, startPoint y: 346, endPoint x: 306, endPoint y: 327, distance: 19.1
